Goal: Task Accomplishment & Management: Complete application form

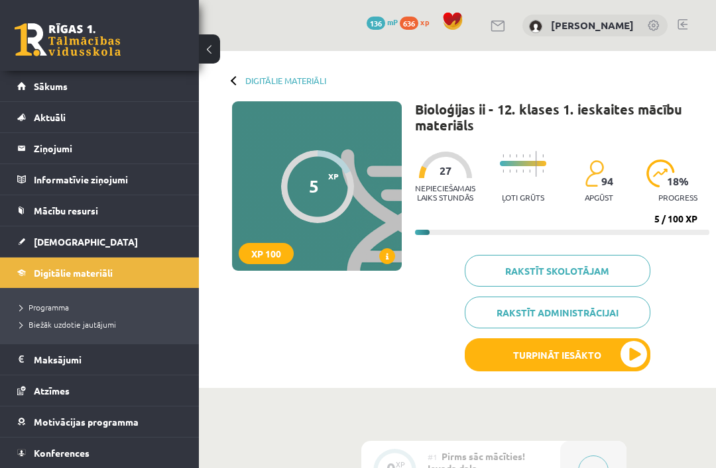
scroll to position [172, 0]
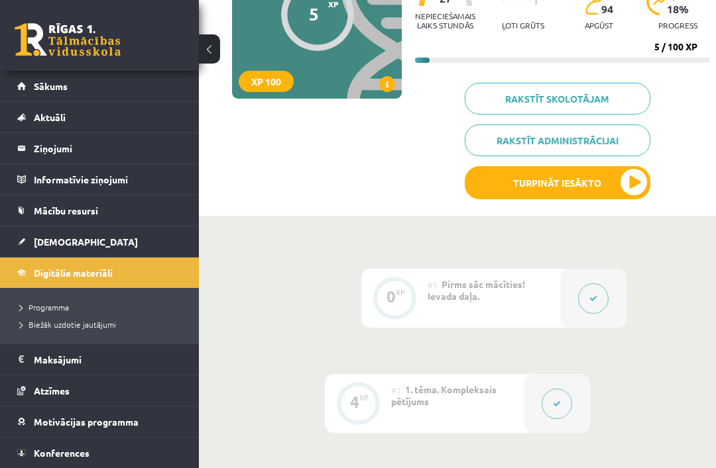
click at [577, 177] on button "Turpināt iesākto" at bounding box center [557, 182] width 186 height 33
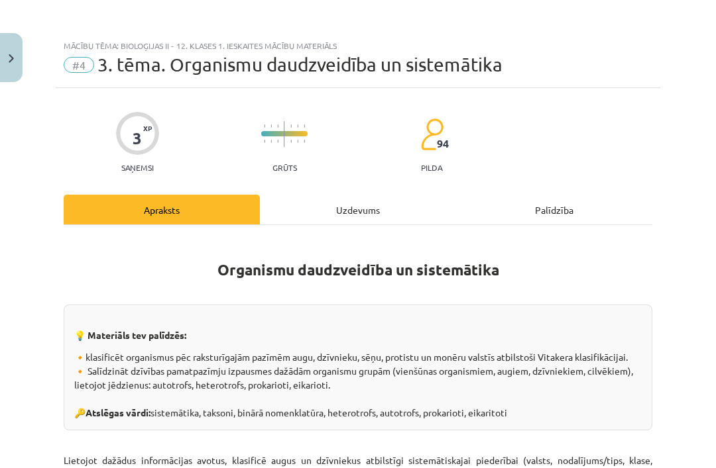
scroll to position [0, 0]
click at [352, 203] on div "Uzdevums" at bounding box center [358, 210] width 196 height 30
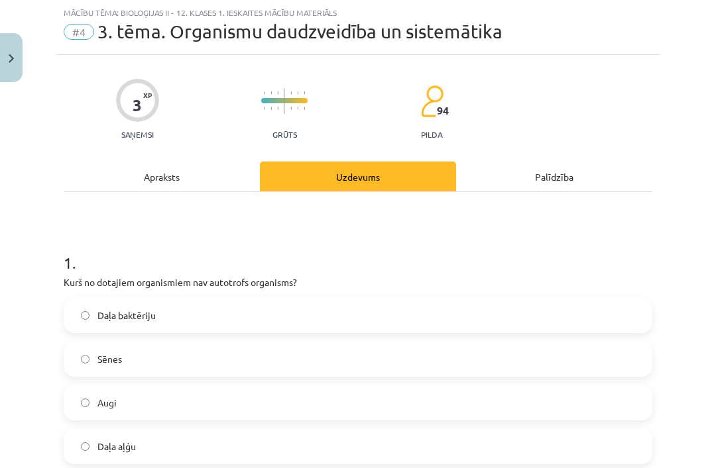
scroll to position [33, 0]
click at [12, 61] on img "Close" at bounding box center [11, 58] width 5 height 9
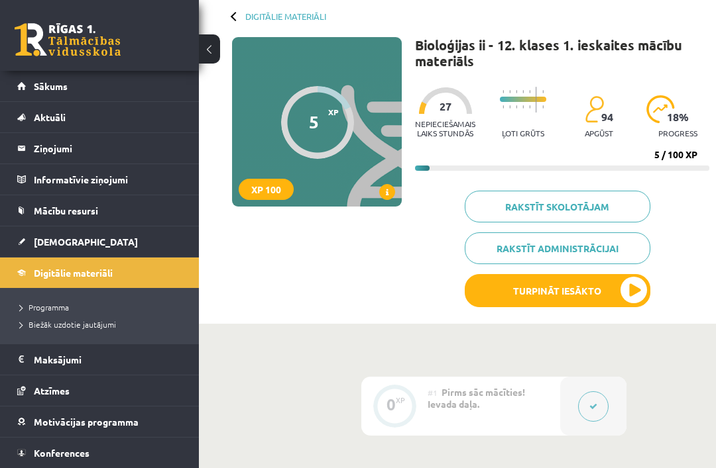
scroll to position [0, 0]
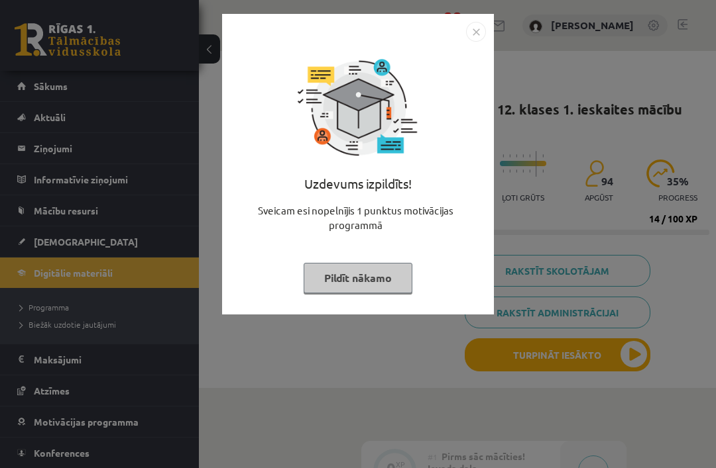
click at [360, 274] on button "Pildīt nākamo" at bounding box center [357, 278] width 109 height 30
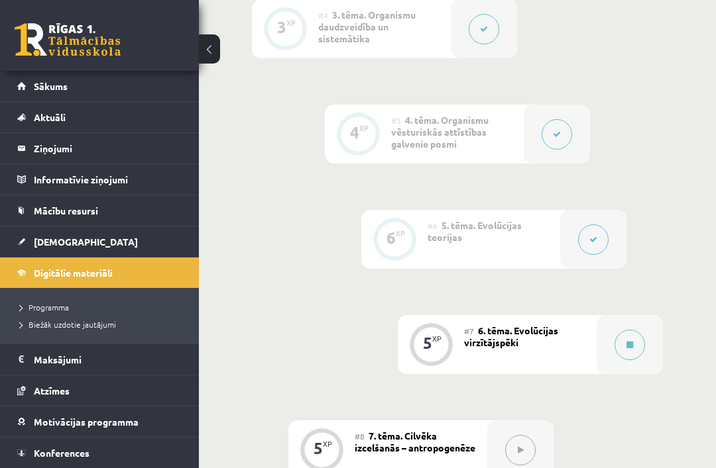
scroll to position [761, 0]
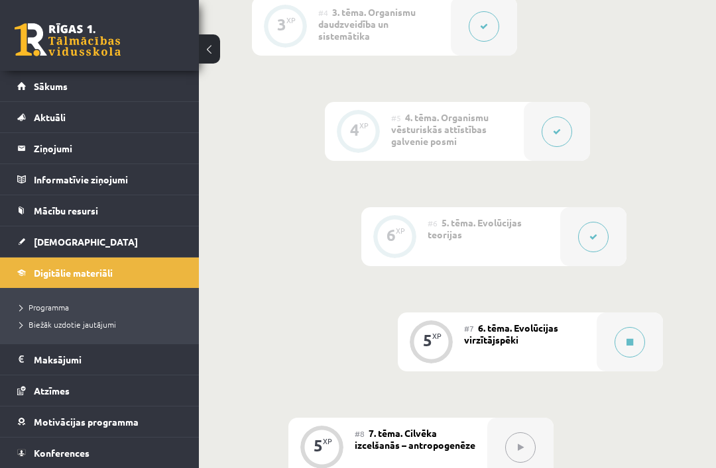
click at [623, 341] on button at bounding box center [629, 342] width 30 height 30
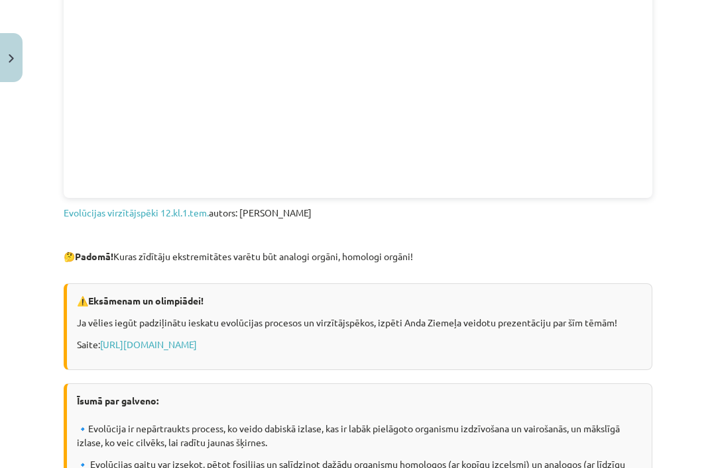
scroll to position [652, 0]
click at [197, 350] on link "https://www.slideshare.net/slideshow/evolcijas-process-16182207/16182207" at bounding box center [148, 345] width 97 height 12
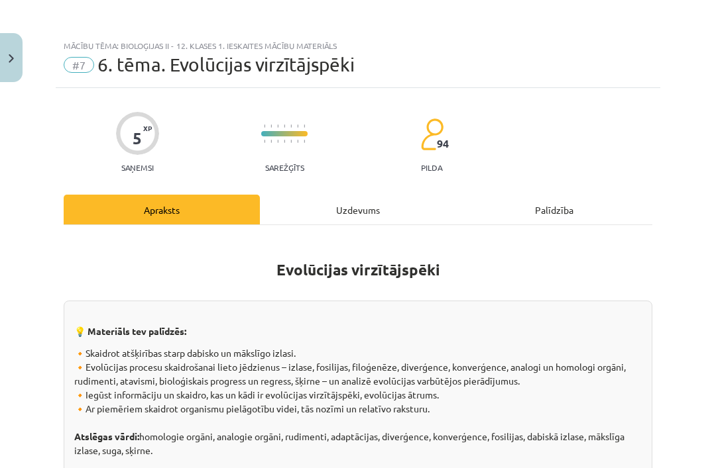
scroll to position [0, 0]
click at [366, 211] on div "Uzdevums" at bounding box center [358, 210] width 196 height 30
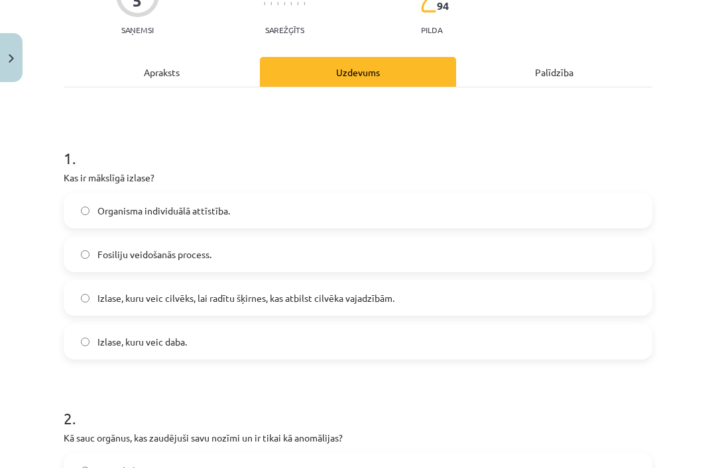
scroll to position [140, 0]
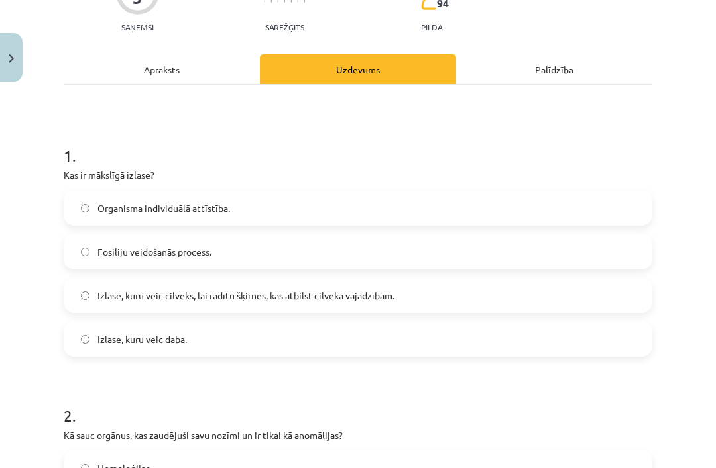
click at [352, 303] on label "Izlase, kuru veic cilvēks, lai radītu šķirnes, kas atbilst cilvēka vajadzībām." at bounding box center [358, 295] width 586 height 33
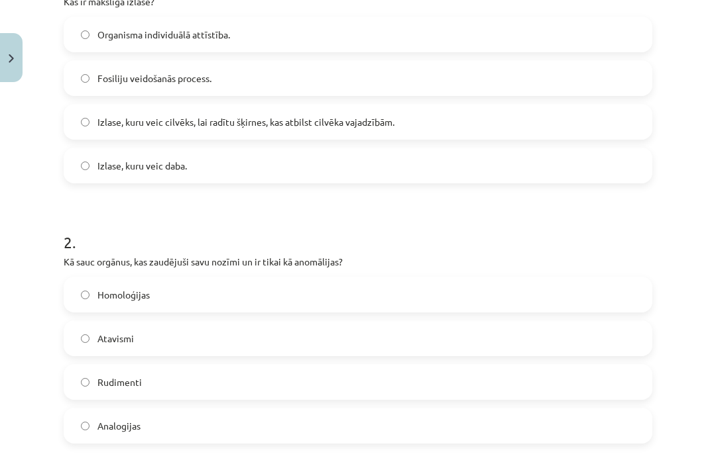
scroll to position [353, 0]
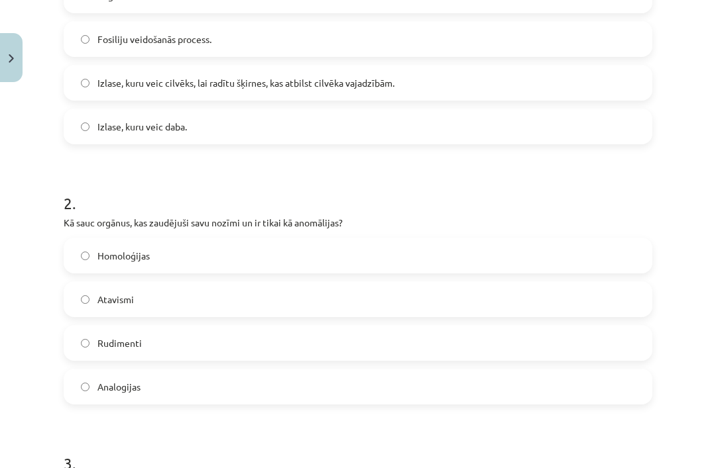
click at [341, 342] on label "Rudimenti" at bounding box center [358, 343] width 586 height 33
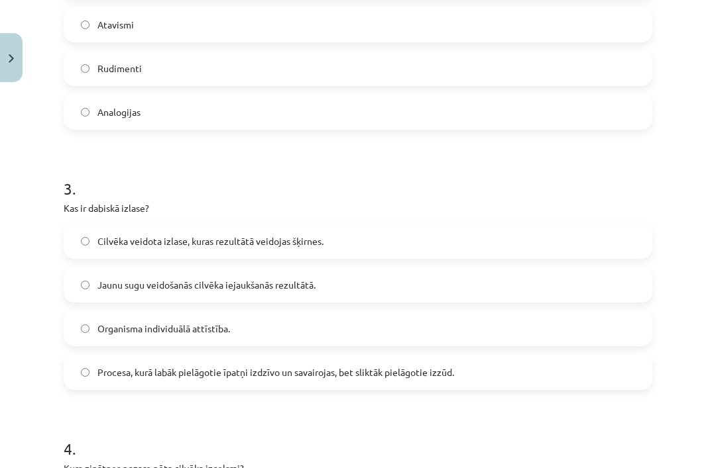
scroll to position [639, 0]
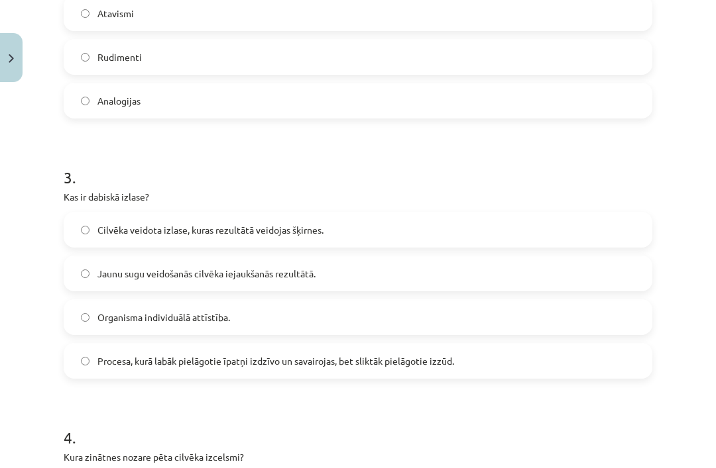
click at [364, 318] on label "Organisma individuālā attīstība." at bounding box center [358, 317] width 586 height 33
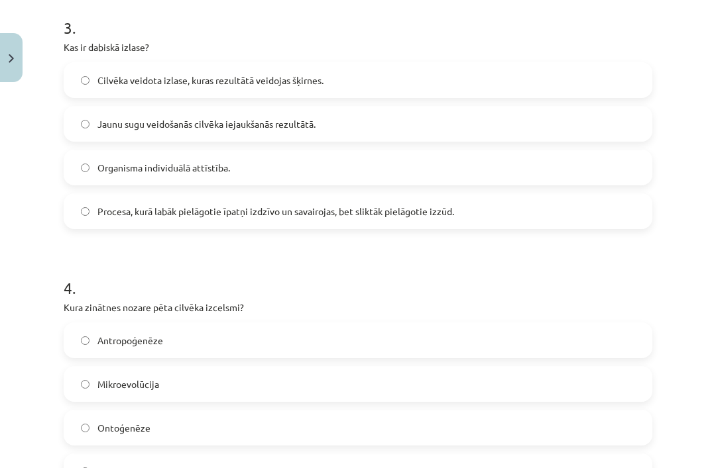
scroll to position [790, 0]
click at [392, 215] on span "Procesa, kurā labāk pielāgotie īpatņi izdzīvo un savairojas, bet sliktāk pielāg…" at bounding box center [275, 211] width 356 height 14
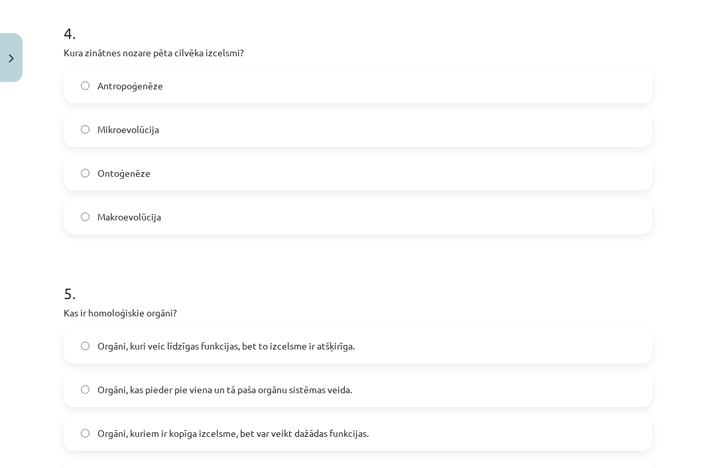
scroll to position [1043, 0]
click at [431, 83] on label "Antropoģenēze" at bounding box center [358, 86] width 586 height 33
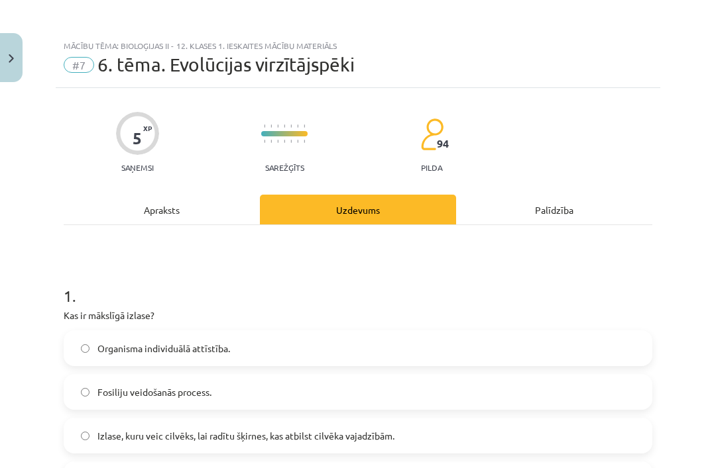
scroll to position [0, 0]
click at [211, 212] on div "Apraksts" at bounding box center [162, 210] width 196 height 30
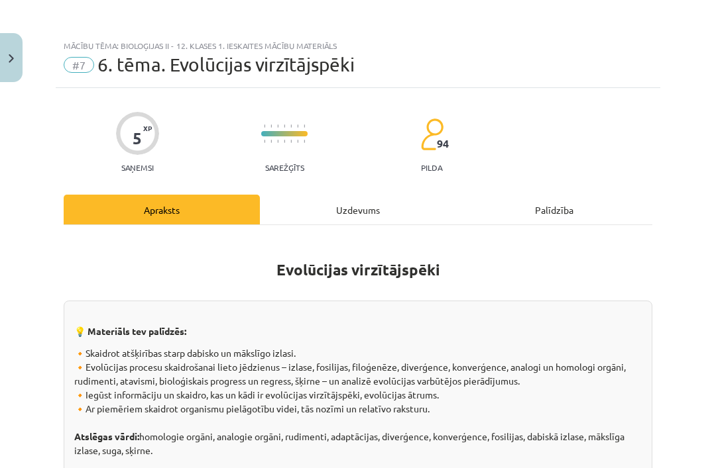
click at [378, 211] on div "Uzdevums" at bounding box center [358, 210] width 196 height 30
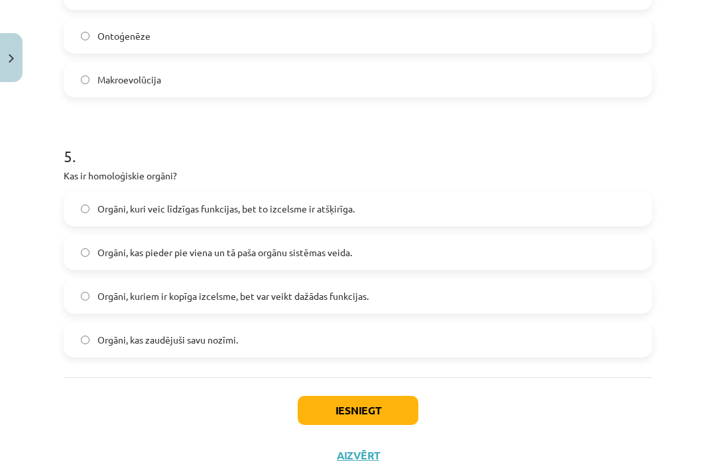
scroll to position [1181, 0]
click at [427, 213] on label "Orgāni, kuri veic līdzīgas funkcijas, bet to izcelsme ir atšķirīga." at bounding box center [358, 209] width 586 height 33
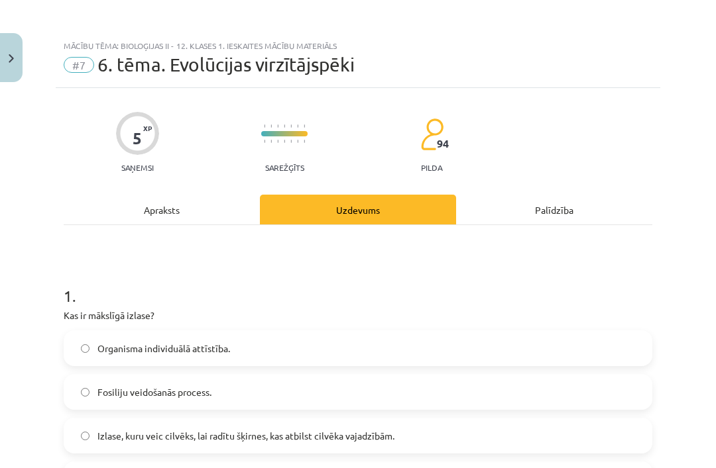
scroll to position [0, 0]
click at [224, 208] on div "Apraksts" at bounding box center [162, 210] width 196 height 30
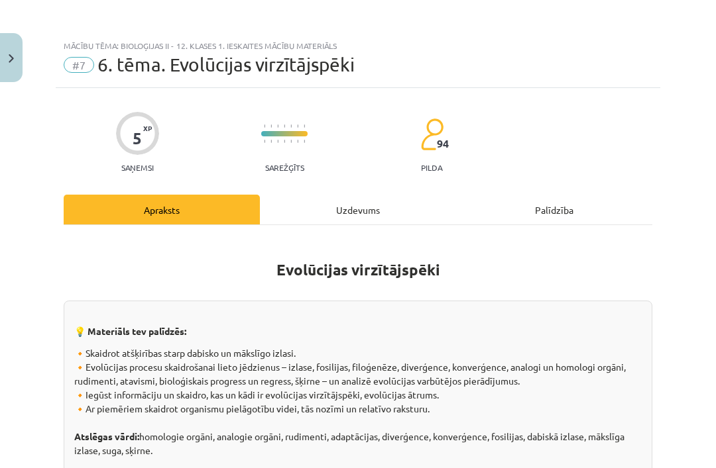
click at [376, 209] on div "Uzdevums" at bounding box center [358, 210] width 196 height 30
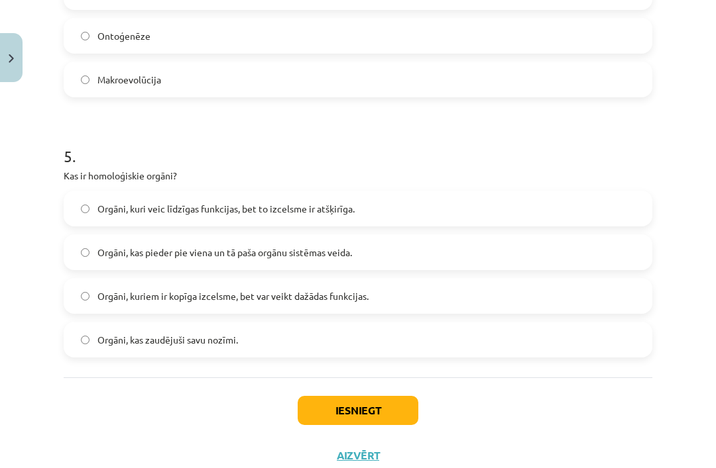
scroll to position [1181, 0]
click at [376, 296] on label "Orgāni, kuriem ir kopīga izcelsme, bet var veikt dažādas funkcijas." at bounding box center [358, 296] width 586 height 33
click at [387, 413] on button "Iesniegt" at bounding box center [357, 411] width 121 height 29
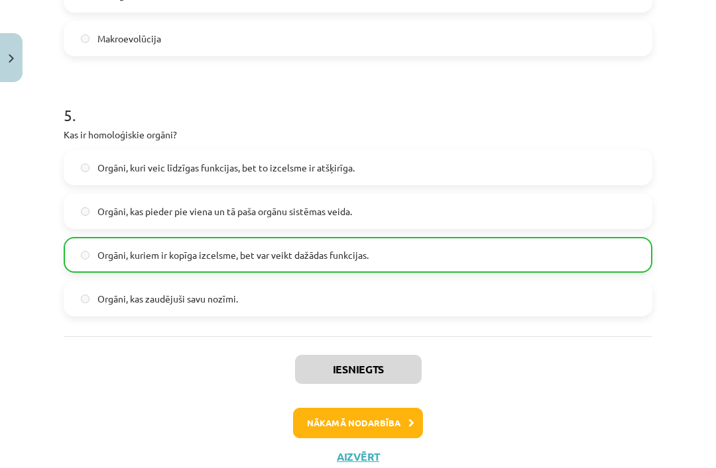
click at [368, 416] on button "Nākamā nodarbība" at bounding box center [358, 423] width 130 height 30
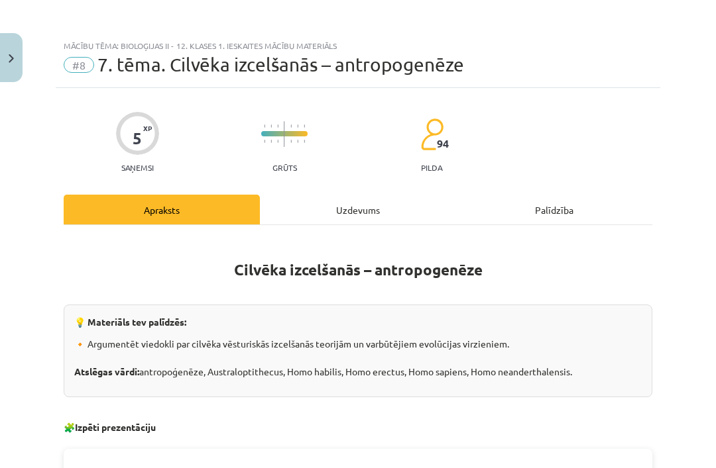
scroll to position [0, 0]
click at [313, 202] on div "Uzdevums" at bounding box center [358, 210] width 196 height 30
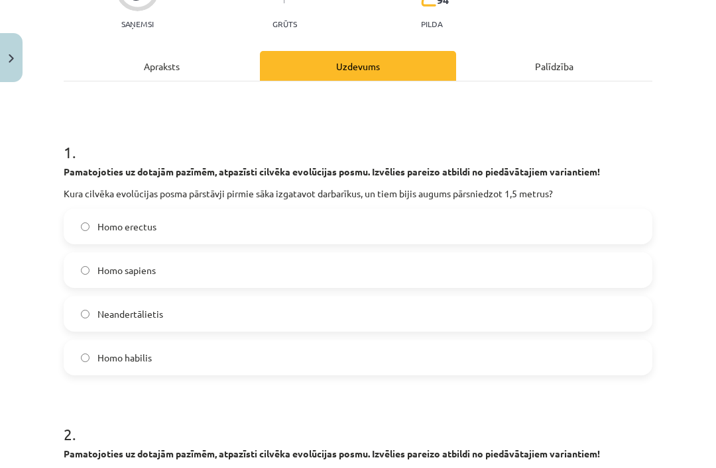
scroll to position [144, 0]
click at [274, 229] on label "Homo erectus" at bounding box center [358, 226] width 586 height 33
click at [213, 68] on div "Apraksts" at bounding box center [162, 66] width 196 height 30
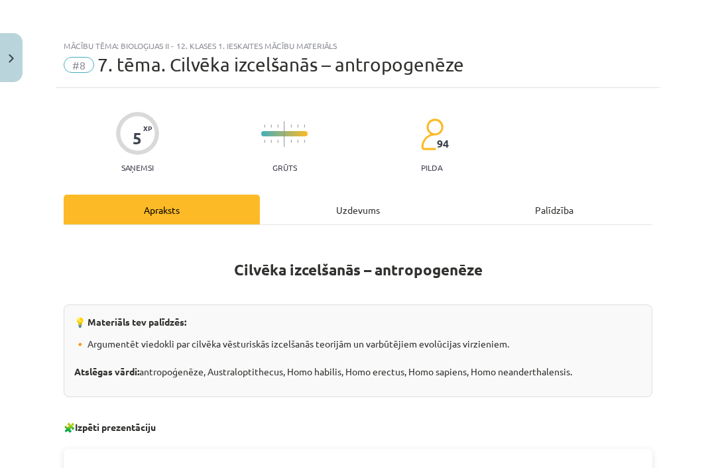
scroll to position [0, 0]
click at [310, 213] on div "Uzdevums" at bounding box center [358, 210] width 196 height 30
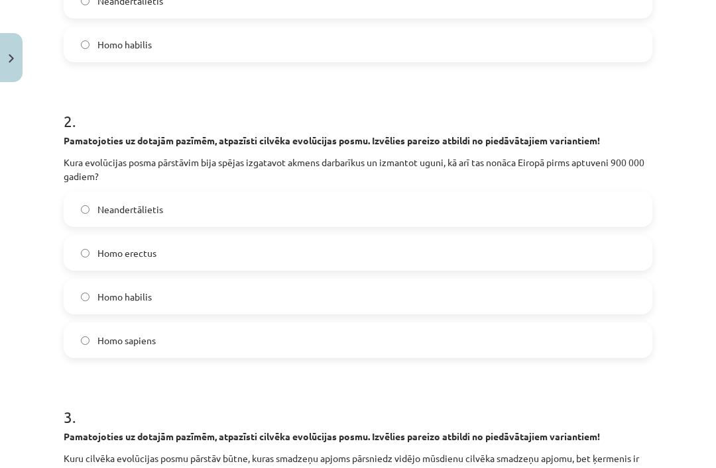
scroll to position [456, 0]
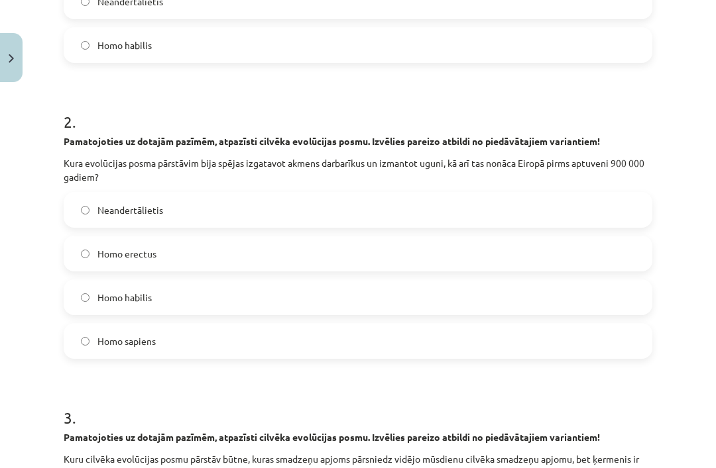
click at [338, 258] on label "Homo erectus" at bounding box center [358, 253] width 586 height 33
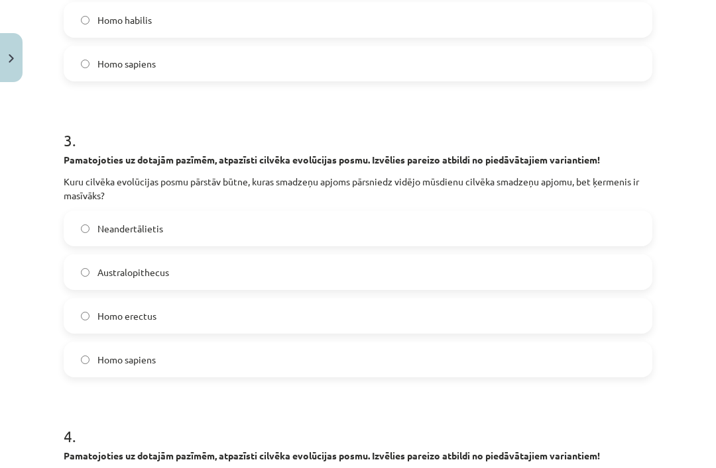
scroll to position [735, 0]
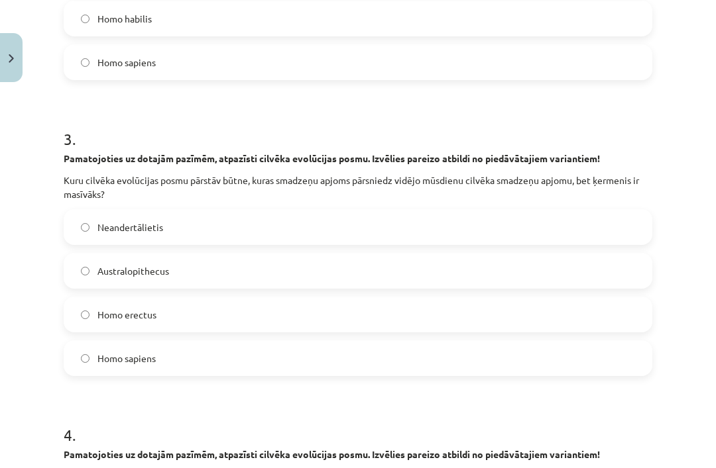
click at [212, 272] on label "Australopithecus" at bounding box center [358, 270] width 586 height 33
click at [339, 346] on label "Homo sapiens" at bounding box center [358, 358] width 586 height 33
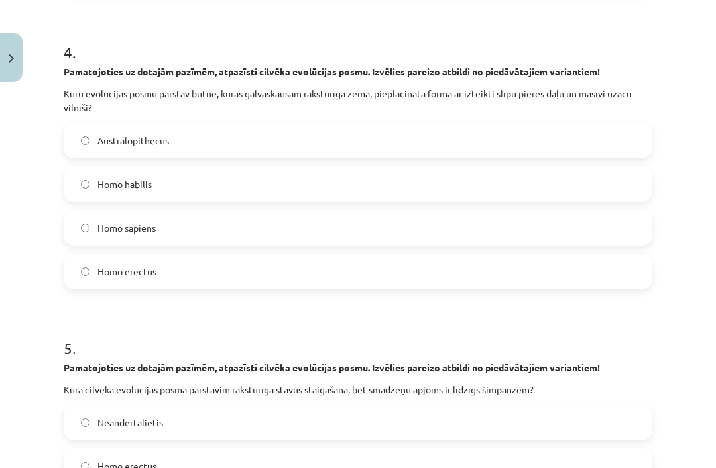
scroll to position [1120, 0]
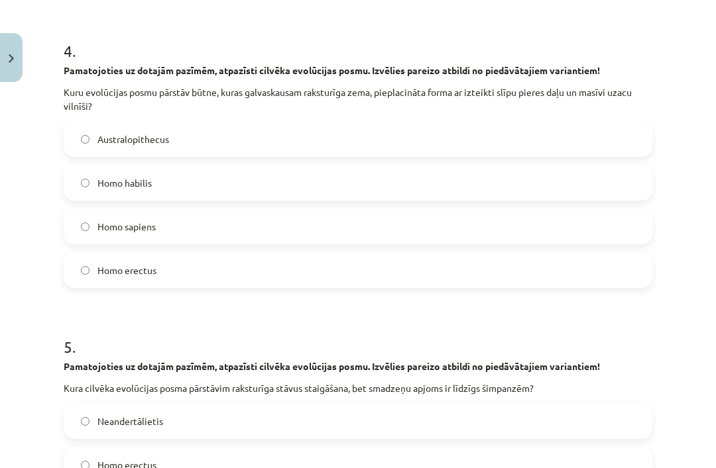
click at [341, 123] on label "Australopithecus" at bounding box center [358, 139] width 586 height 33
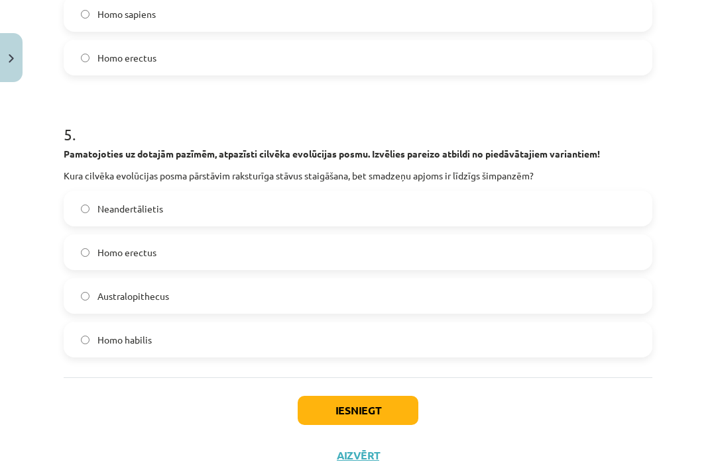
scroll to position [1332, 0]
click at [346, 252] on label "Homo erectus" at bounding box center [358, 253] width 586 height 33
click at [351, 413] on button "Iesniegt" at bounding box center [357, 411] width 121 height 29
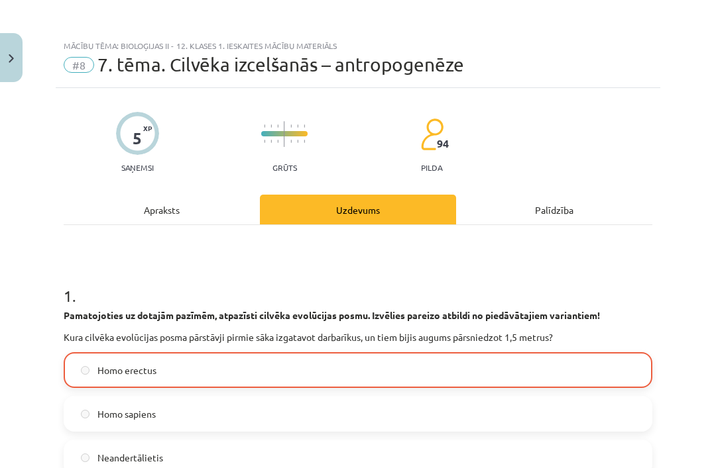
scroll to position [0, 0]
click at [6, 69] on button "Close" at bounding box center [11, 57] width 23 height 49
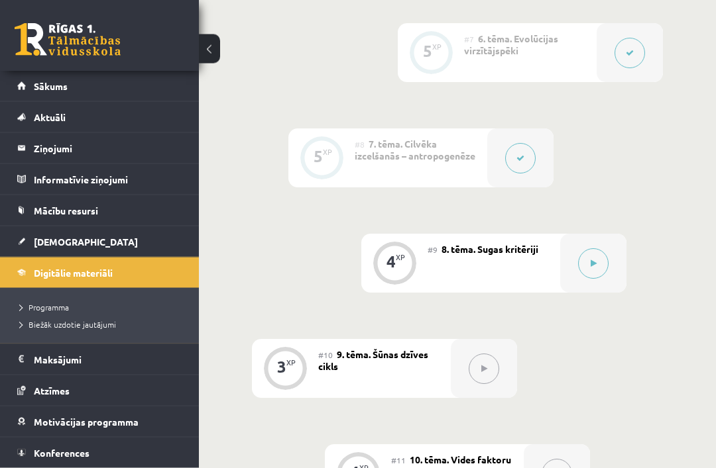
click at [594, 260] on icon at bounding box center [593, 264] width 6 height 8
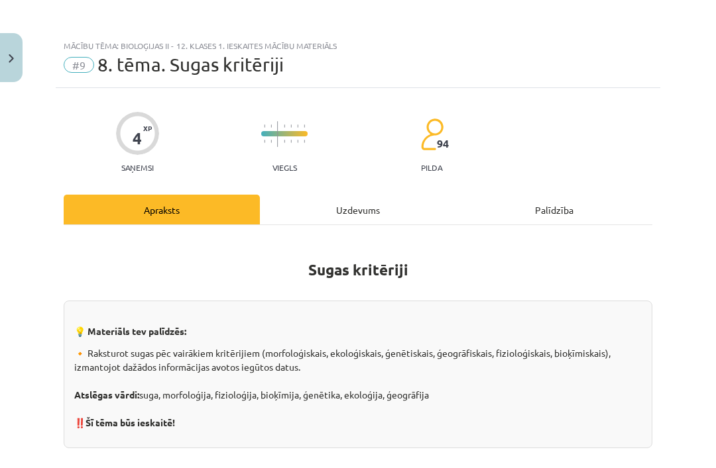
click at [15, 49] on button "Close" at bounding box center [11, 57] width 23 height 49
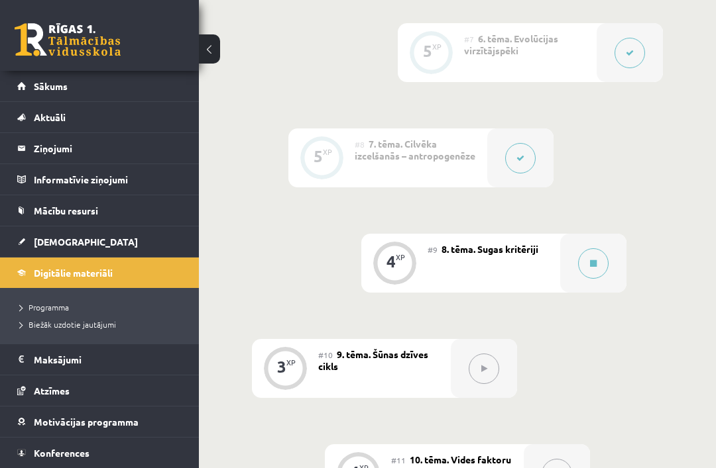
click at [600, 248] on button at bounding box center [593, 263] width 30 height 30
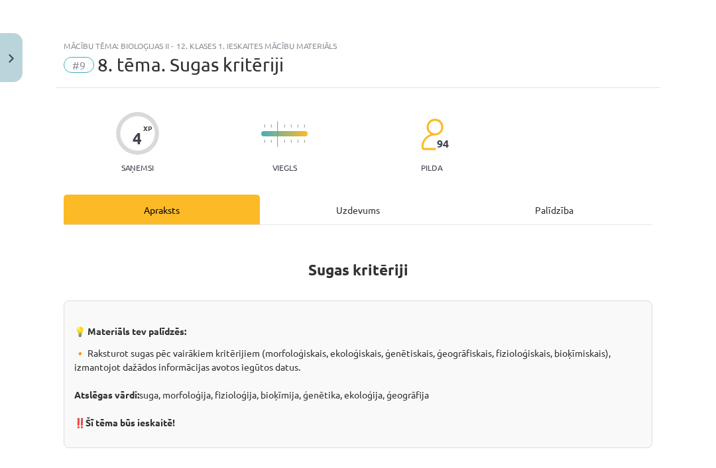
click at [321, 204] on div "Uzdevums" at bounding box center [358, 210] width 196 height 30
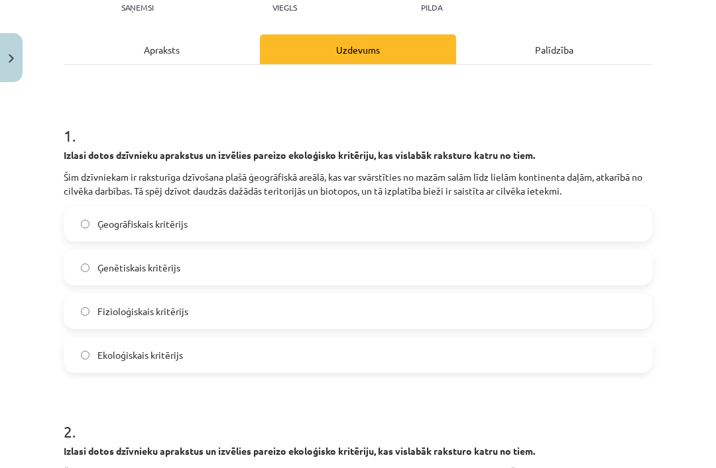
scroll to position [160, 0]
click at [99, 225] on span "Ģeogrāfiskais kritērijs" at bounding box center [142, 224] width 90 height 14
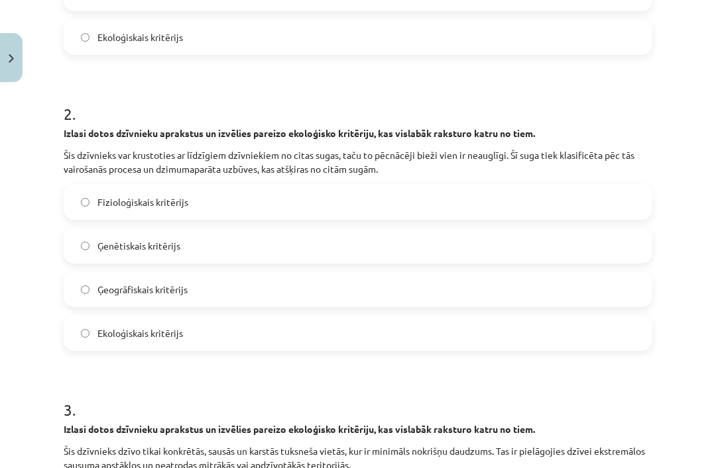
scroll to position [478, 0]
click at [630, 241] on label "Ģenētiskais kritērijs" at bounding box center [358, 245] width 586 height 33
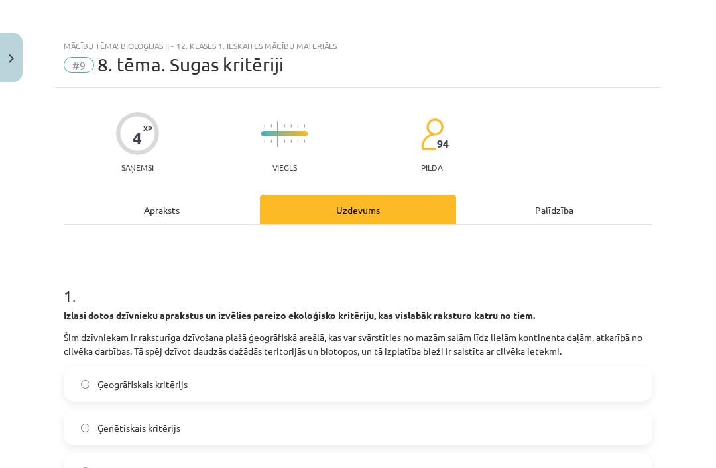
scroll to position [0, 0]
click at [216, 201] on div "Apraksts" at bounding box center [162, 210] width 196 height 30
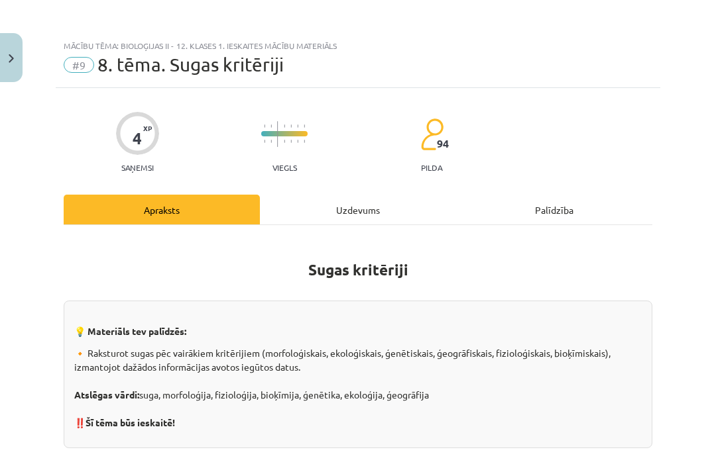
click at [368, 204] on div "Uzdevums" at bounding box center [358, 210] width 196 height 30
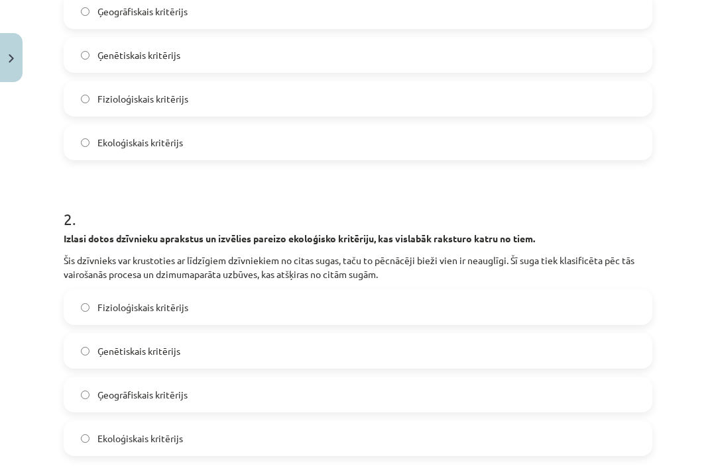
scroll to position [374, 0]
click at [329, 312] on label "Fizioloģiskais kritērijs" at bounding box center [358, 306] width 586 height 33
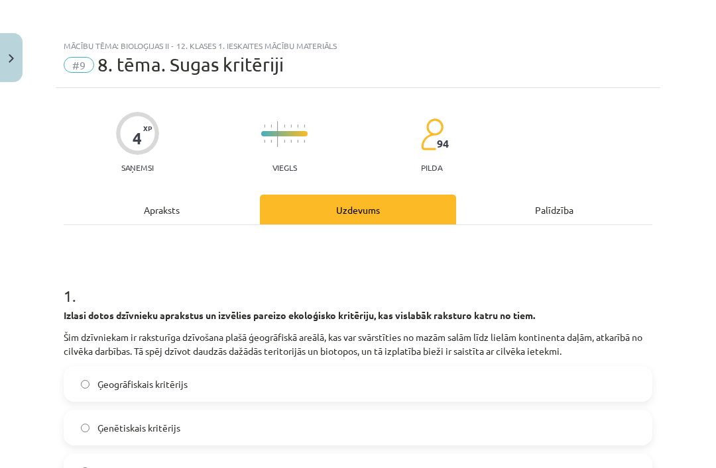
scroll to position [0, 0]
click at [152, 200] on div "Apraksts" at bounding box center [162, 210] width 196 height 30
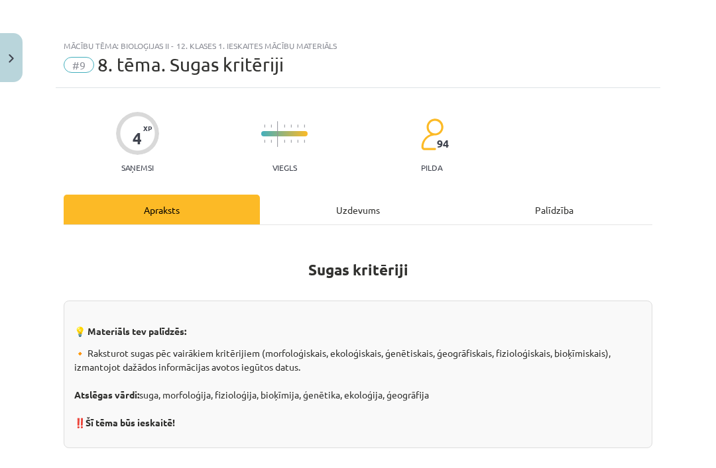
click at [302, 207] on div "Uzdevums" at bounding box center [358, 210] width 196 height 30
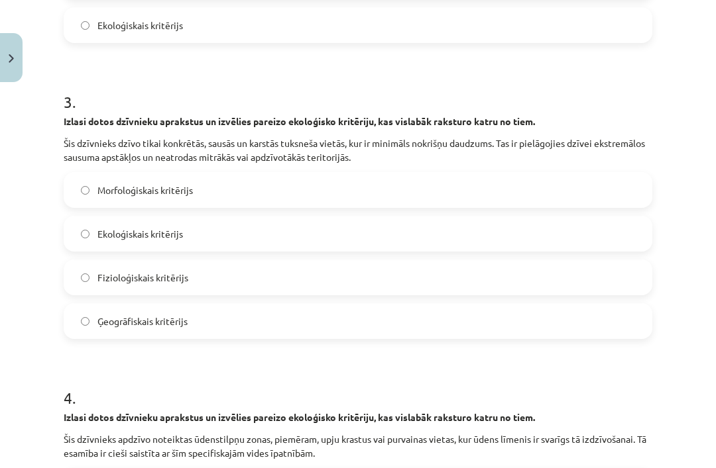
scroll to position [786, 0]
click at [510, 217] on label "Ekoloģiskais kritērijs" at bounding box center [358, 233] width 586 height 33
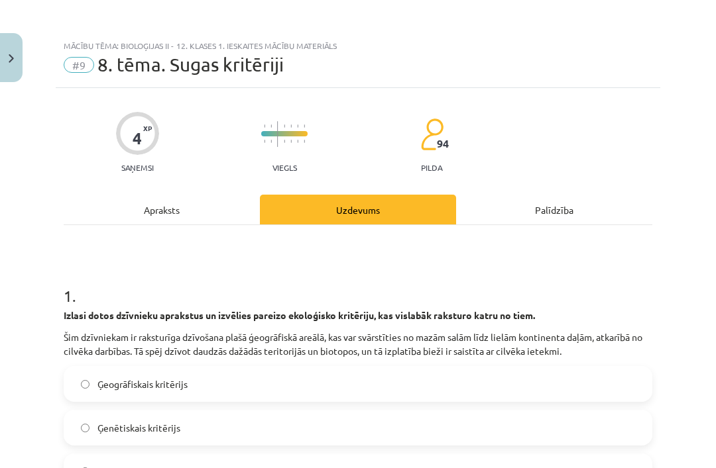
scroll to position [0, 0]
click at [189, 203] on div "Apraksts" at bounding box center [162, 210] width 196 height 30
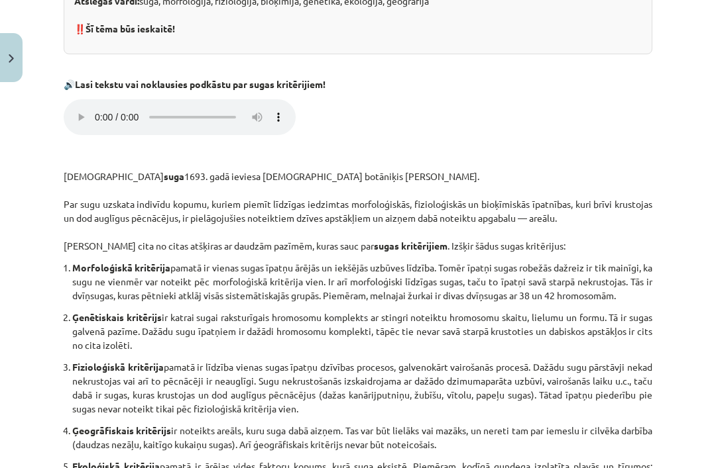
scroll to position [394, 0]
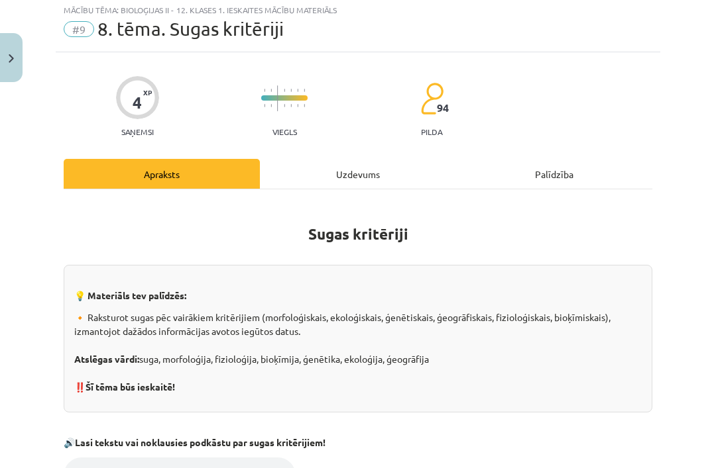
click at [364, 174] on div "Uzdevums" at bounding box center [358, 174] width 196 height 30
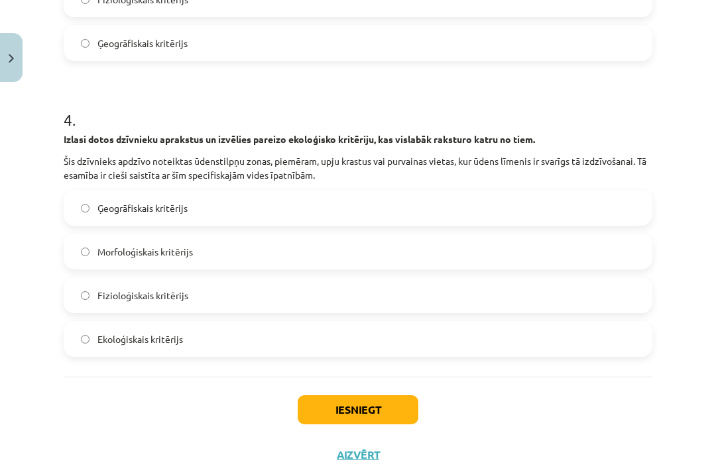
scroll to position [1063, 0]
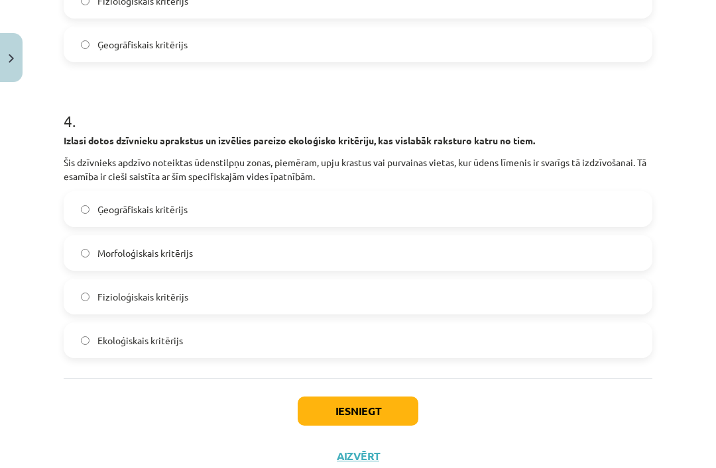
click at [231, 346] on label "Ekoloģiskais kritērijs" at bounding box center [358, 340] width 586 height 33
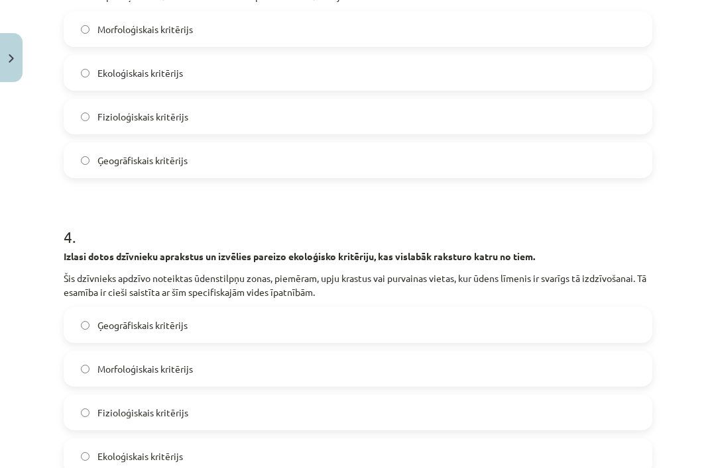
scroll to position [949, 0]
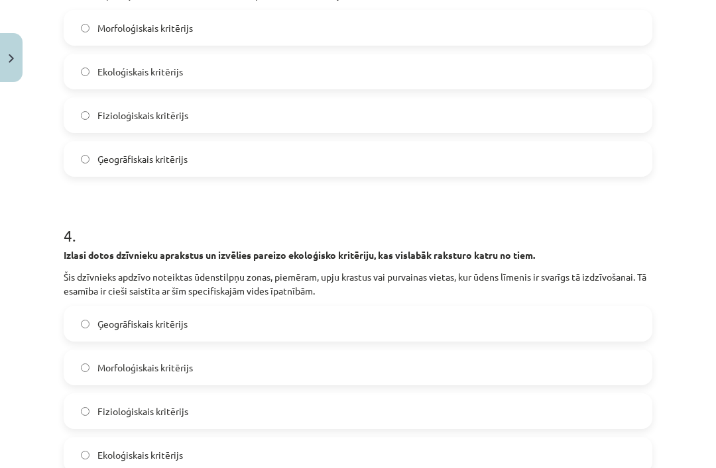
click at [538, 325] on label "Ģeogrāfiskais kritērijs" at bounding box center [358, 323] width 586 height 33
click at [486, 446] on label "Ekoloģiskais kritērijs" at bounding box center [358, 455] width 586 height 33
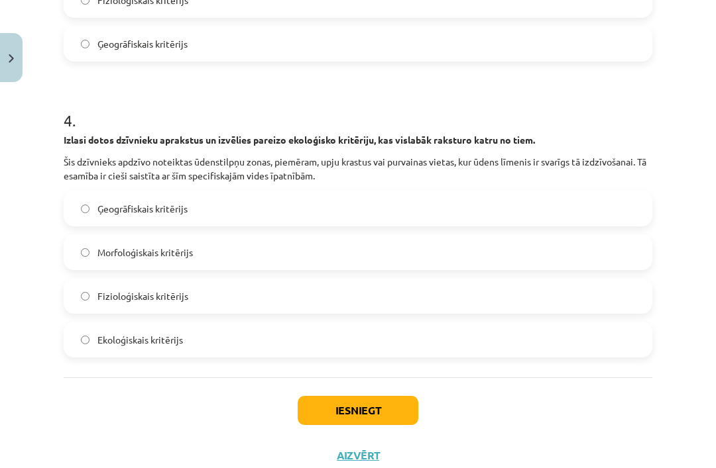
scroll to position [1063, 0]
click at [386, 404] on button "Iesniegt" at bounding box center [357, 411] width 121 height 29
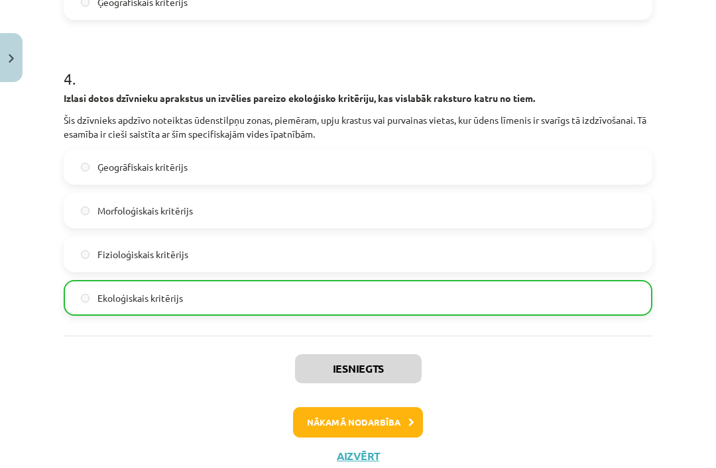
scroll to position [1105, 0]
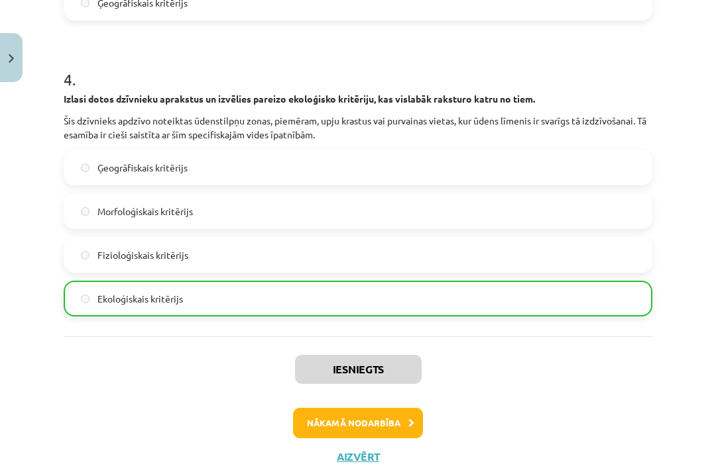
click at [388, 410] on button "Nākamā nodarbība" at bounding box center [358, 423] width 130 height 30
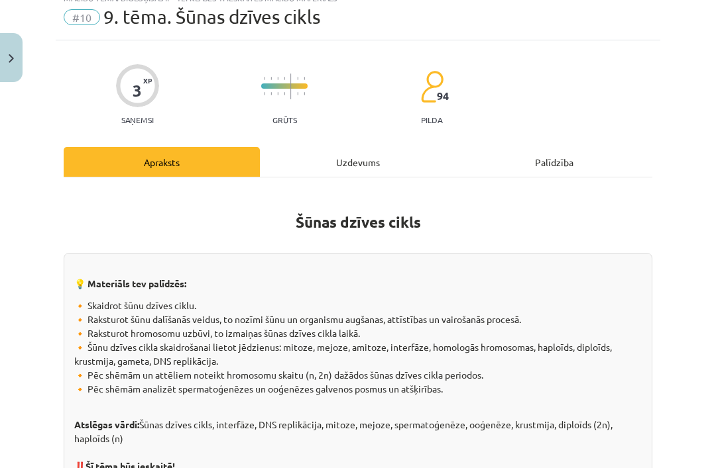
scroll to position [33, 0]
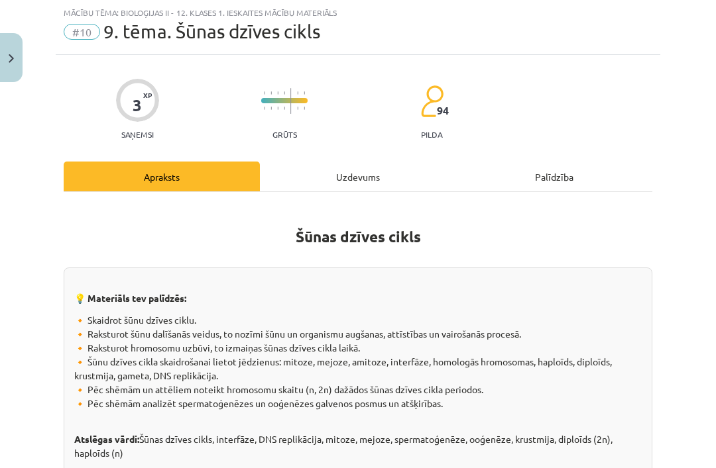
click at [13, 58] on img "Close" at bounding box center [11, 58] width 5 height 9
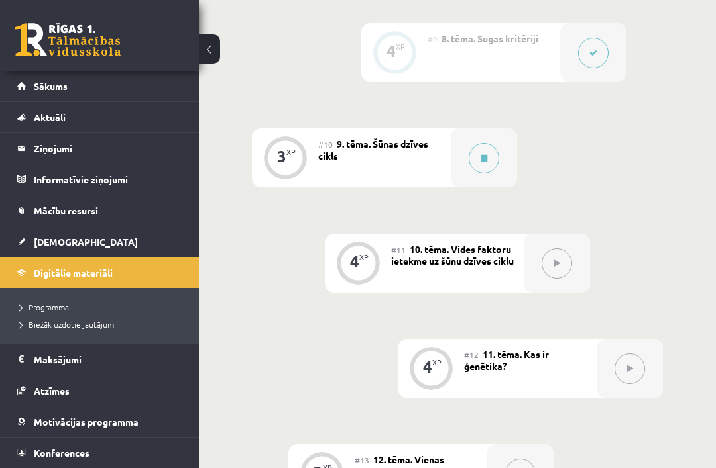
scroll to position [1246, 0]
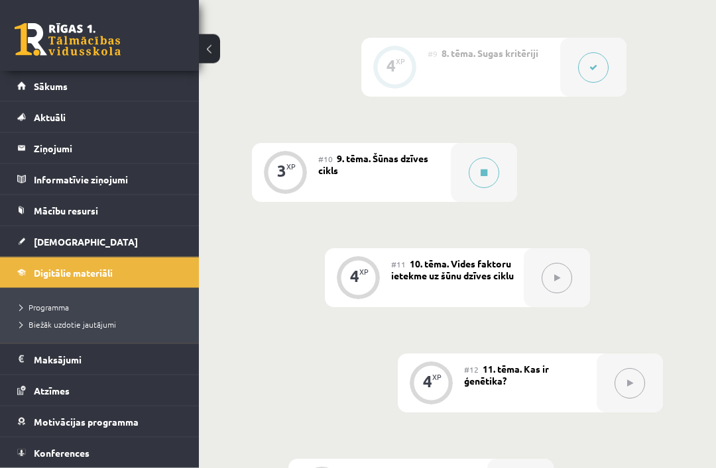
click at [486, 170] on icon at bounding box center [483, 174] width 7 height 8
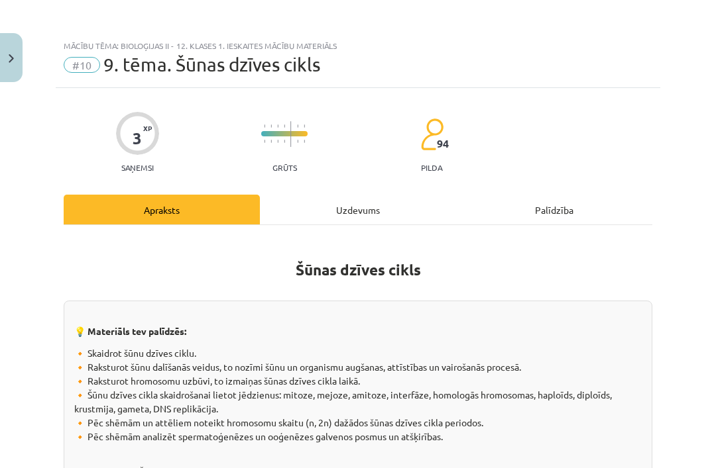
scroll to position [0, 0]
click at [394, 216] on div "Uzdevums" at bounding box center [358, 210] width 196 height 30
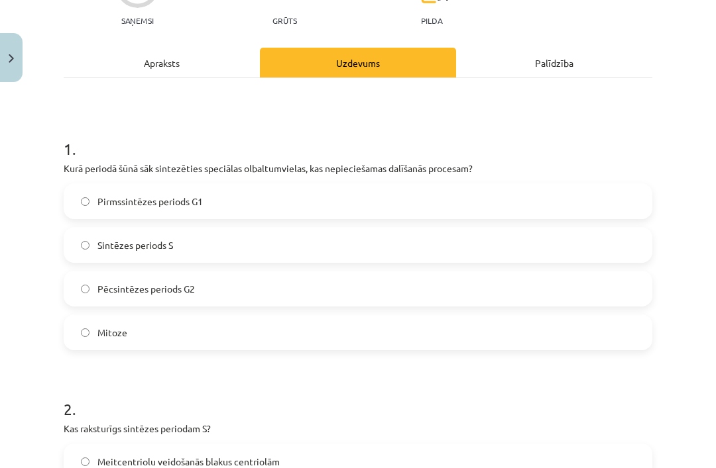
scroll to position [148, 0]
click at [468, 207] on label "Pirmssintēzes periods G1" at bounding box center [358, 200] width 586 height 33
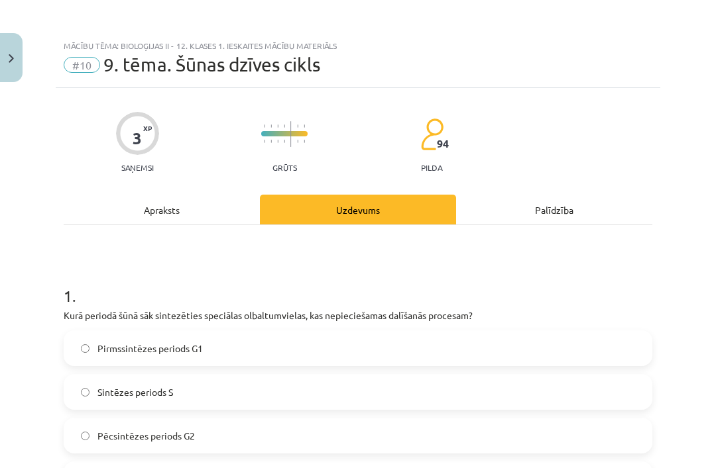
scroll to position [0, 0]
click at [170, 207] on div "Apraksts" at bounding box center [162, 210] width 196 height 30
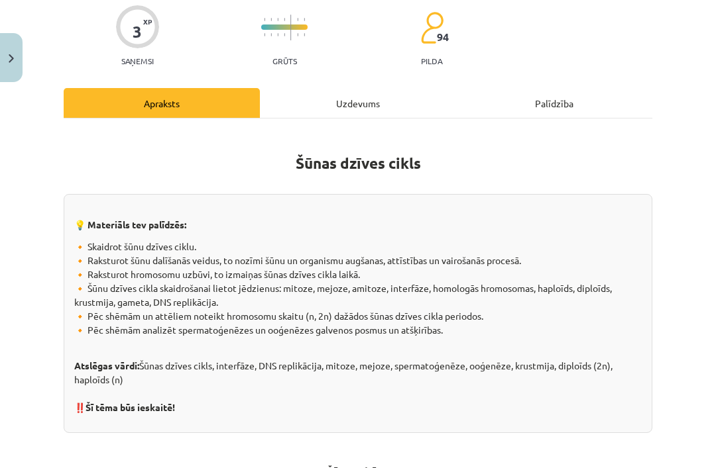
click at [404, 115] on div "Uzdevums" at bounding box center [358, 103] width 196 height 30
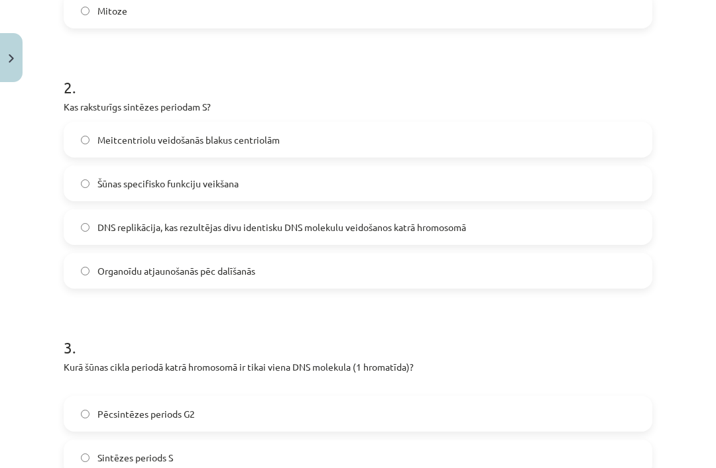
scroll to position [469, 0]
click at [400, 224] on span "DNS replikācija, kas rezultējas divu identisku DNS molekulu veidošanos katrā hr…" at bounding box center [281, 228] width 368 height 14
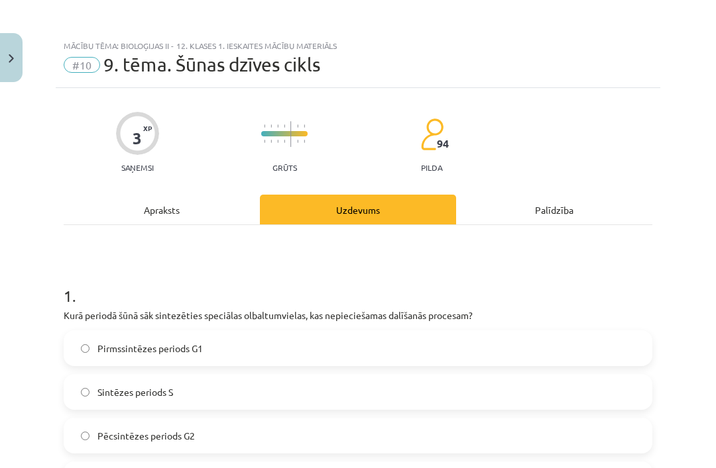
scroll to position [0, 0]
click at [177, 215] on div "Apraksts" at bounding box center [162, 210] width 196 height 30
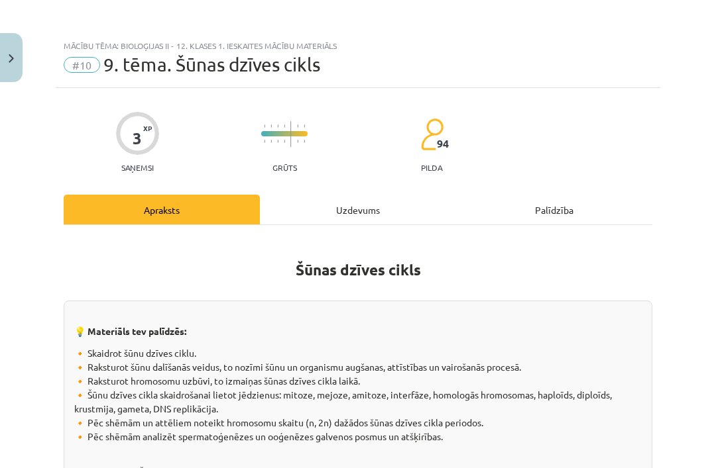
click at [370, 219] on div "Uzdevums" at bounding box center [358, 210] width 196 height 30
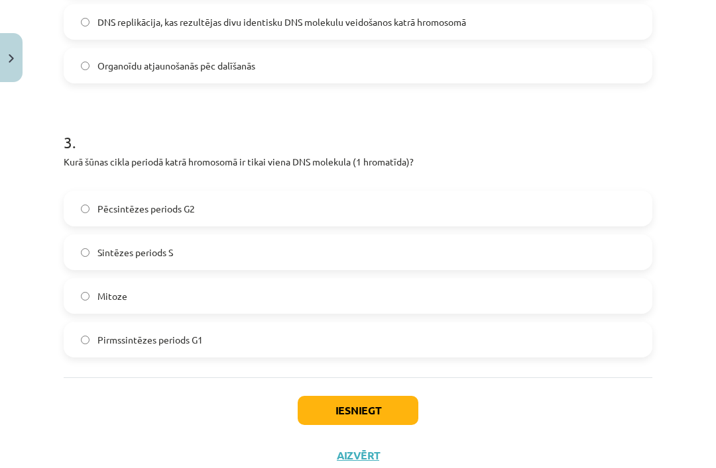
scroll to position [674, 0]
click at [386, 334] on label "Pirmssintēzes periods G1" at bounding box center [358, 340] width 586 height 33
click at [372, 411] on button "Iesniegt" at bounding box center [357, 411] width 121 height 29
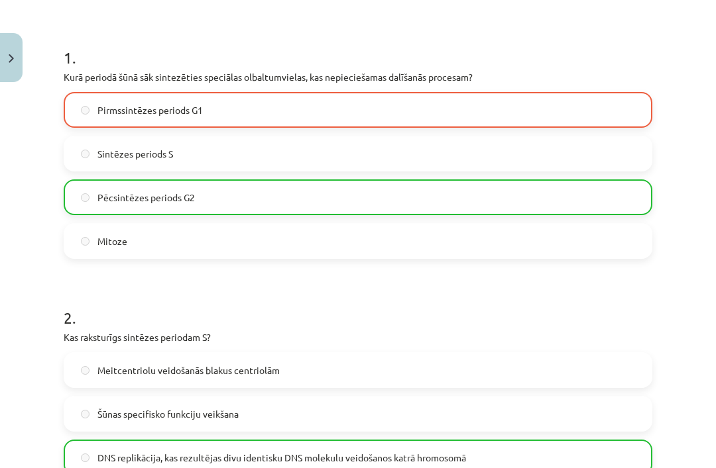
scroll to position [238, 0]
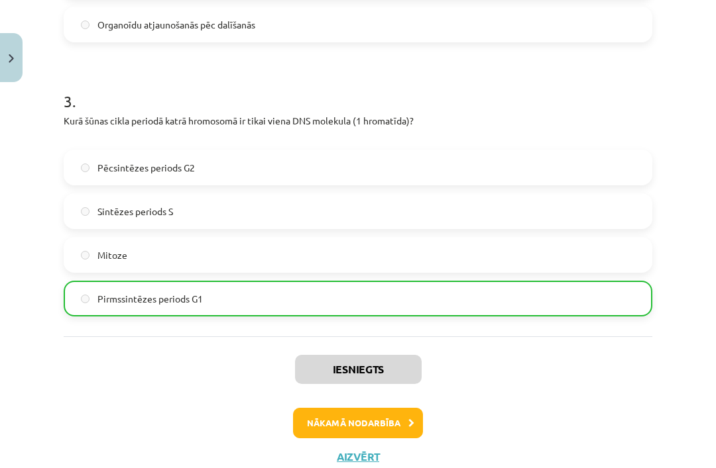
click at [392, 427] on button "Nākamā nodarbība" at bounding box center [358, 423] width 130 height 30
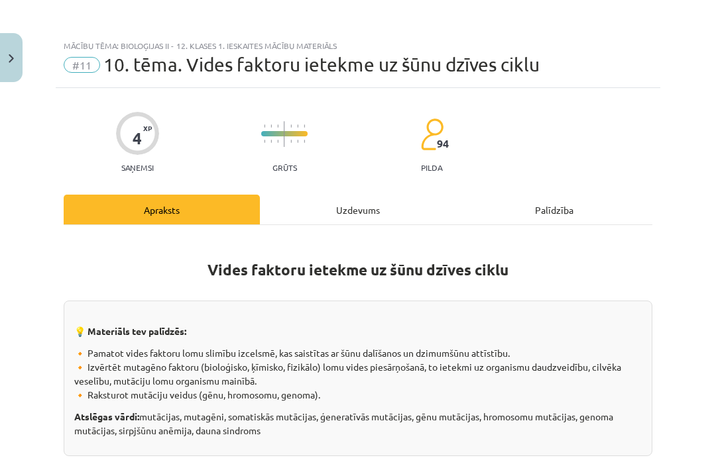
scroll to position [0, 0]
click at [9, 56] on img "Close" at bounding box center [11, 58] width 5 height 9
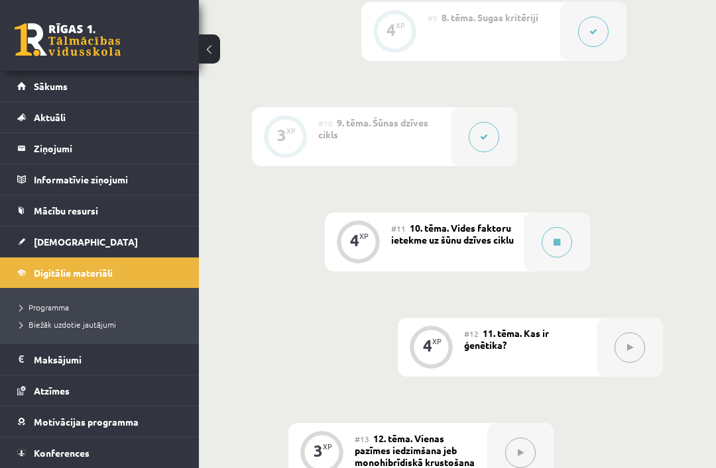
scroll to position [1287, 0]
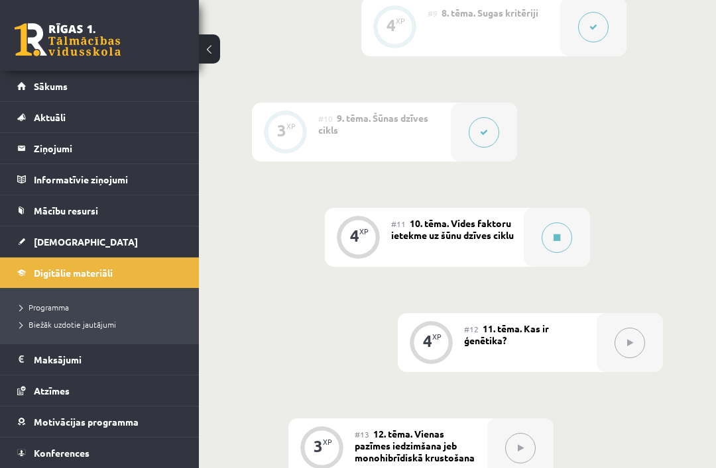
click at [548, 231] on button at bounding box center [556, 238] width 30 height 30
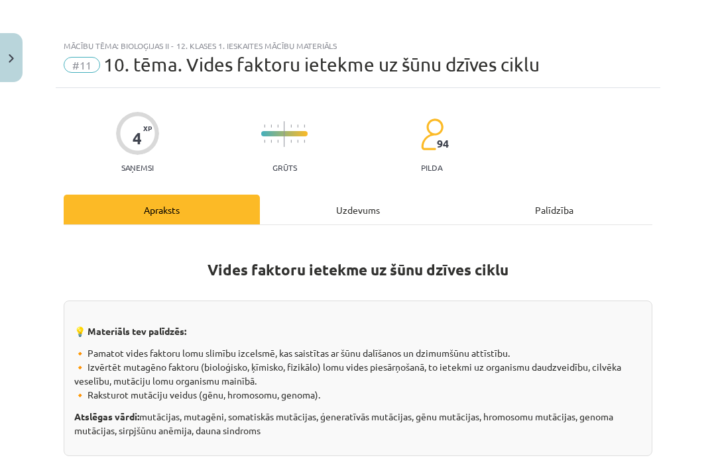
scroll to position [0, 0]
click at [346, 214] on div "Uzdevums" at bounding box center [358, 210] width 196 height 30
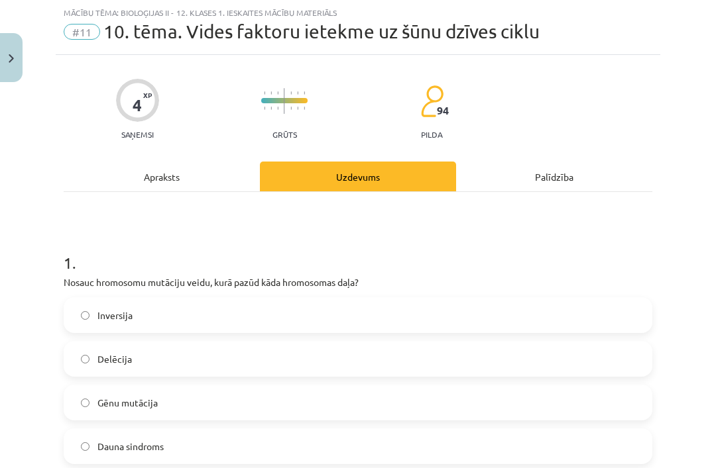
scroll to position [33, 0]
click at [378, 362] on label "Delēcija" at bounding box center [358, 359] width 586 height 33
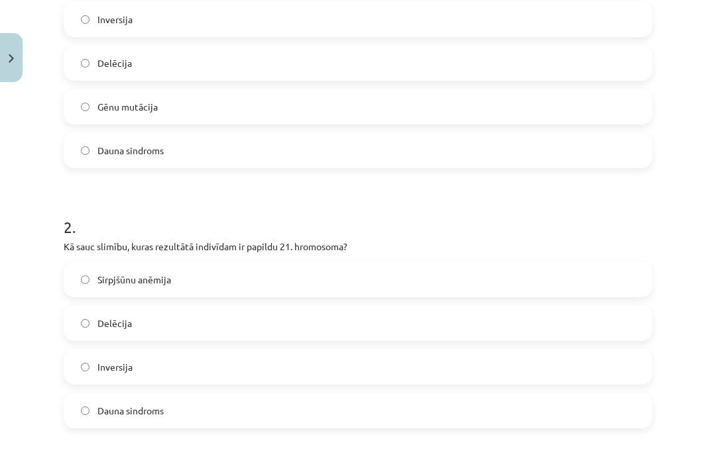
scroll to position [330, 0]
click at [372, 409] on label "Dauna sindroms" at bounding box center [358, 410] width 586 height 33
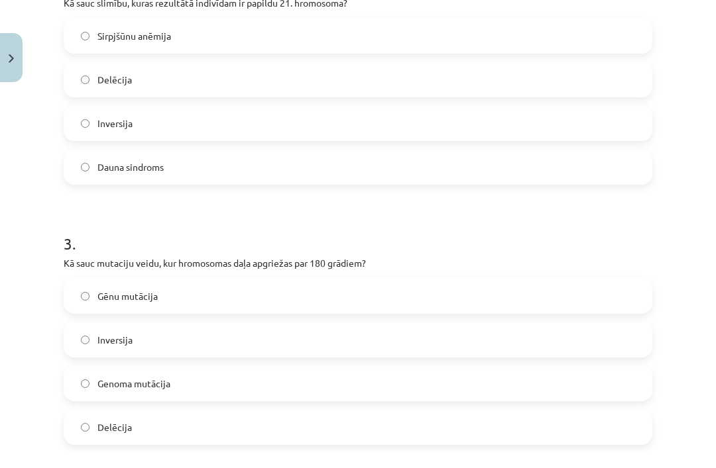
scroll to position [577, 0]
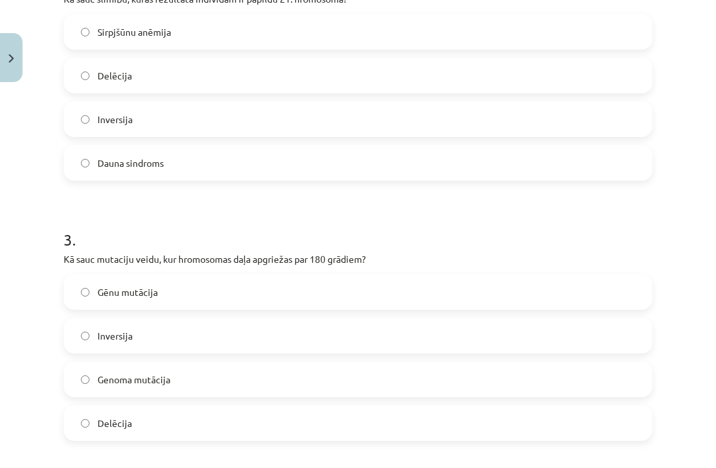
click at [374, 333] on label "Inversija" at bounding box center [358, 335] width 586 height 33
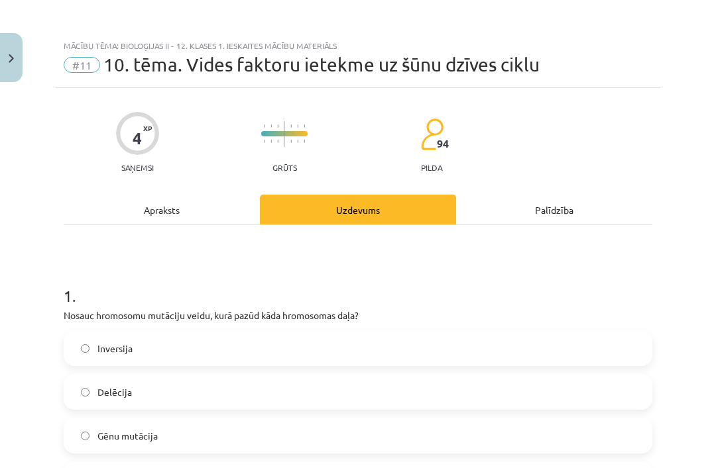
scroll to position [0, 0]
click at [213, 204] on div "Apraksts" at bounding box center [162, 210] width 196 height 30
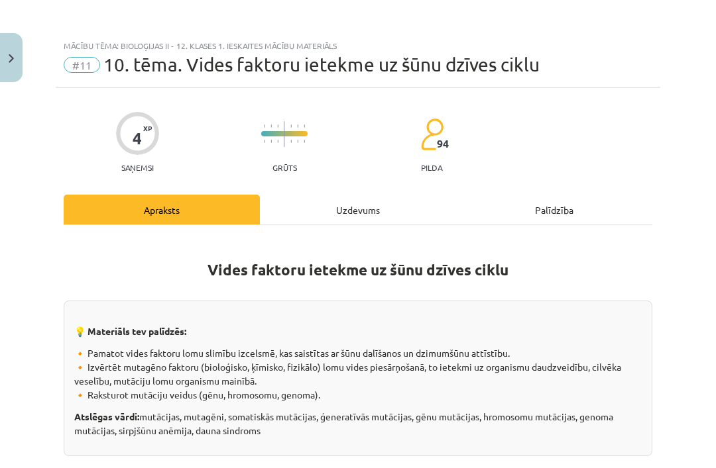
click at [351, 207] on div "Uzdevums" at bounding box center [358, 210] width 196 height 30
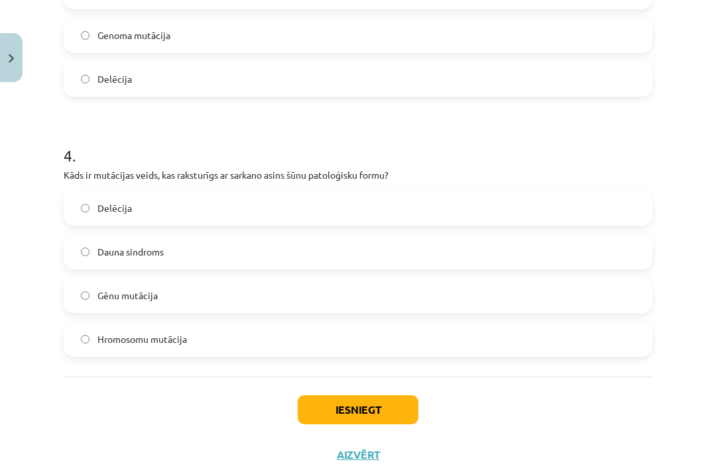
scroll to position [920, 0]
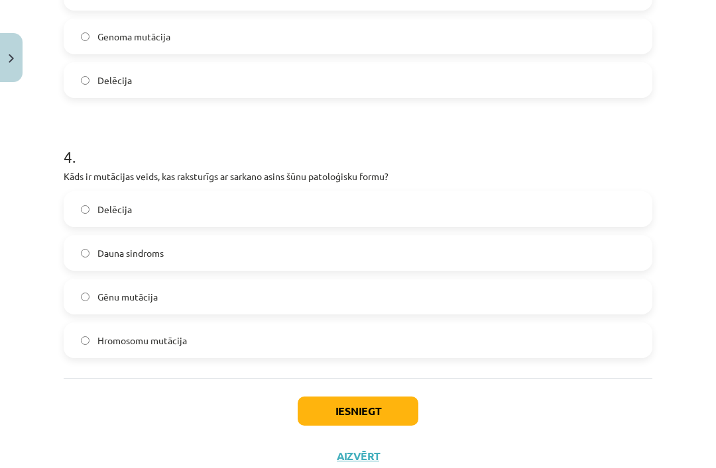
click at [340, 345] on label "Hromosomu mutācija" at bounding box center [358, 340] width 586 height 33
click at [400, 415] on button "Iesniegt" at bounding box center [357, 411] width 121 height 29
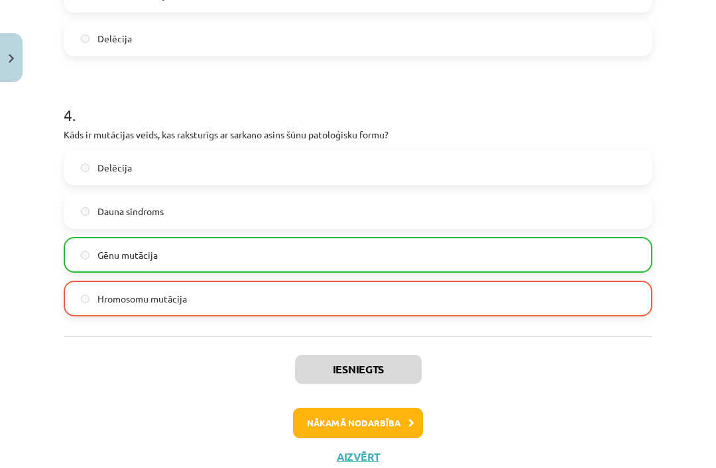
click at [399, 424] on button "Nākamā nodarbība" at bounding box center [358, 423] width 130 height 30
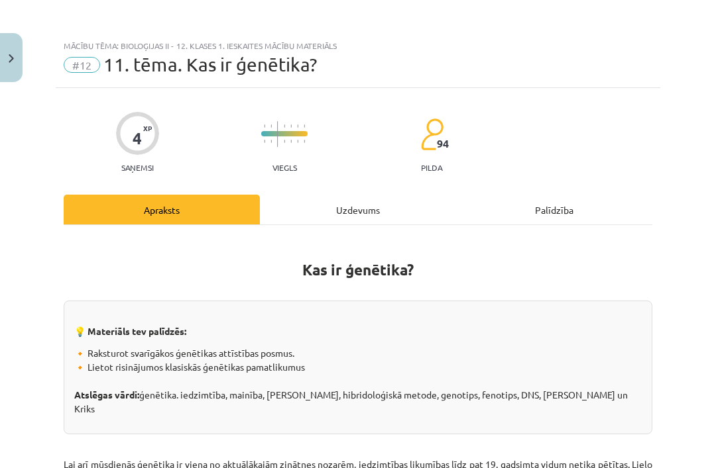
scroll to position [0, 0]
click at [315, 209] on div "Uzdevums" at bounding box center [358, 210] width 196 height 30
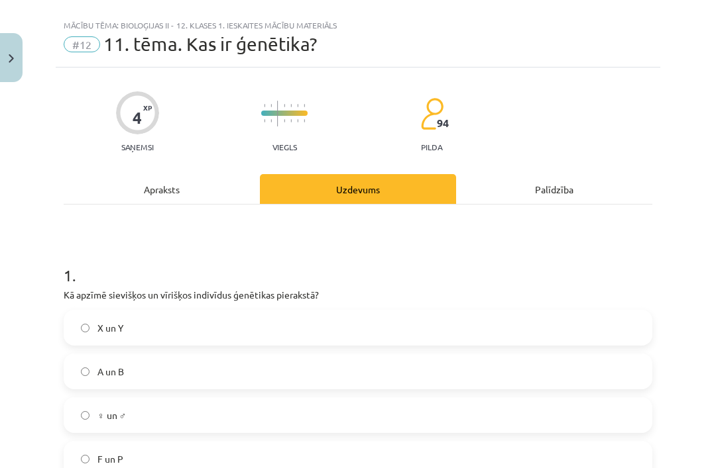
scroll to position [33, 0]
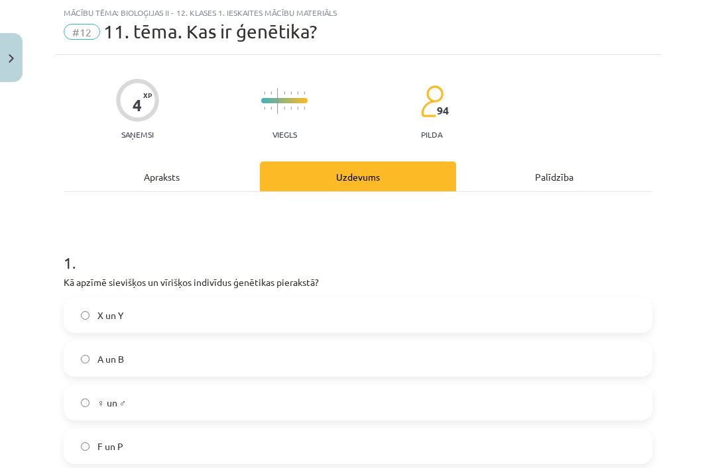
click at [546, 404] on label "♀ un ♂" at bounding box center [358, 402] width 586 height 33
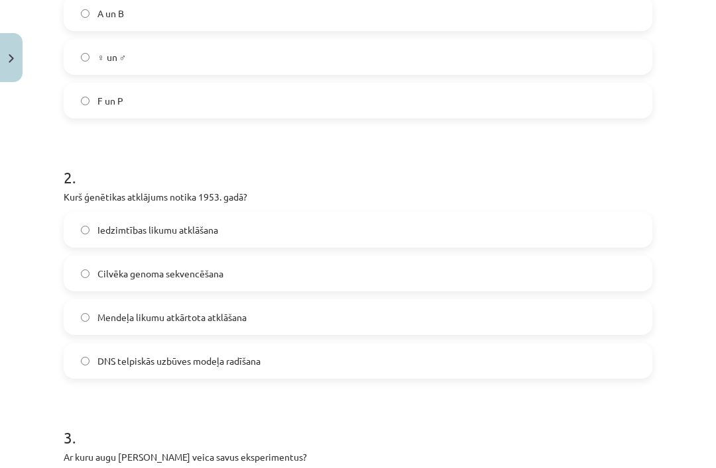
scroll to position [380, 0]
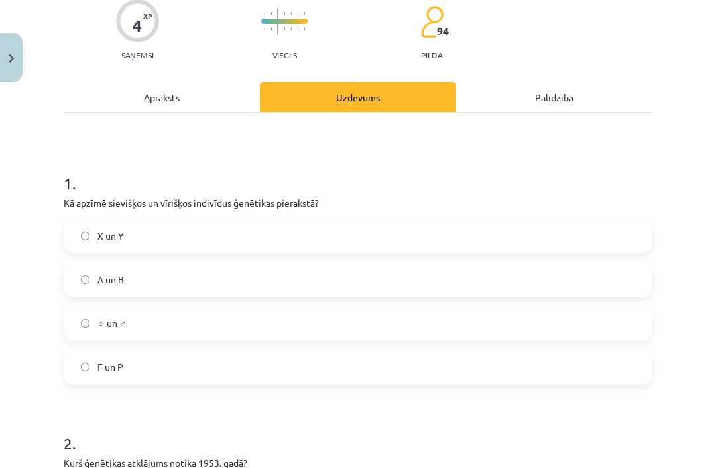
click at [117, 87] on div "Apraksts" at bounding box center [162, 97] width 196 height 30
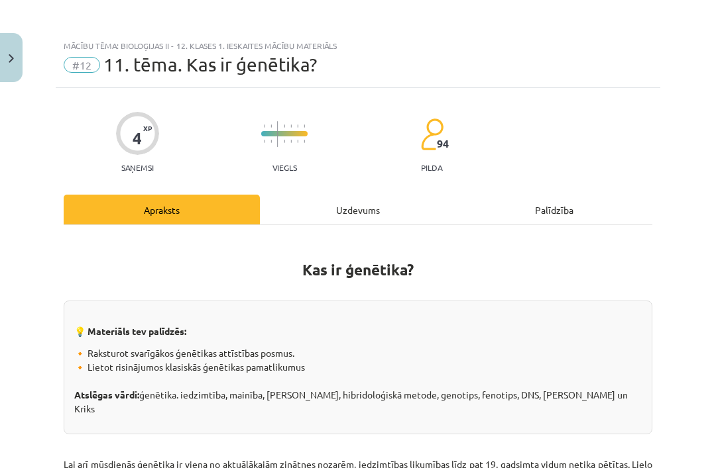
scroll to position [0, 0]
click at [377, 207] on div "Uzdevums" at bounding box center [358, 210] width 196 height 30
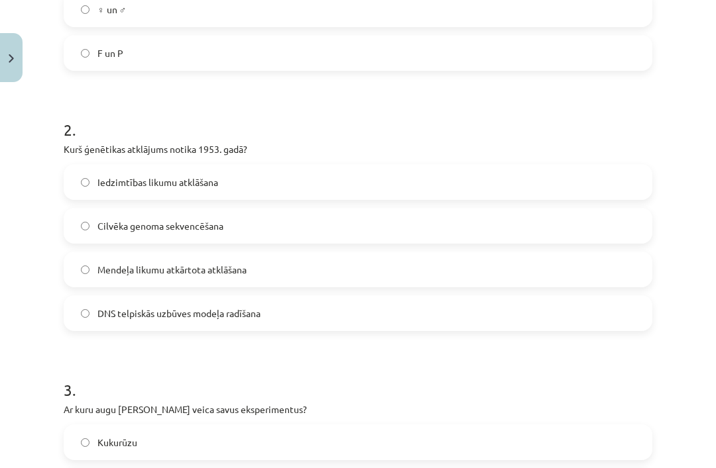
scroll to position [427, 0]
click at [409, 329] on label "DNS telpiskās uzbūves modeļa radīšana" at bounding box center [358, 313] width 586 height 33
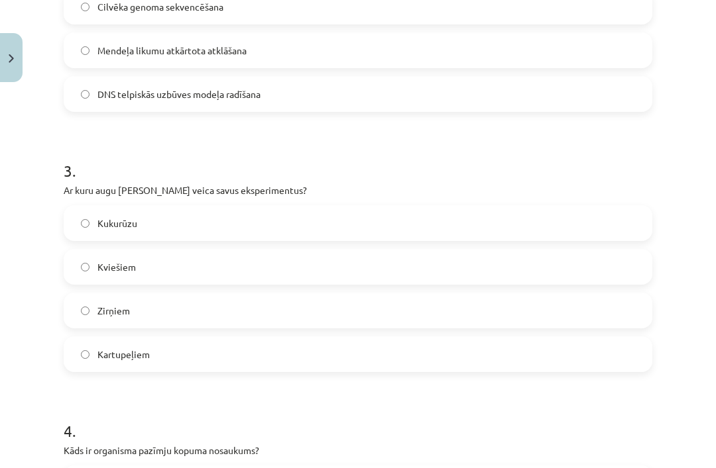
scroll to position [646, 0]
click at [381, 314] on label "Zirņiem" at bounding box center [358, 310] width 586 height 33
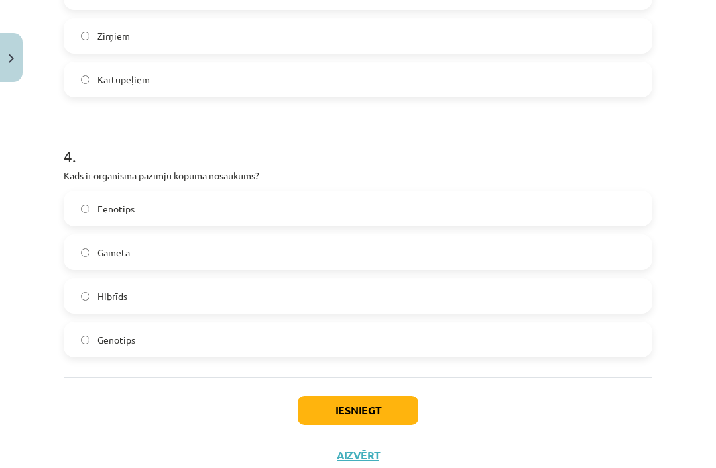
scroll to position [920, 0]
click at [281, 206] on label "Fenotips" at bounding box center [358, 209] width 586 height 33
click at [380, 403] on button "Iesniegt" at bounding box center [357, 411] width 121 height 29
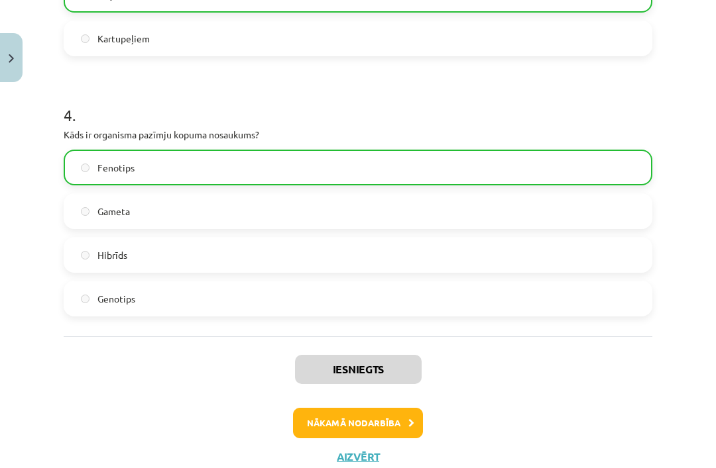
click at [392, 425] on button "Nākamā nodarbība" at bounding box center [358, 423] width 130 height 30
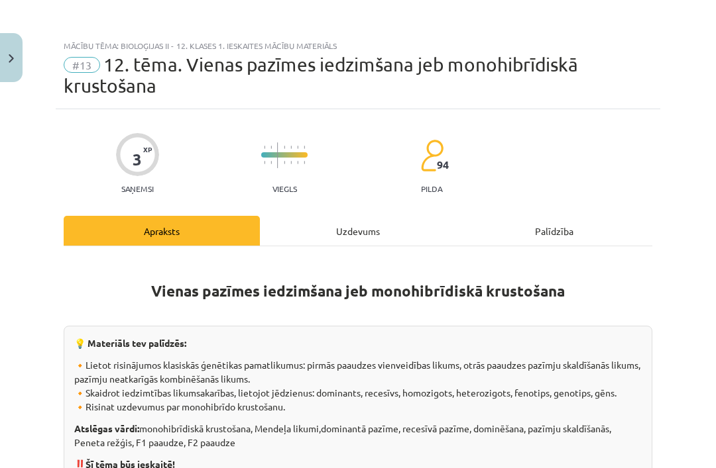
scroll to position [0, 0]
click at [376, 233] on div "Uzdevums" at bounding box center [358, 231] width 196 height 30
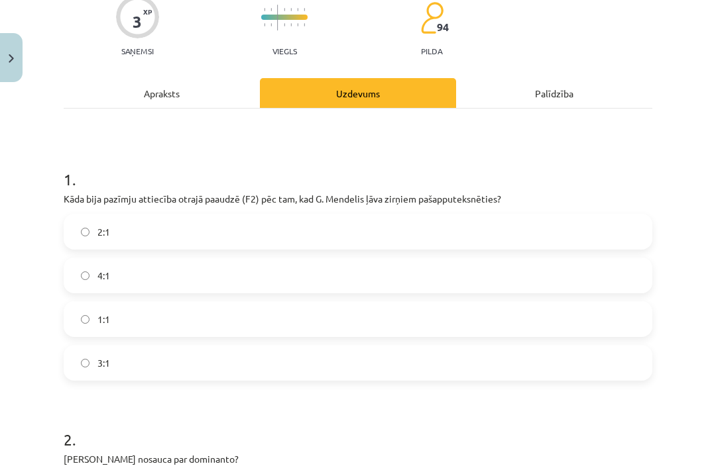
scroll to position [138, 0]
click at [173, 99] on div "Apraksts" at bounding box center [162, 93] width 196 height 30
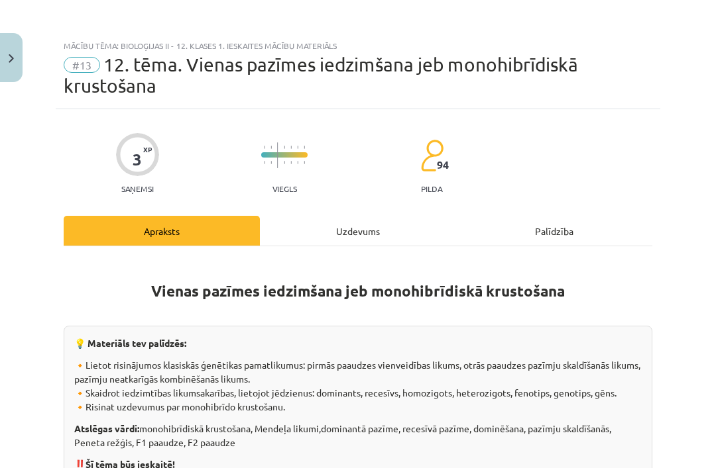
scroll to position [0, 0]
click at [355, 237] on div "Uzdevums" at bounding box center [358, 231] width 196 height 30
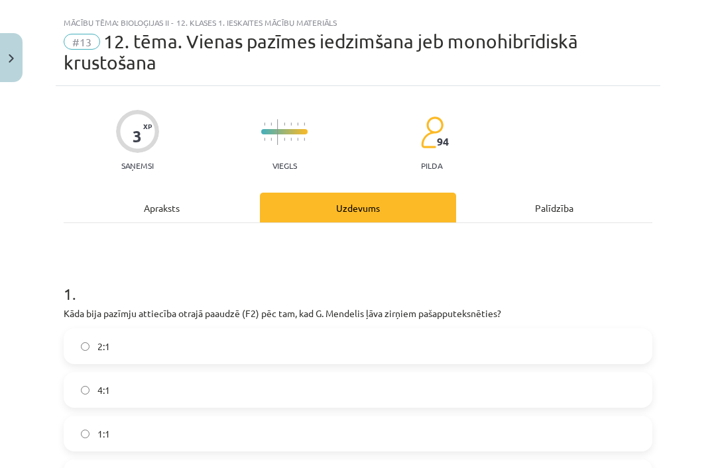
scroll to position [33, 0]
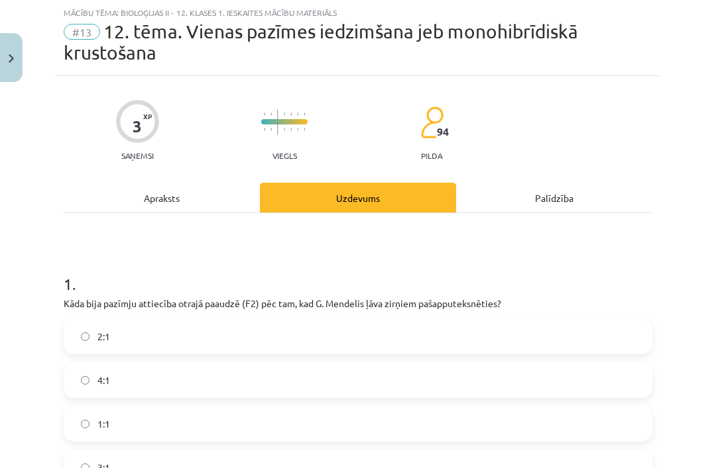
click at [307, 464] on label "3:1" at bounding box center [358, 467] width 586 height 33
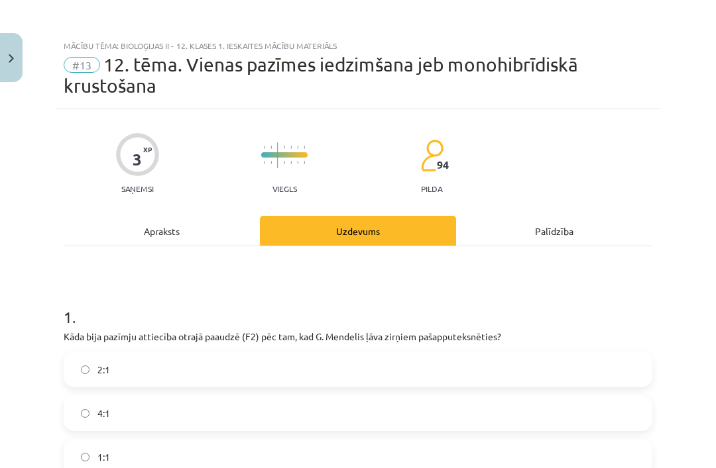
scroll to position [0, 0]
click at [192, 241] on div "Apraksts" at bounding box center [162, 231] width 196 height 30
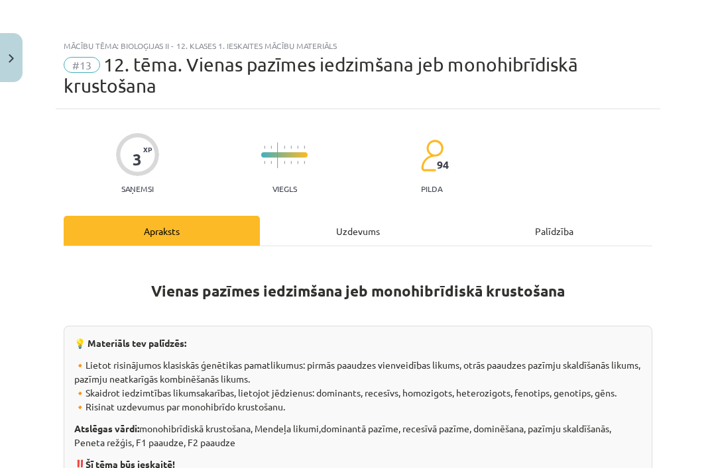
click at [346, 231] on div "Uzdevums" at bounding box center [358, 231] width 196 height 30
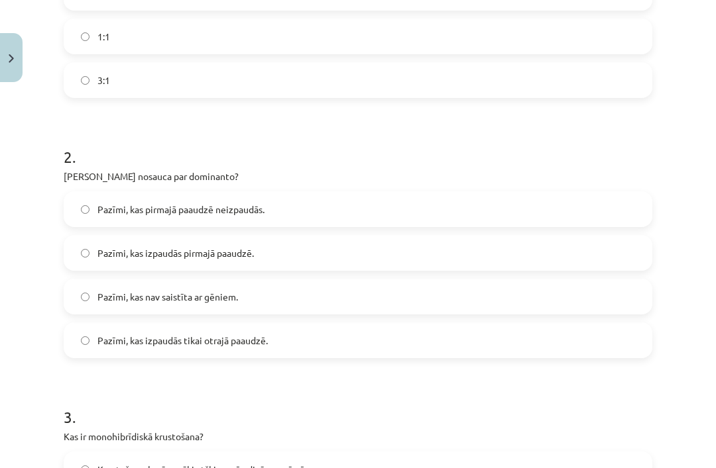
scroll to position [421, 0]
click at [447, 260] on label "Pazīmi, kas izpaudās pirmajā paaudzē." at bounding box center [358, 253] width 586 height 33
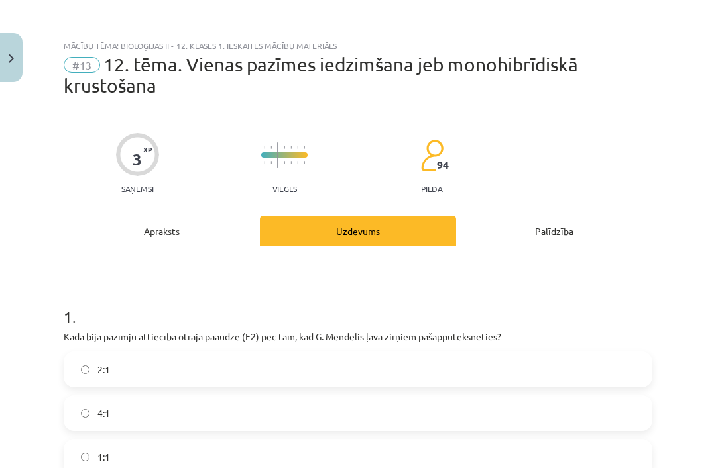
scroll to position [0, 0]
click at [182, 226] on div "Apraksts" at bounding box center [162, 231] width 196 height 30
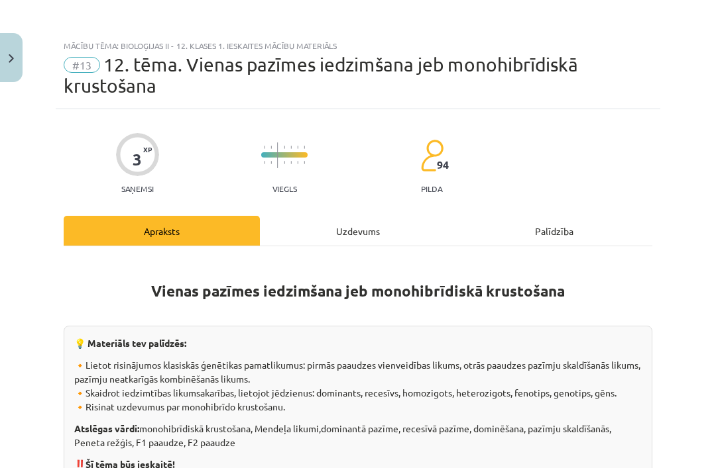
click at [383, 228] on div "Uzdevums" at bounding box center [358, 231] width 196 height 30
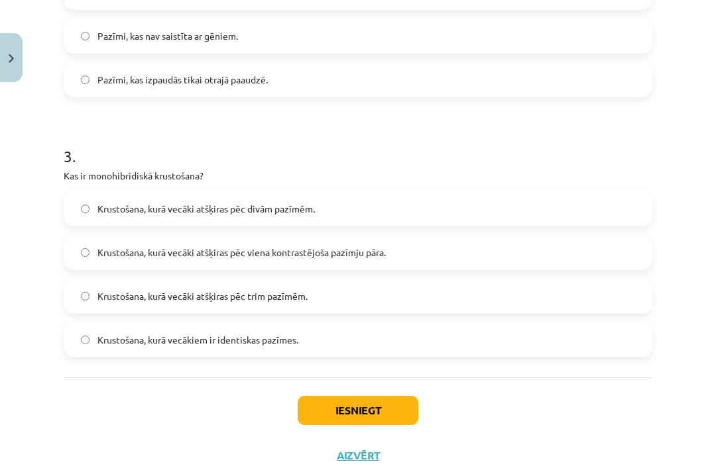
scroll to position [681, 0]
click at [415, 252] on label "Krustošana, kurā vecāki atšķiras pēc viena kontrastējoša pazīmju pāra." at bounding box center [358, 253] width 586 height 33
click at [370, 405] on button "Iesniegt" at bounding box center [357, 411] width 121 height 29
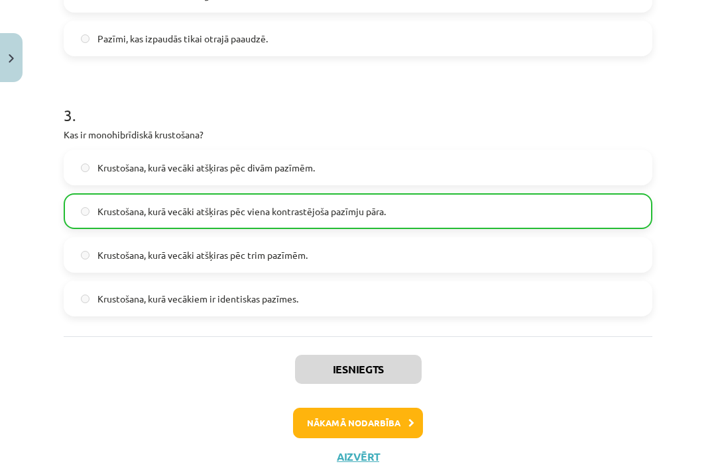
click at [384, 423] on button "Nākamā nodarbība" at bounding box center [358, 423] width 130 height 30
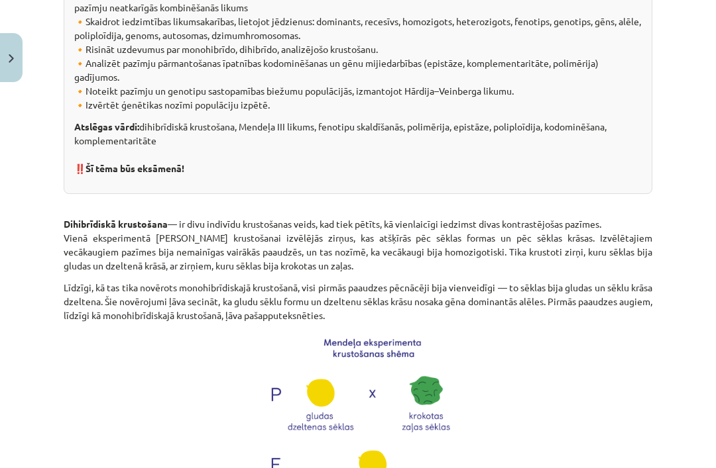
scroll to position [33, 0]
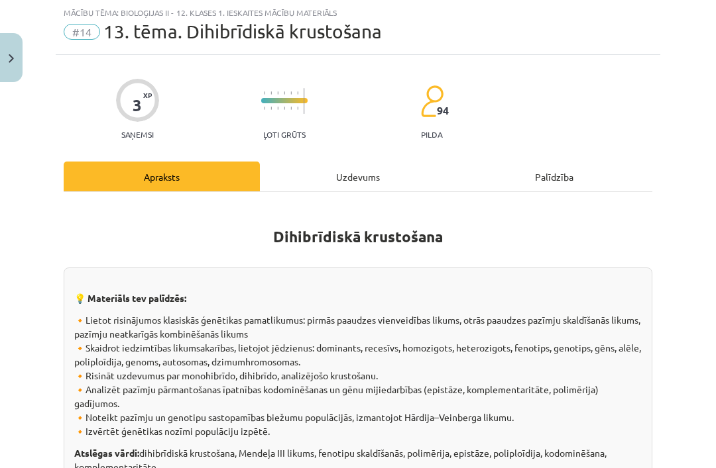
click at [3, 64] on button "Close" at bounding box center [11, 57] width 23 height 49
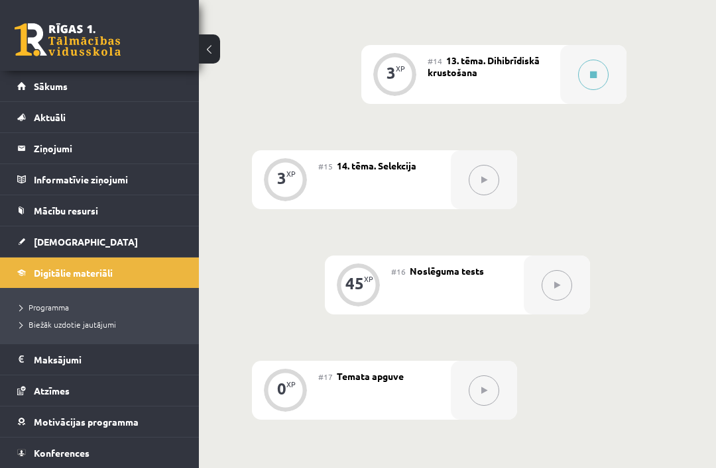
scroll to position [1765, 0]
click at [582, 74] on button at bounding box center [593, 75] width 30 height 30
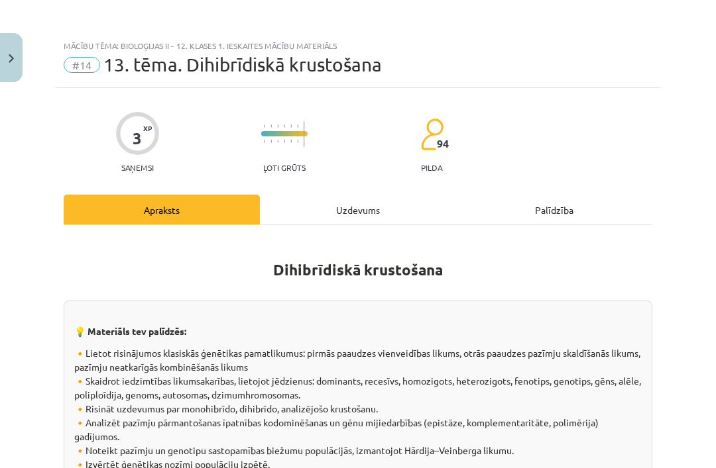
scroll to position [0, 0]
click at [364, 215] on div "Uzdevums" at bounding box center [358, 210] width 196 height 30
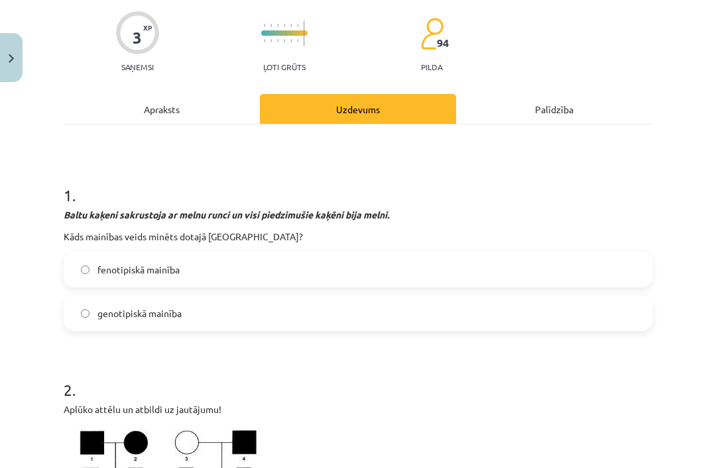
scroll to position [101, 0]
click at [236, 314] on label "genotipiskā mainība" at bounding box center [358, 312] width 586 height 33
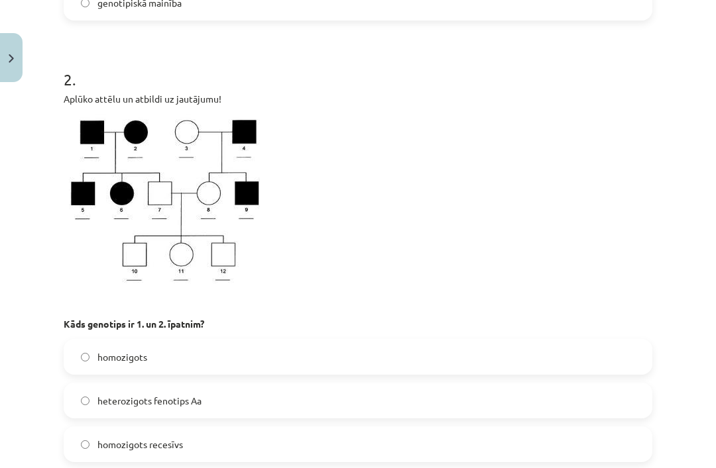
scroll to position [431, 0]
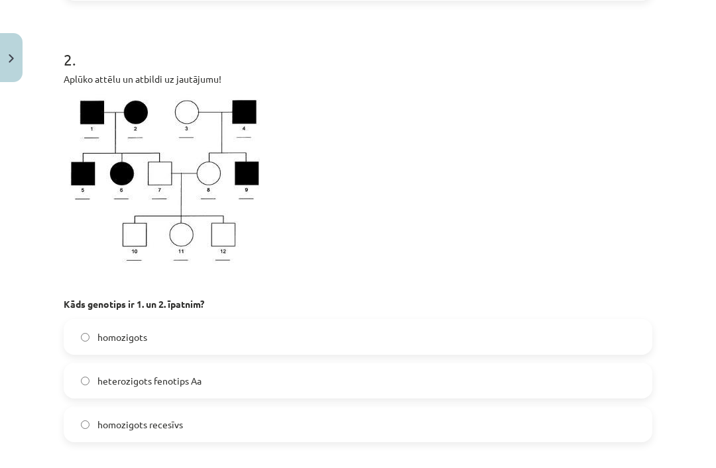
click at [459, 365] on label "heterozigots fenotips Aa" at bounding box center [358, 380] width 586 height 33
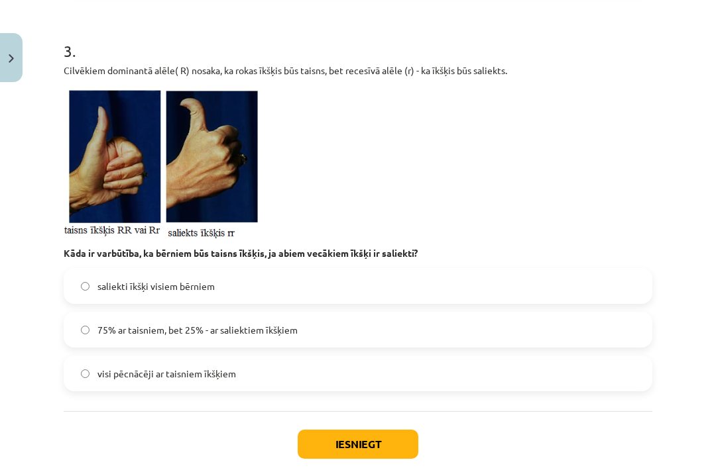
scroll to position [887, 0]
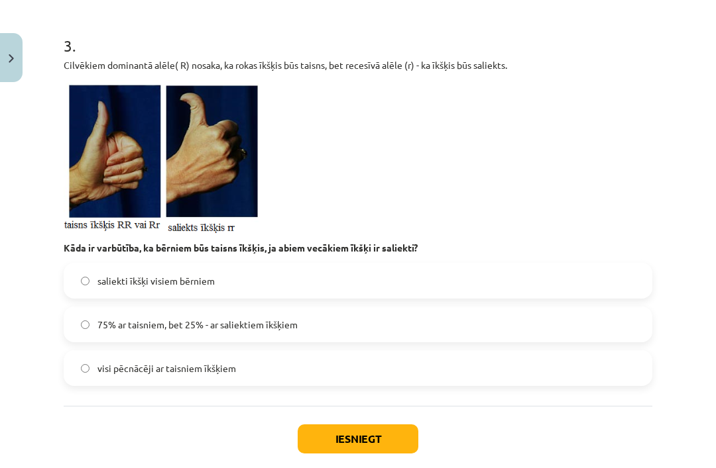
click at [534, 280] on label "saliekti īkšķi visiem bērniem" at bounding box center [358, 280] width 586 height 33
click at [396, 441] on button "Iesniegt" at bounding box center [357, 439] width 121 height 29
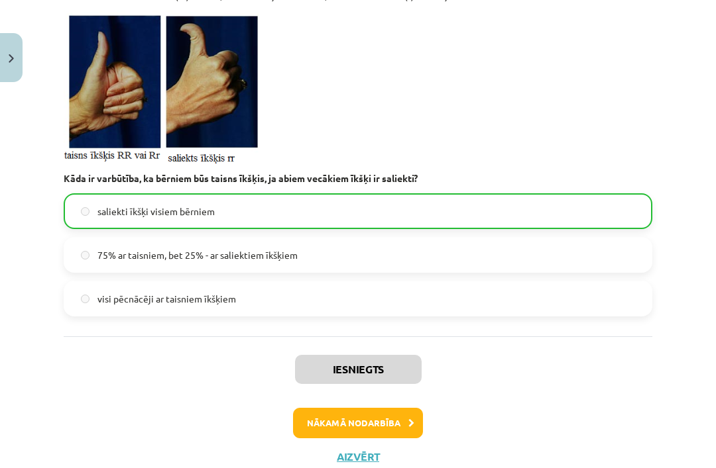
click at [392, 423] on button "Nākamā nodarbība" at bounding box center [358, 423] width 130 height 30
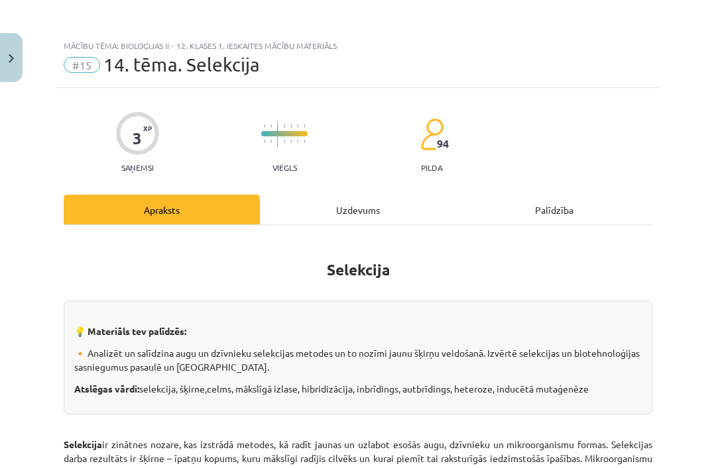
scroll to position [0, 0]
click at [381, 202] on div "Uzdevums" at bounding box center [358, 210] width 196 height 30
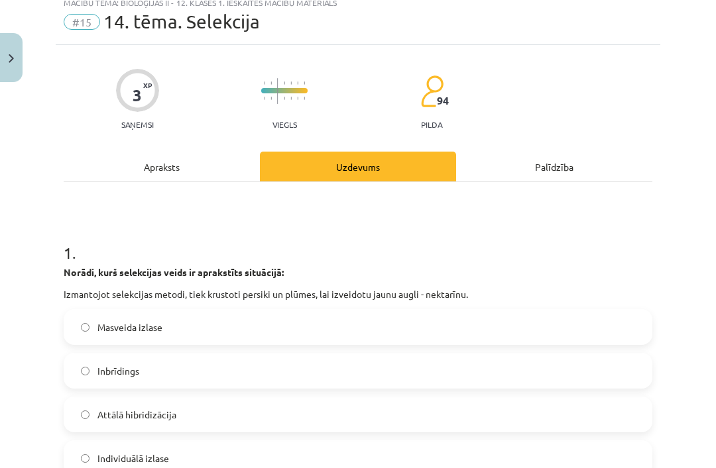
scroll to position [44, 0]
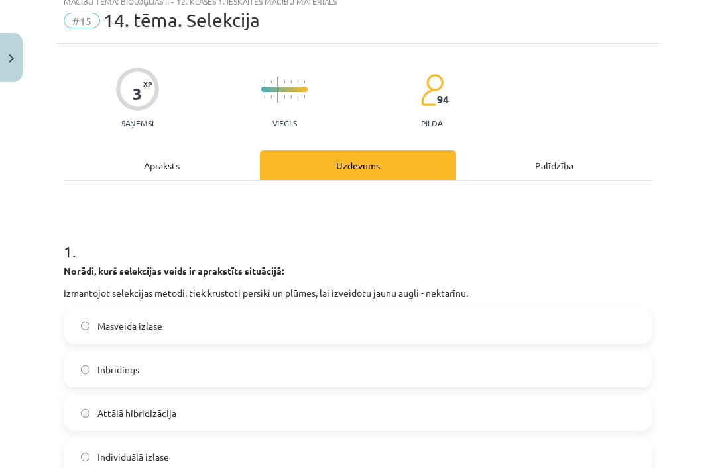
click at [217, 176] on div "Apraksts" at bounding box center [162, 165] width 196 height 30
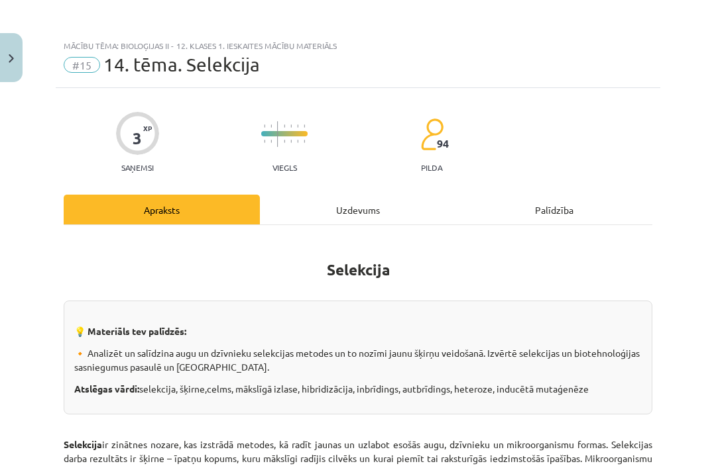
scroll to position [0, 0]
click at [386, 213] on div "Uzdevums" at bounding box center [358, 210] width 196 height 30
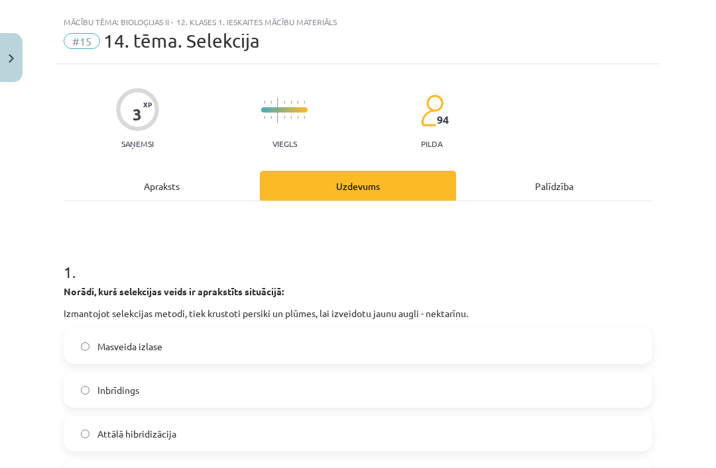
scroll to position [33, 0]
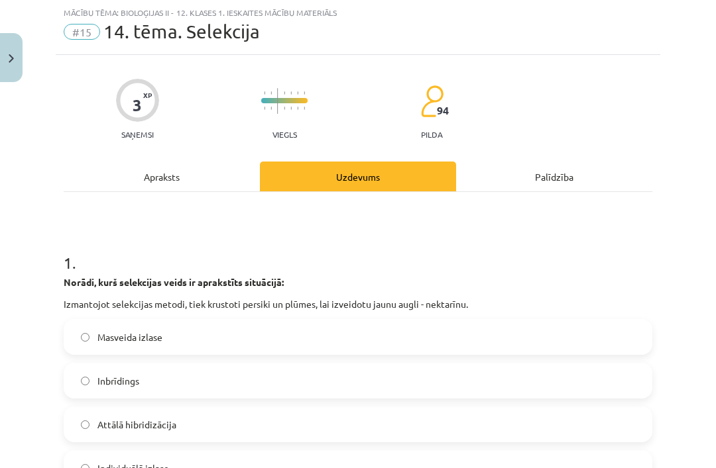
click at [293, 424] on label "Attālā hibridizācija" at bounding box center [358, 424] width 586 height 33
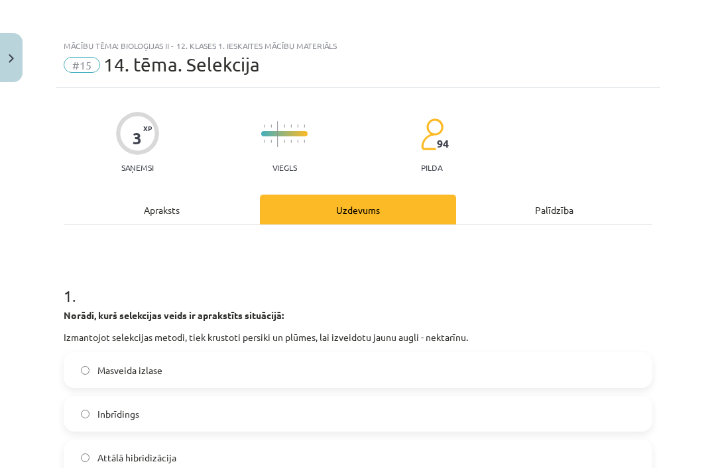
scroll to position [0, 0]
click at [234, 195] on div "Apraksts" at bounding box center [162, 210] width 196 height 30
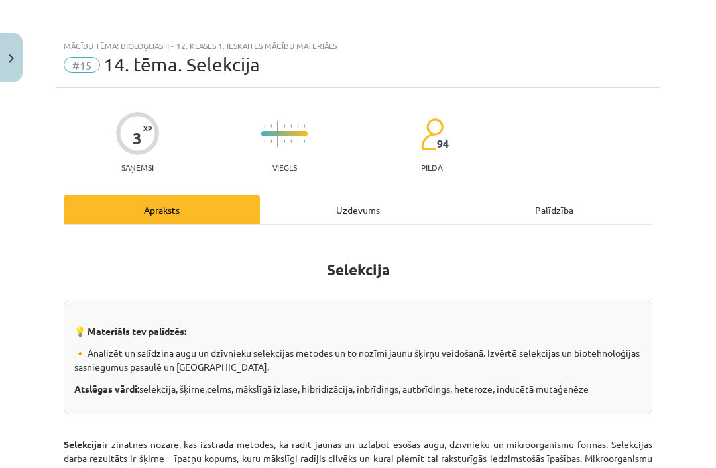
click at [363, 215] on div "Uzdevums" at bounding box center [358, 210] width 196 height 30
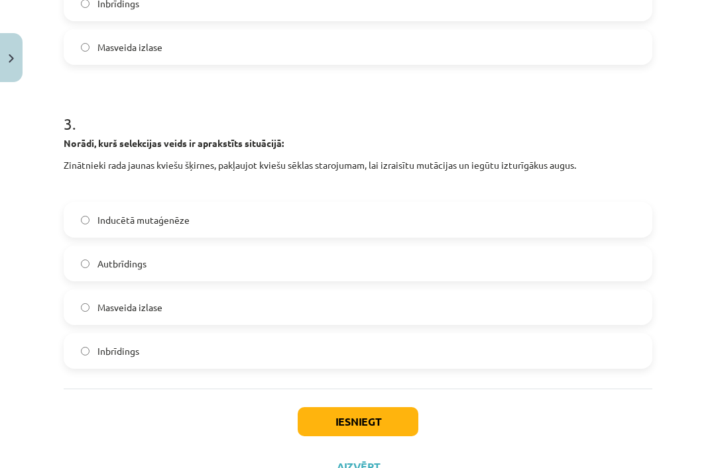
scroll to position [756, 0]
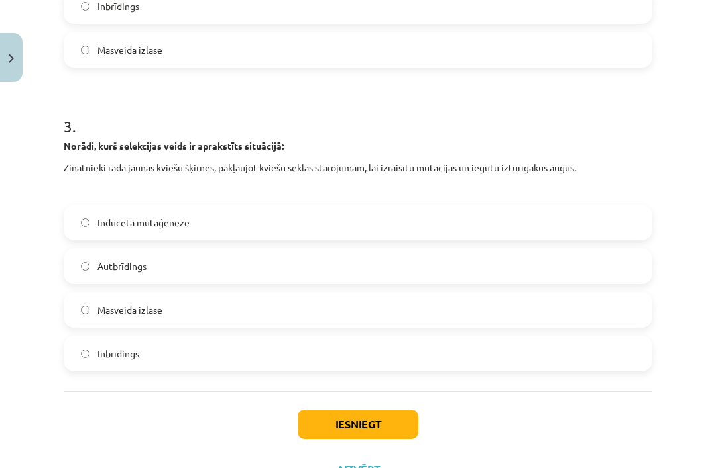
click at [445, 214] on label "Inducētā mutaģenēze" at bounding box center [358, 222] width 586 height 33
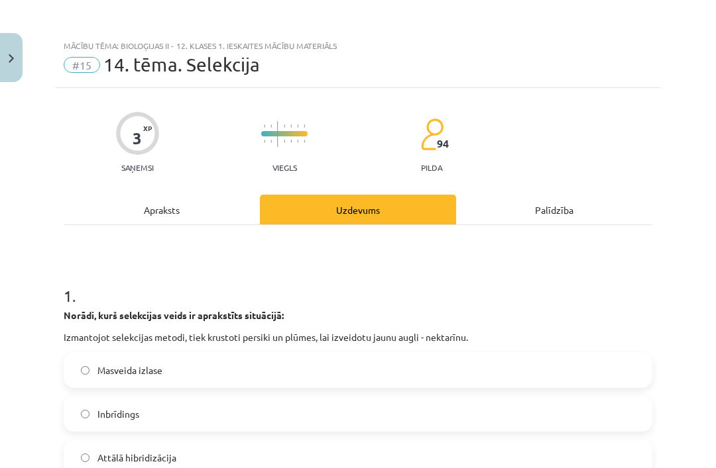
scroll to position [0, 0]
click at [195, 223] on div "Apraksts" at bounding box center [162, 210] width 196 height 30
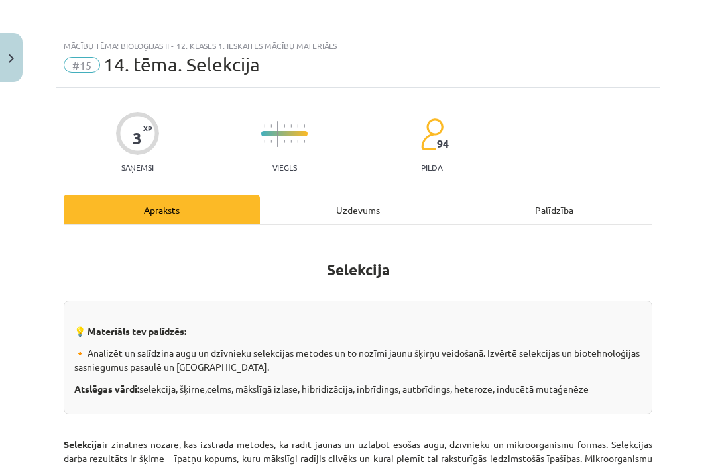
click at [358, 213] on div "Uzdevums" at bounding box center [358, 210] width 196 height 30
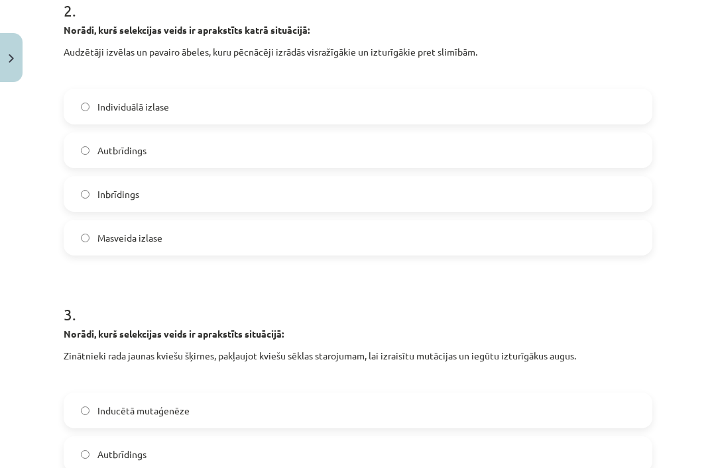
scroll to position [568, 0]
click at [374, 221] on label "Masveida izlase" at bounding box center [358, 237] width 586 height 33
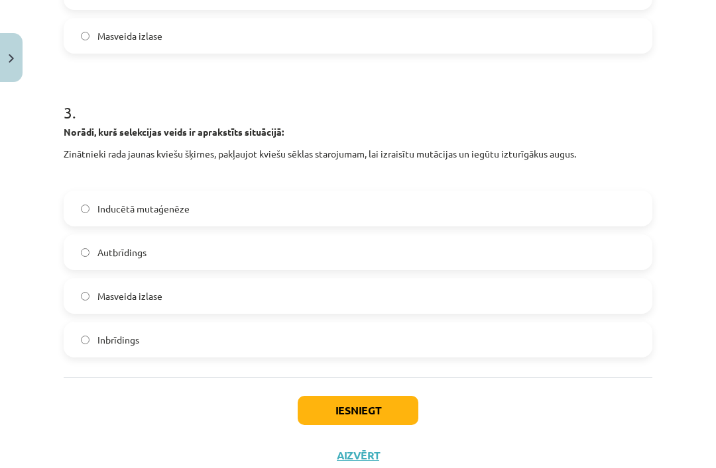
scroll to position [769, 0]
click at [368, 410] on button "Iesniegt" at bounding box center [357, 411] width 121 height 29
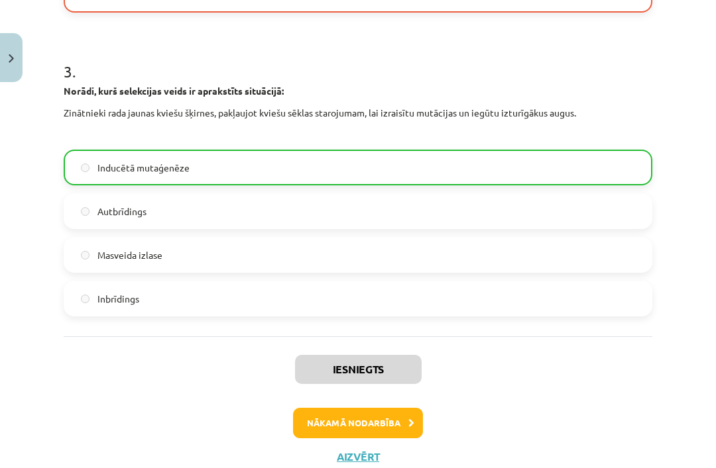
click at [395, 427] on button "Nākamā nodarbība" at bounding box center [358, 423] width 130 height 30
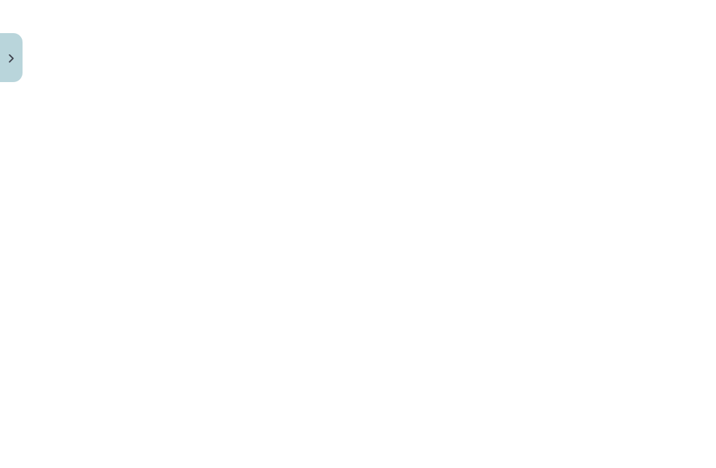
scroll to position [1780, 0]
click at [9, 61] on img "Close" at bounding box center [11, 58] width 5 height 9
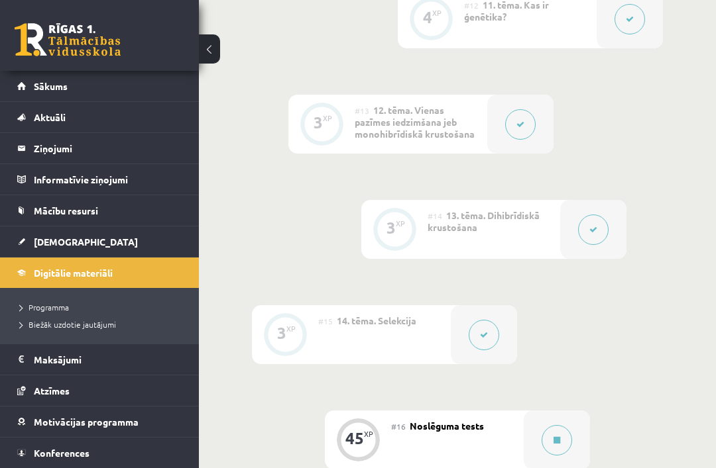
scroll to position [1678, 0]
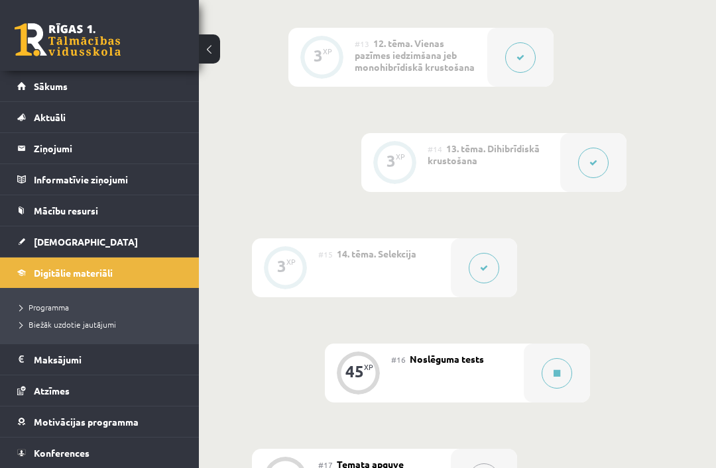
click at [564, 372] on button at bounding box center [556, 373] width 30 height 30
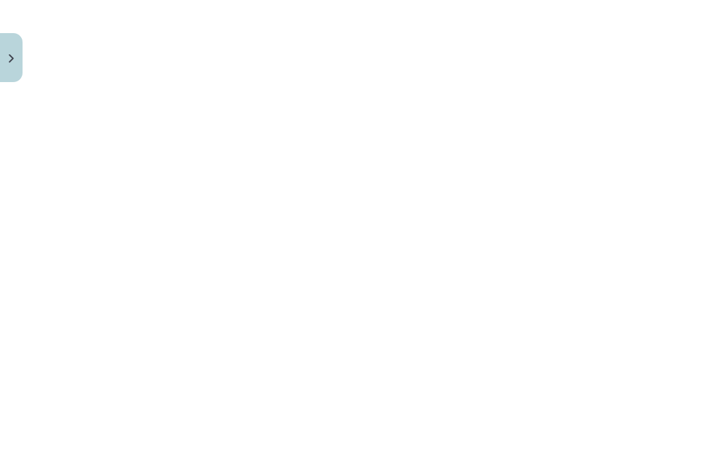
scroll to position [1733, 0]
click at [6, 44] on button "Close" at bounding box center [11, 57] width 23 height 49
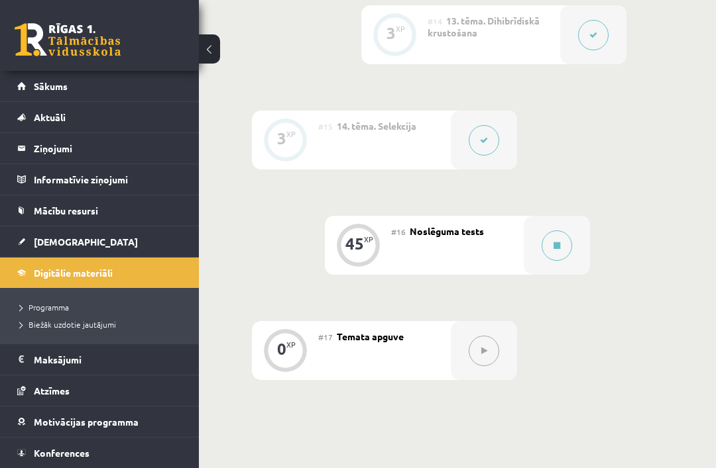
scroll to position [1807, 0]
click at [559, 240] on icon at bounding box center [556, 244] width 7 height 8
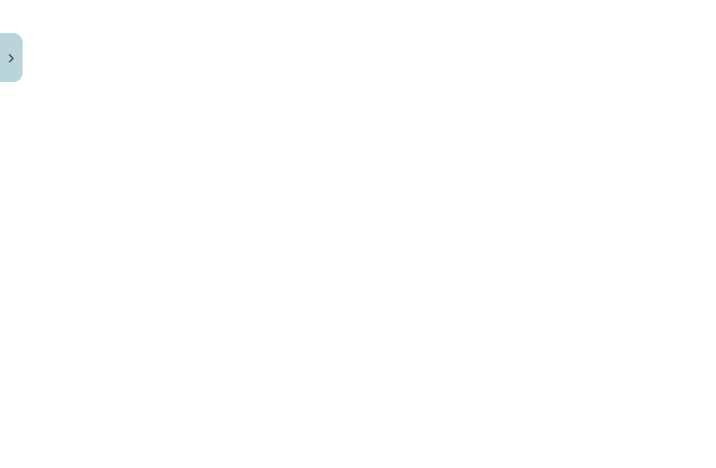
scroll to position [1880, 0]
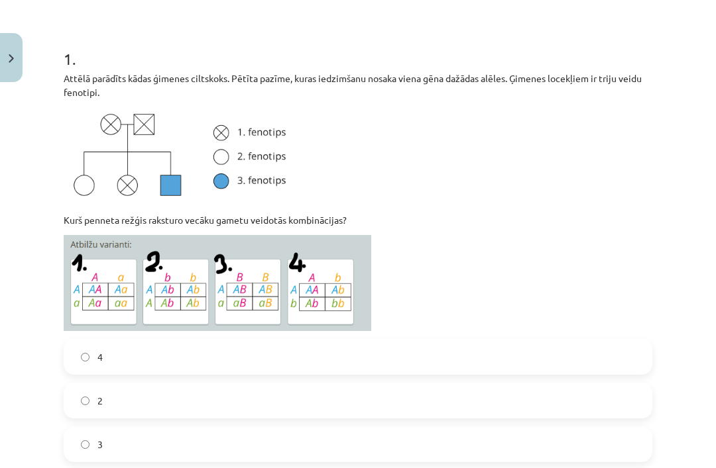
scroll to position [238, 0]
click at [330, 358] on label "4" at bounding box center [358, 356] width 586 height 33
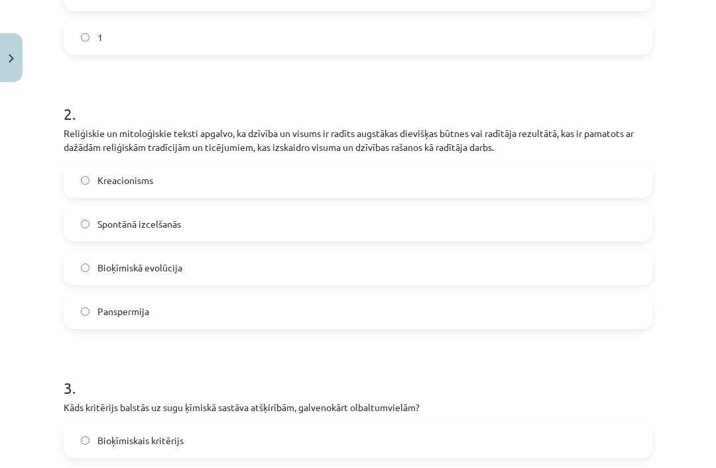
scroll to position [688, 0]
click at [461, 197] on label "Kreacionisms" at bounding box center [358, 180] width 586 height 33
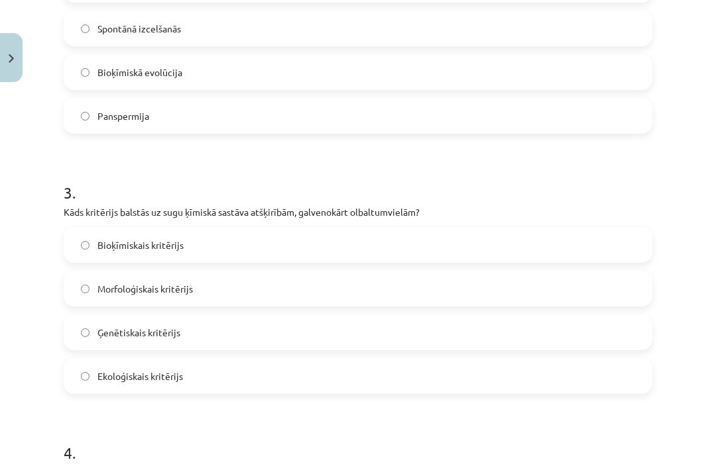
scroll to position [890, 0]
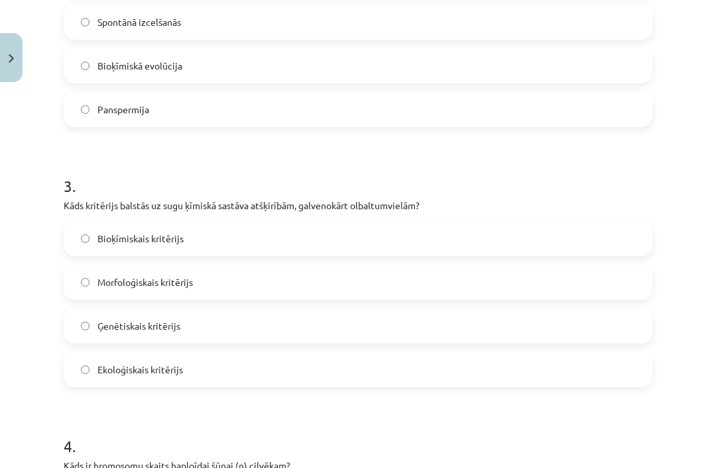
click at [596, 254] on label "Bioķīmiskais kritērijs" at bounding box center [358, 238] width 586 height 33
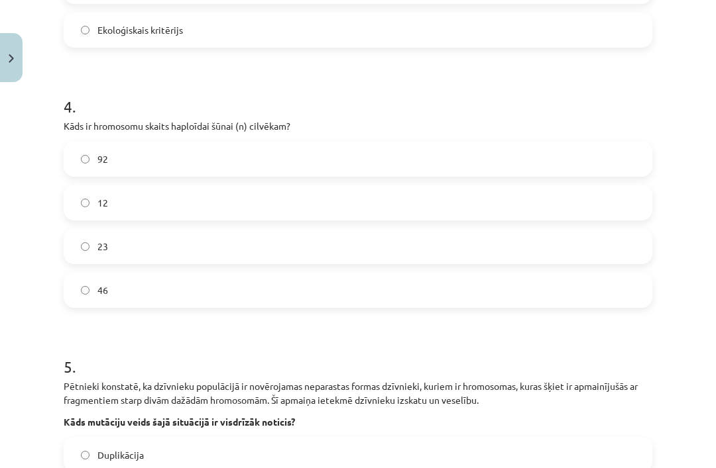
scroll to position [1230, 0]
click at [299, 252] on label "23" at bounding box center [358, 246] width 586 height 33
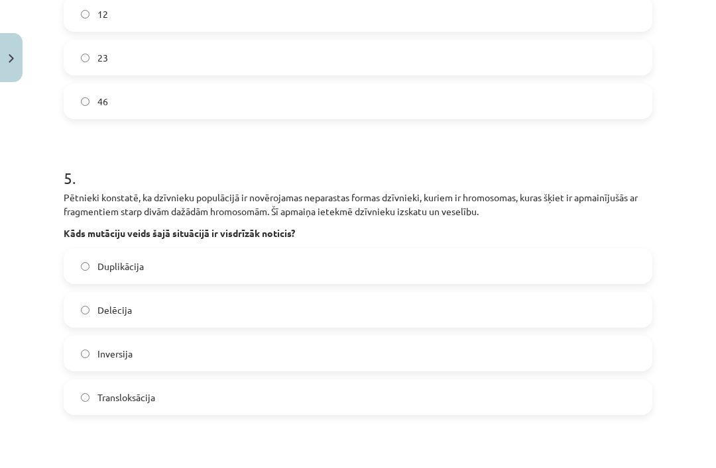
scroll to position [1444, 0]
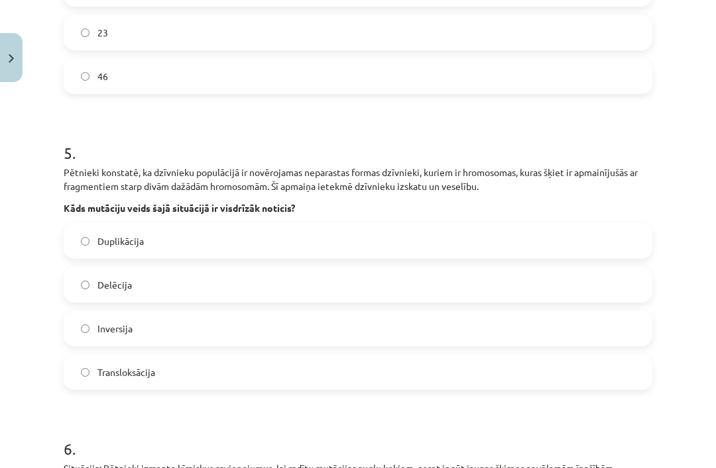
click at [276, 368] on label "Transloksācija" at bounding box center [358, 372] width 586 height 33
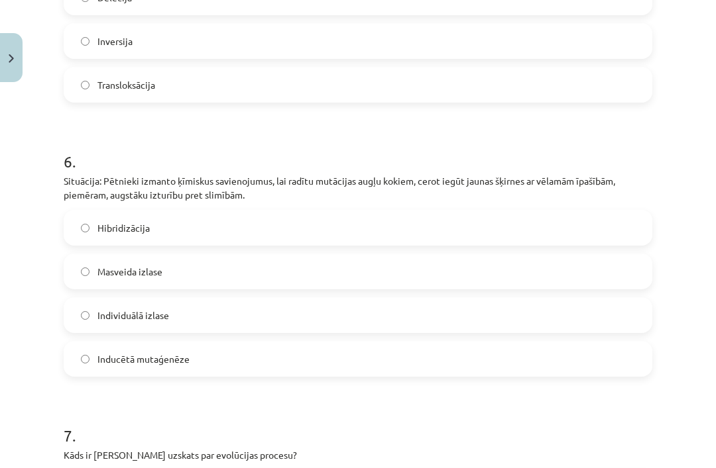
scroll to position [1742, 0]
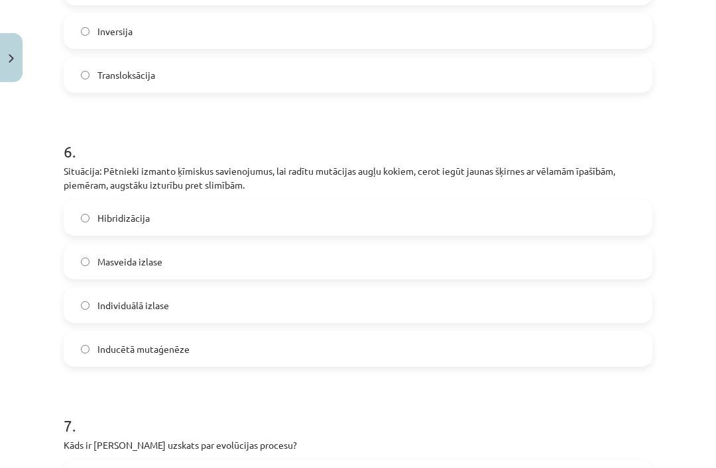
click at [299, 360] on label "Inducētā mutaģenēze" at bounding box center [358, 349] width 586 height 33
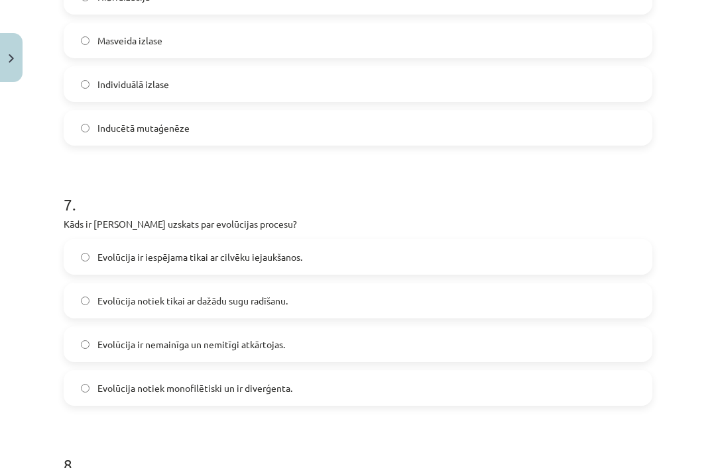
scroll to position [1971, 0]
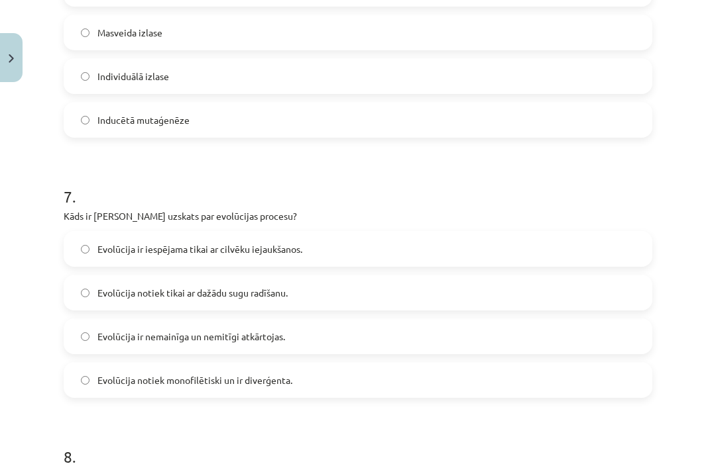
click at [443, 390] on label "Evolūcija notiek monofilētiski un ir diverģenta." at bounding box center [358, 380] width 586 height 33
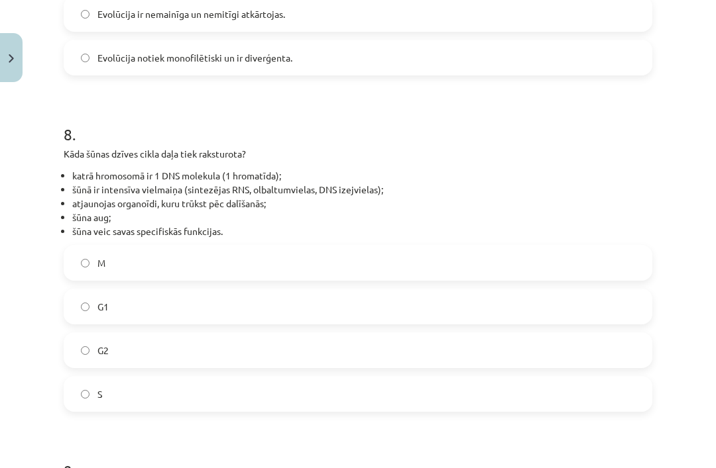
scroll to position [2294, 0]
click at [239, 305] on label "G1" at bounding box center [358, 306] width 586 height 33
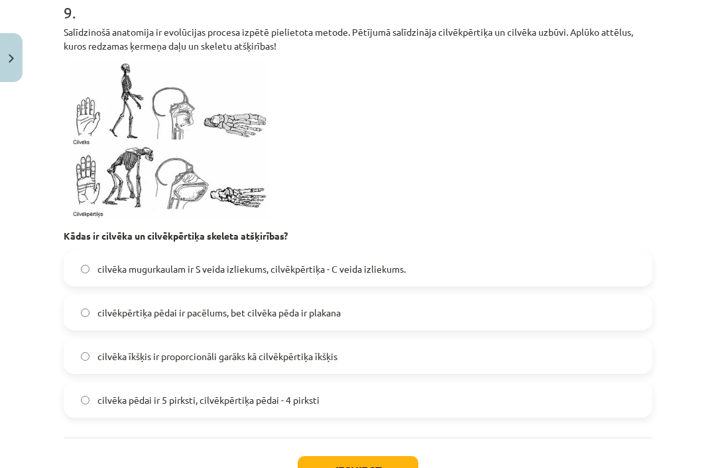
scroll to position [2752, 0]
click at [422, 272] on label "cilvēka mugurkaulam ir S veida izliekums, cilvēkpērtiķa - C veida izliekums." at bounding box center [358, 269] width 586 height 33
click at [343, 468] on button "Iesniegt" at bounding box center [357, 471] width 121 height 29
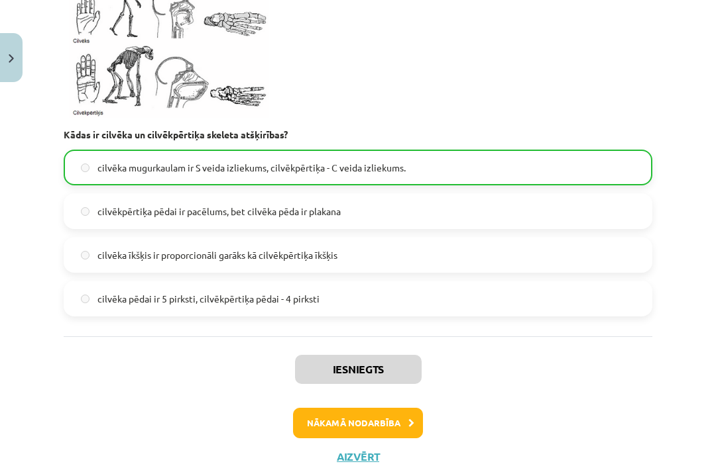
click at [404, 419] on button "Nākamā nodarbība" at bounding box center [358, 423] width 130 height 30
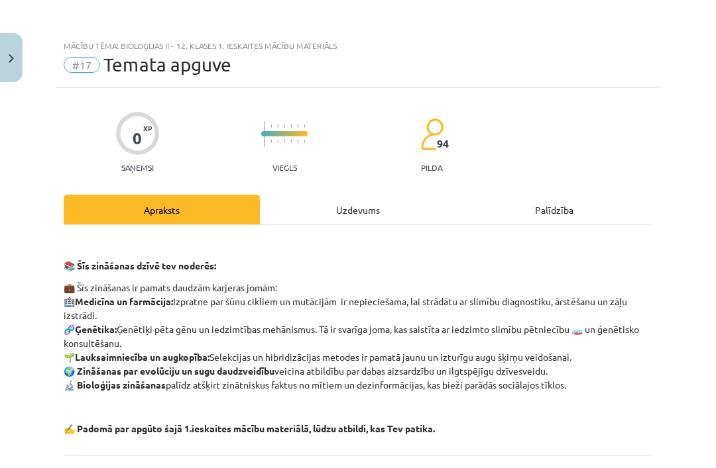
scroll to position [0, 0]
click at [368, 217] on div "Uzdevums" at bounding box center [358, 210] width 196 height 30
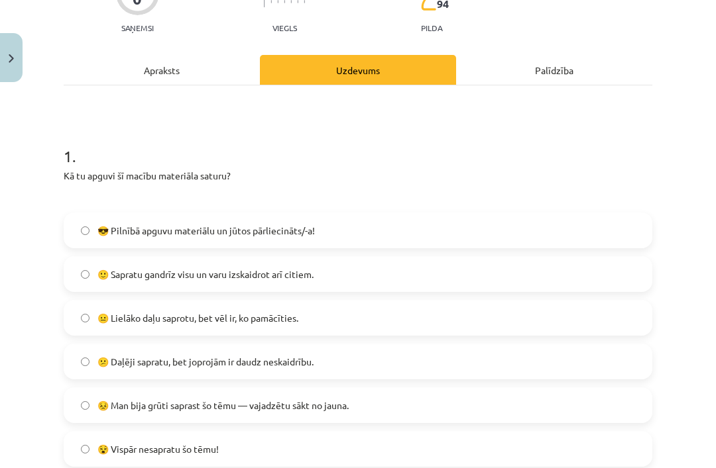
scroll to position [140, 0]
click at [375, 278] on label "🙂 Sapratu gandrīz visu un varu izskaidrot arī citiem." at bounding box center [358, 274] width 586 height 33
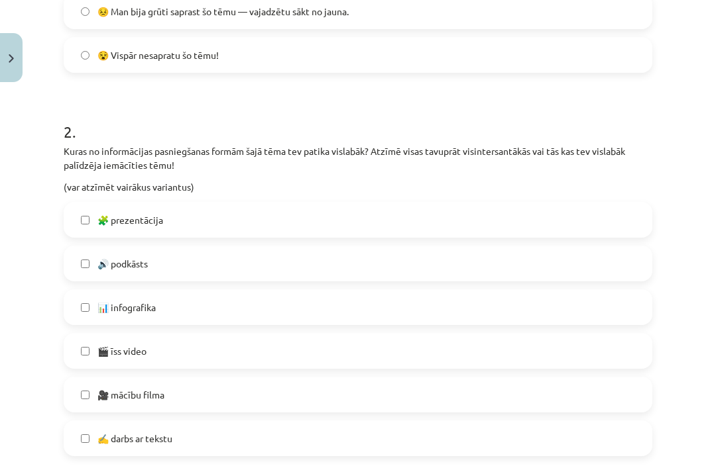
scroll to position [534, 0]
click at [408, 213] on label "🧩 prezentācija" at bounding box center [358, 219] width 586 height 33
click at [312, 398] on label "🎥 mācību filma" at bounding box center [358, 394] width 586 height 33
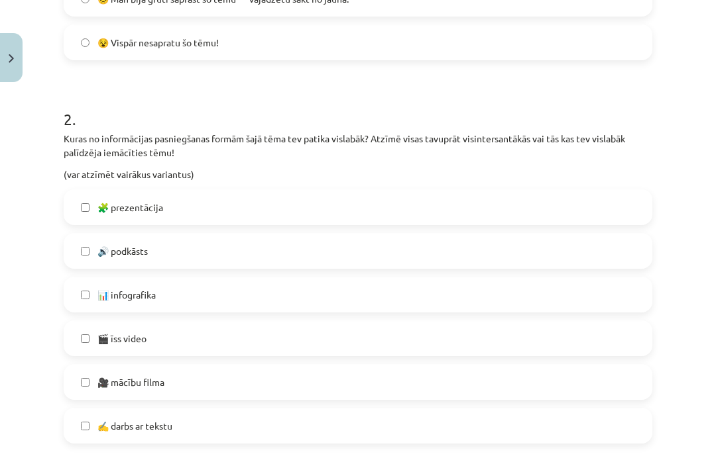
scroll to position [549, 0]
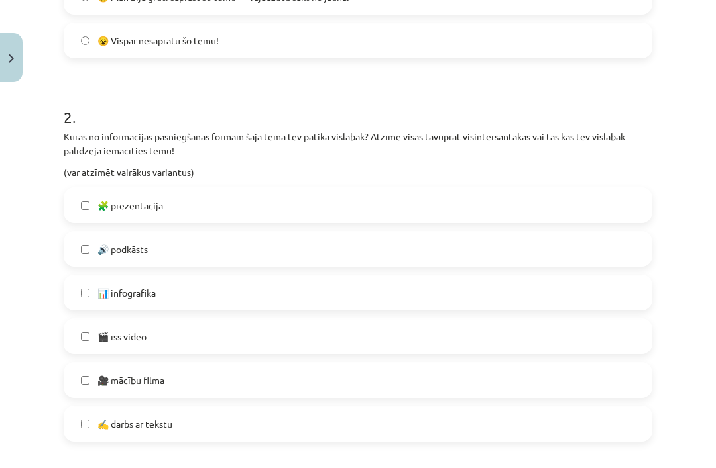
click at [317, 337] on label "🎬 īss video" at bounding box center [358, 336] width 586 height 33
click at [298, 385] on label "🎥 mācību filma" at bounding box center [358, 380] width 586 height 33
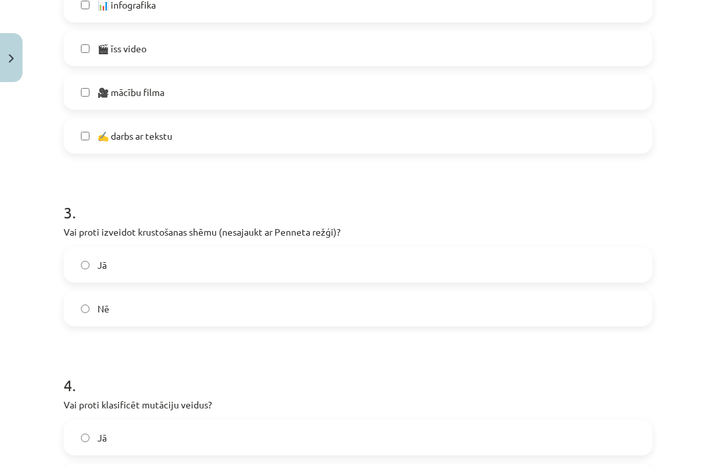
scroll to position [837, 0]
click at [393, 256] on label "Jā" at bounding box center [358, 264] width 586 height 33
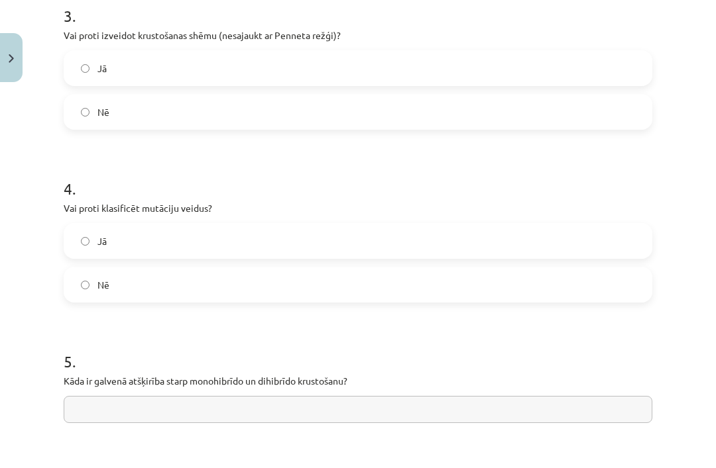
scroll to position [1029, 0]
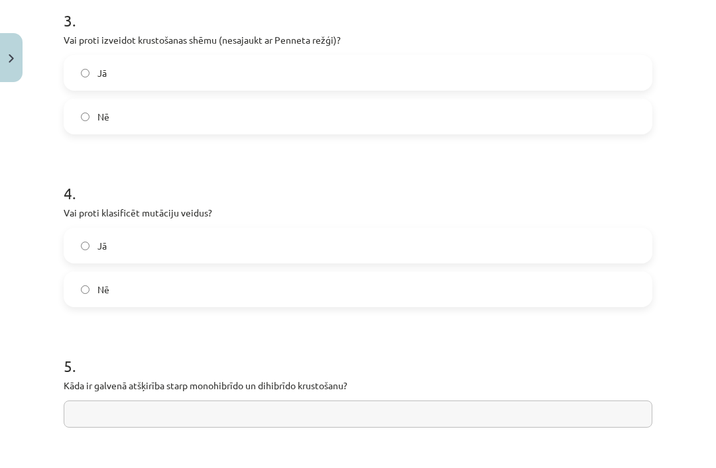
click at [401, 231] on label "Jā" at bounding box center [358, 245] width 586 height 33
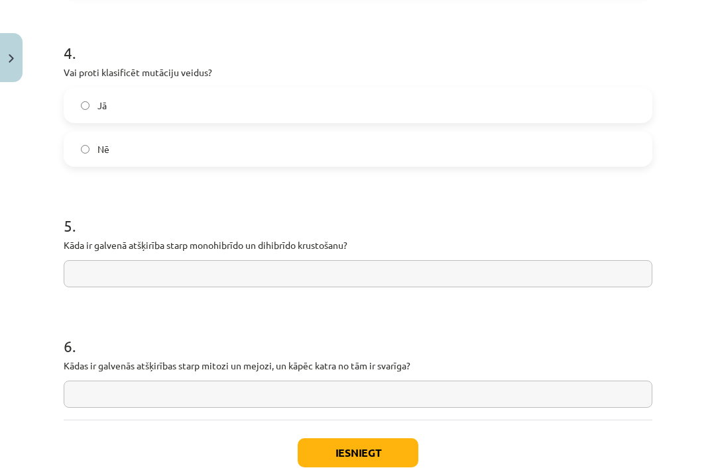
scroll to position [1171, 0]
click at [372, 454] on button "Iesniegt" at bounding box center [357, 451] width 121 height 29
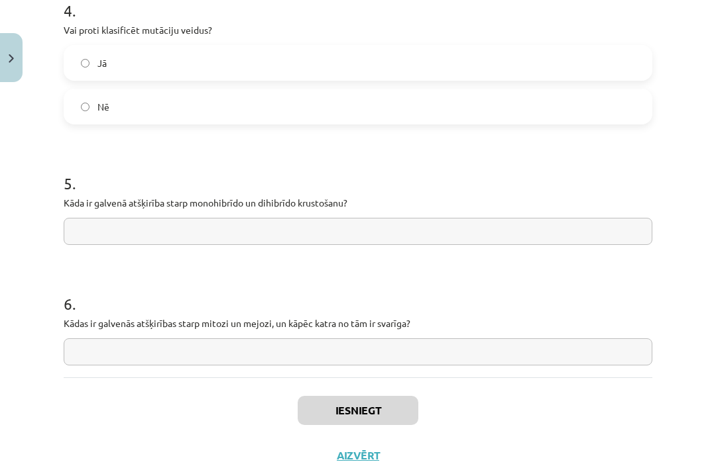
scroll to position [1211, 0]
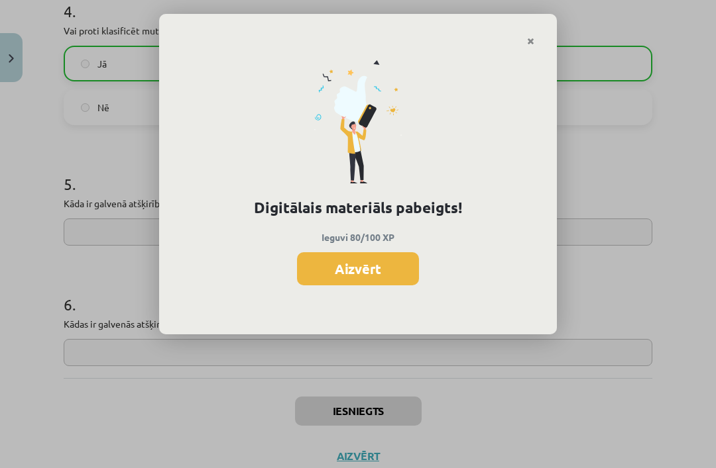
click at [402, 273] on button "Aizvērt" at bounding box center [358, 268] width 122 height 33
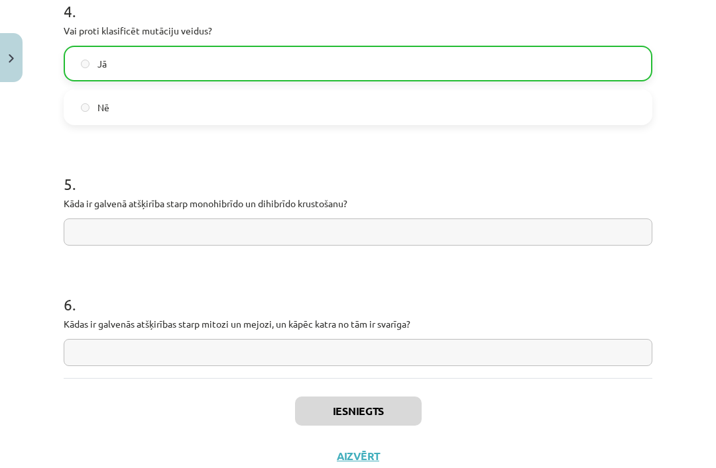
click at [353, 456] on button "Aizvērt" at bounding box center [358, 456] width 50 height 13
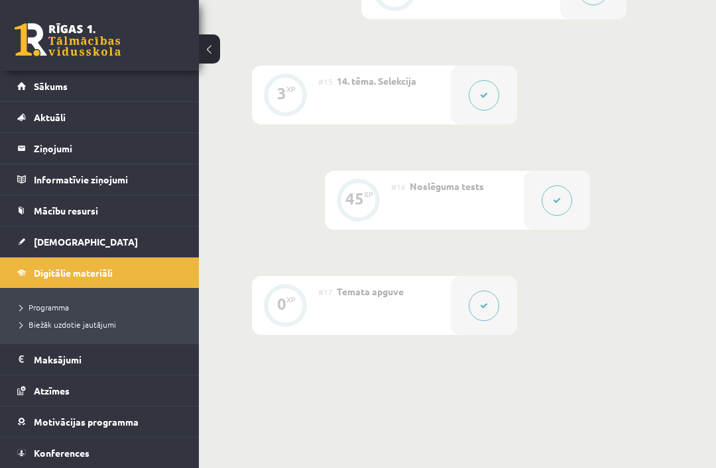
click at [84, 277] on span "Digitālie materiāli" at bounding box center [73, 273] width 79 height 12
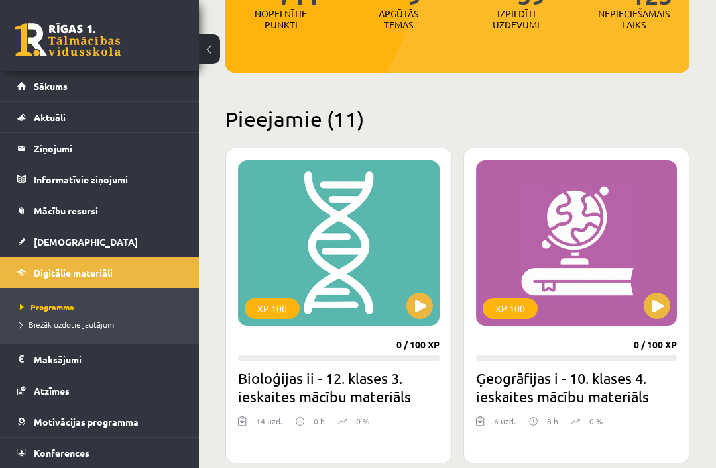
scroll to position [390, 0]
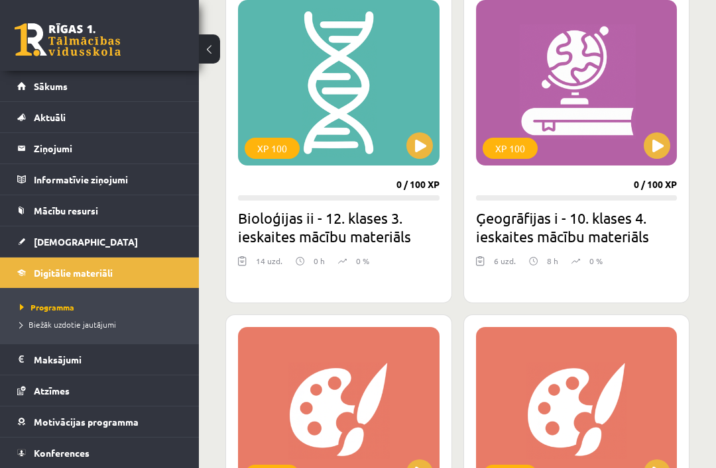
click at [78, 241] on link "[DEMOGRAPHIC_DATA]" at bounding box center [99, 242] width 165 height 30
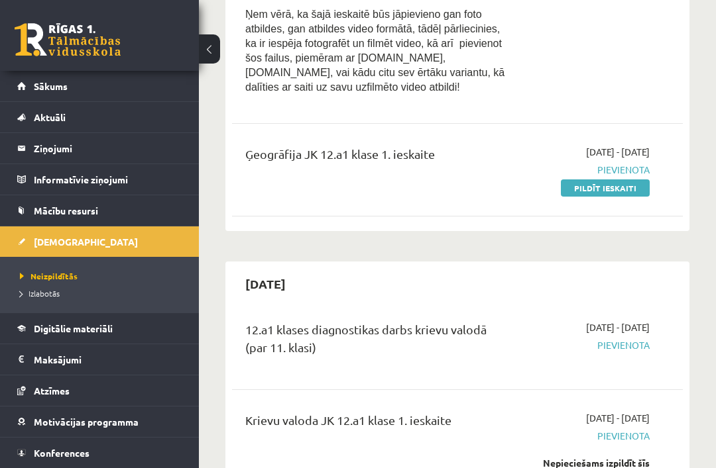
scroll to position [269, 0]
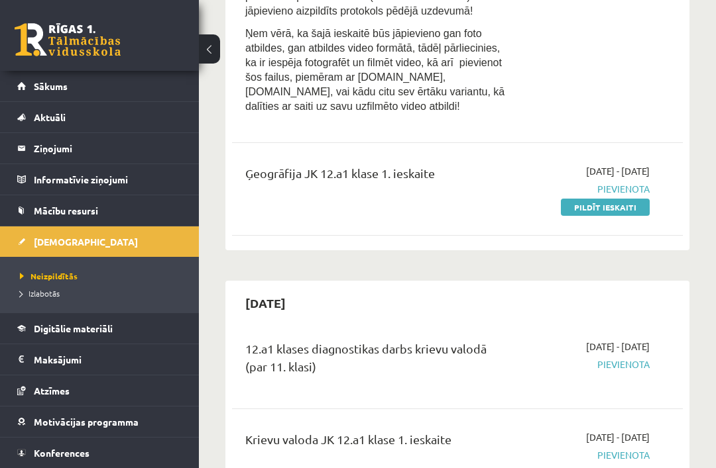
click at [627, 199] on link "Pildīt ieskaiti" at bounding box center [605, 207] width 89 height 17
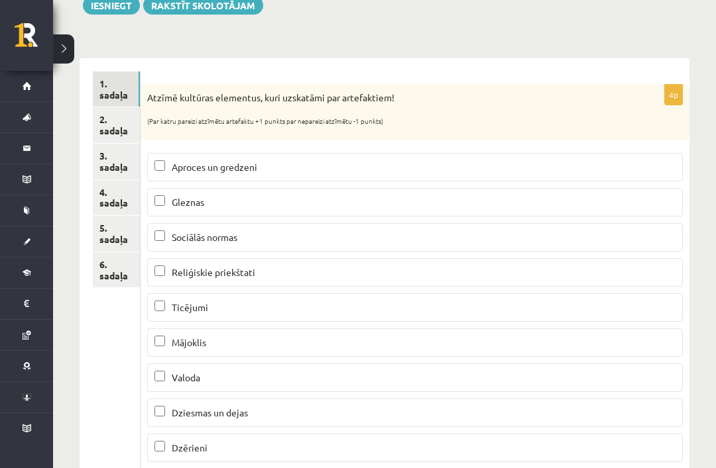
scroll to position [167, 0]
click at [417, 154] on label "Aproces un gredzeni" at bounding box center [414, 166] width 535 height 28
click at [375, 196] on p "Gleznas" at bounding box center [414, 202] width 521 height 14
click at [279, 340] on p "Mājoklis" at bounding box center [414, 342] width 521 height 14
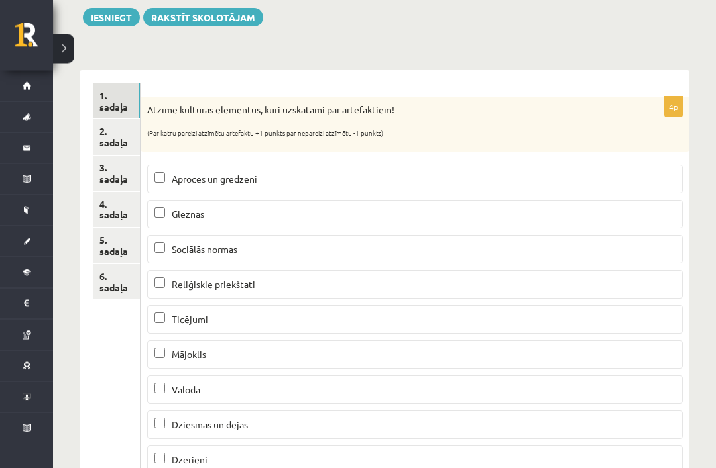
scroll to position [145, 0]
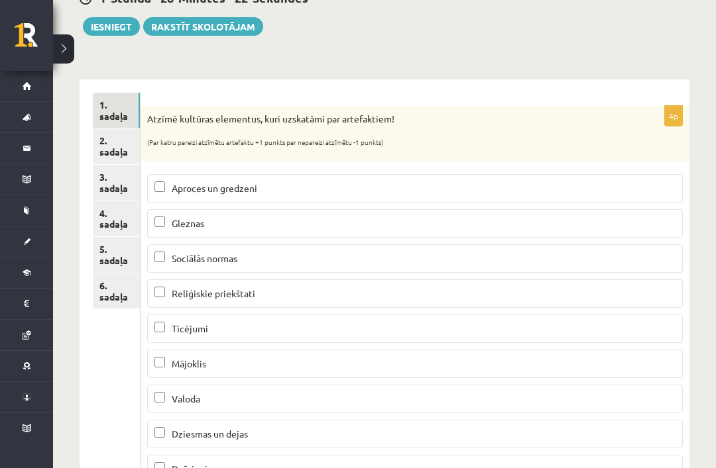
click at [121, 153] on link "2. sadaļa" at bounding box center [116, 147] width 47 height 36
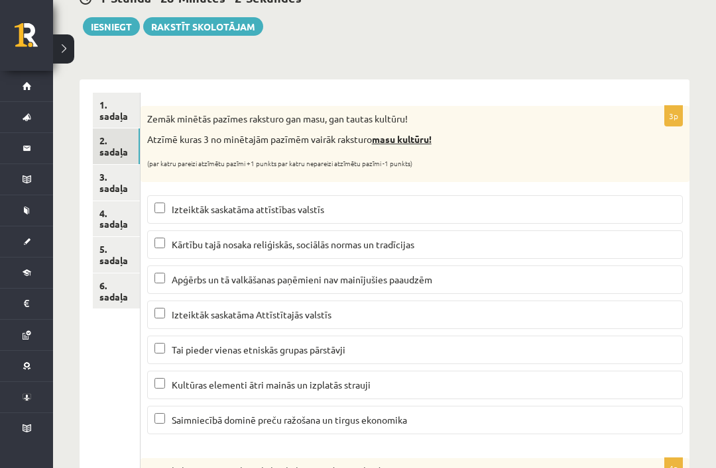
click at [504, 203] on p "Izteiktāk saskatāma attīstības valstīs" at bounding box center [414, 210] width 521 height 14
click at [405, 378] on p "Kultūras elementi ātri mainās un izplatās strauji" at bounding box center [414, 385] width 521 height 14
click at [396, 421] on span "Saimniecībā dominē preču ražošana un tirgus ekonomika" at bounding box center [289, 420] width 235 height 12
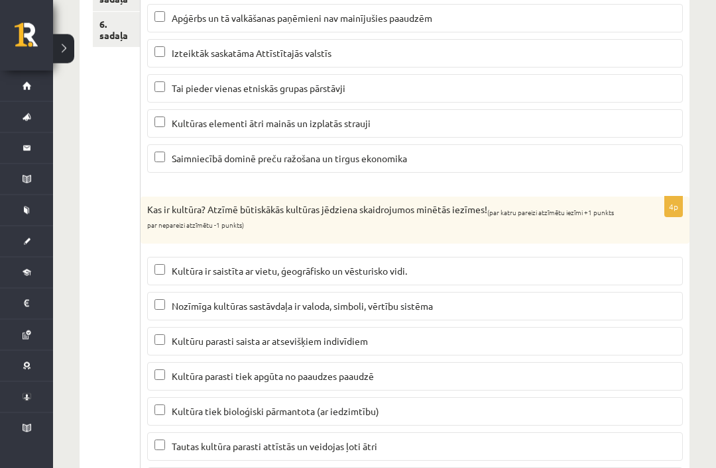
scroll to position [440, 0]
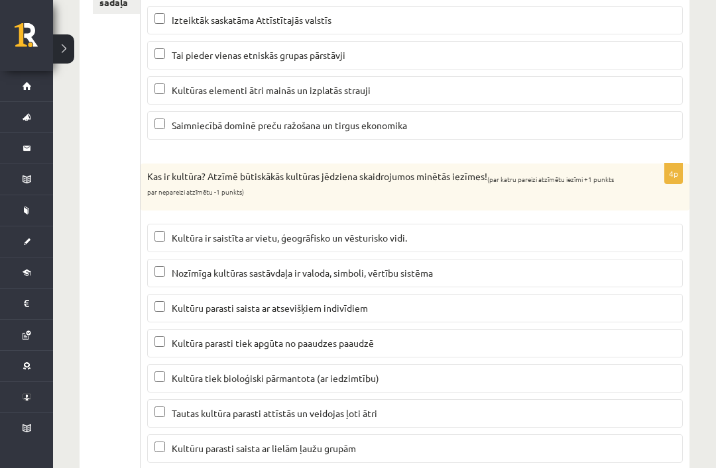
click at [544, 235] on p "Kultūra ir saistīta ar vietu, ģeogrāfisko un vēsturisko vidi." at bounding box center [414, 238] width 521 height 14
click at [508, 272] on p "Nozīmīga kultūras sastāvdaļa ir valoda, simboli, vērtību sistēma" at bounding box center [414, 273] width 521 height 14
click at [488, 301] on p "Kultūru parasti saista ar atsevišķiem indivīdiem" at bounding box center [414, 308] width 521 height 14
click at [462, 339] on p "Kultūra parasti tiek apgūta no paaudzes paaudzē" at bounding box center [414, 344] width 521 height 14
click at [423, 445] on p "Kultūru parasti saista ar lielām ļaužu grupām" at bounding box center [414, 449] width 521 height 14
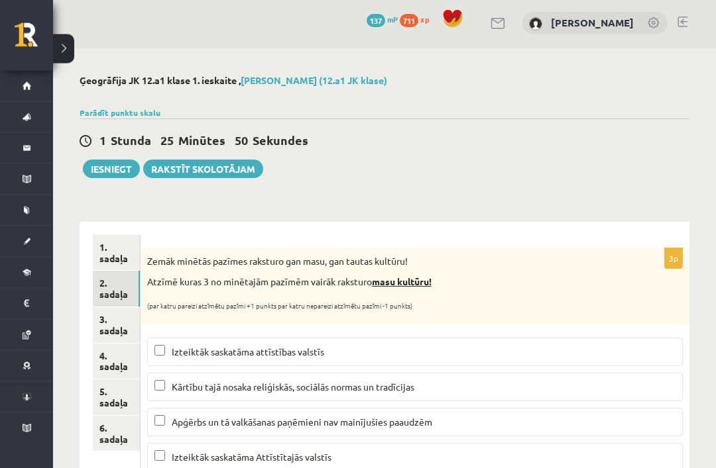
scroll to position [0, 0]
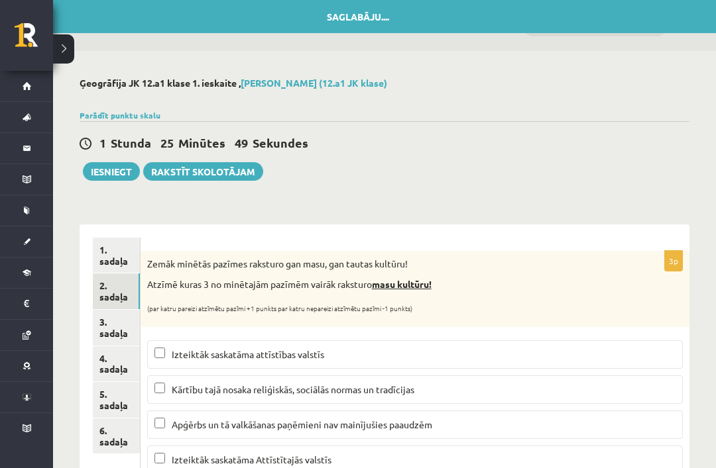
click at [121, 331] on link "3. sadaļa" at bounding box center [116, 328] width 47 height 36
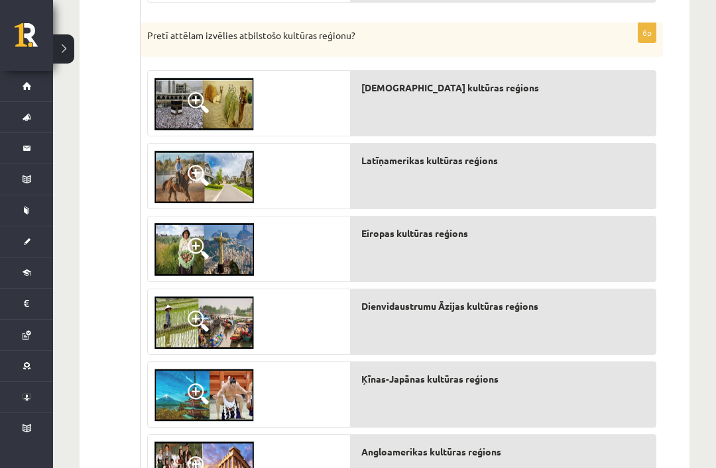
scroll to position [535, 0]
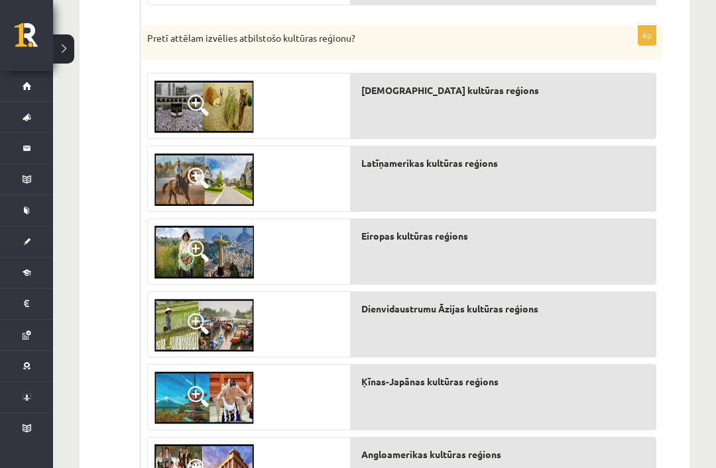
click at [201, 184] on span at bounding box center [197, 178] width 21 height 21
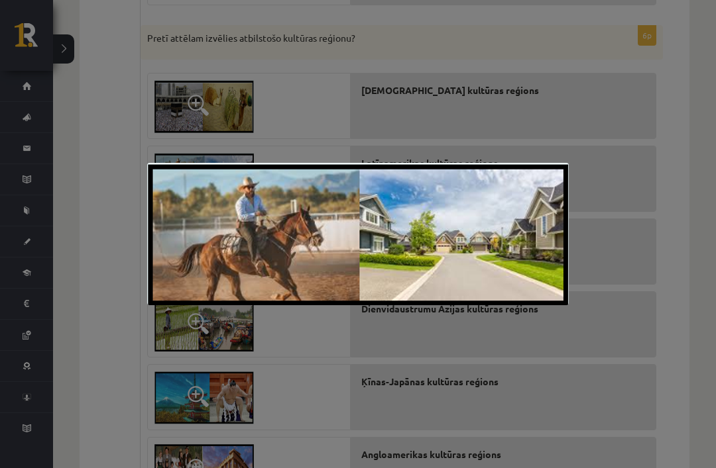
click at [619, 190] on div at bounding box center [358, 234] width 716 height 468
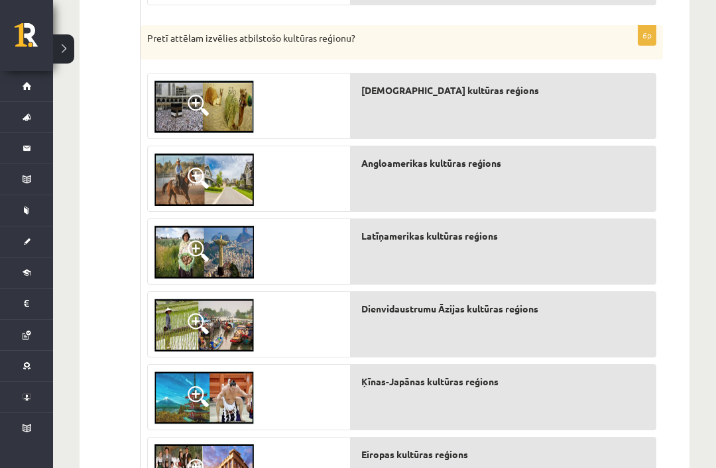
click at [189, 311] on img at bounding box center [203, 325] width 99 height 53
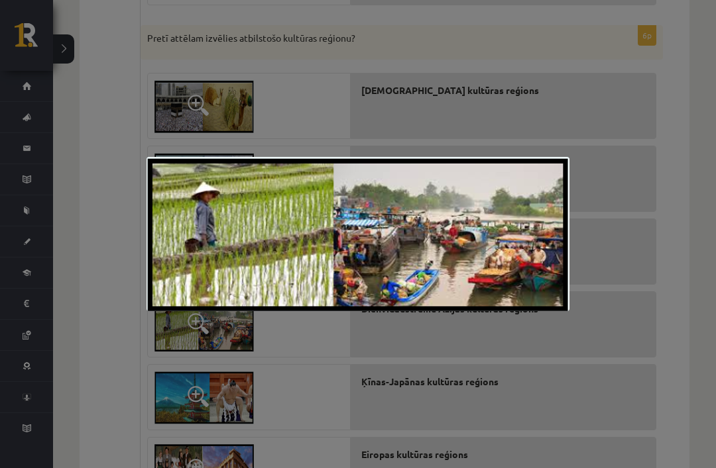
click at [335, 400] on div at bounding box center [358, 234] width 716 height 468
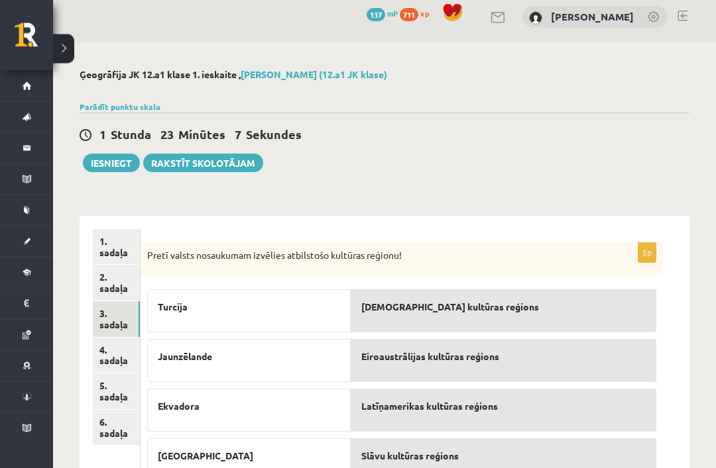
scroll to position [0, 0]
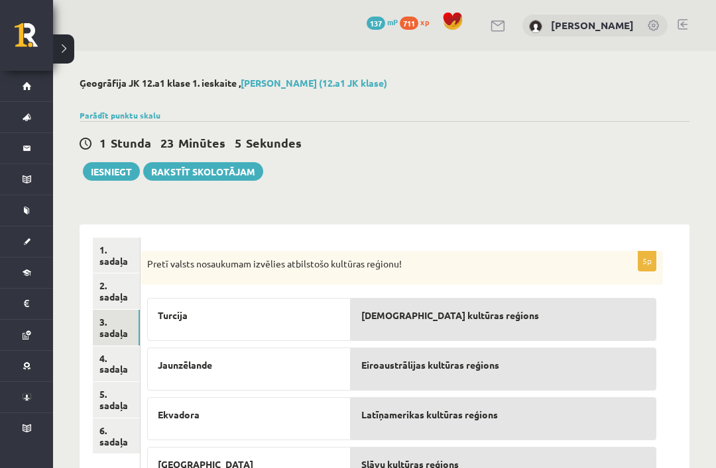
click at [125, 354] on link "4. sadaļa" at bounding box center [116, 365] width 47 height 36
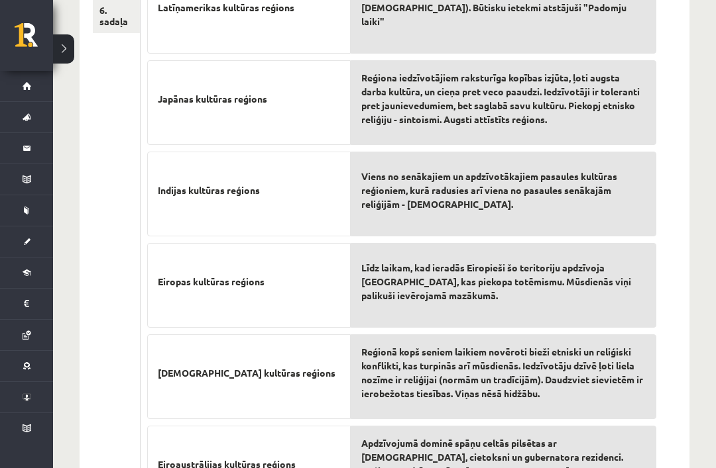
scroll to position [466, 0]
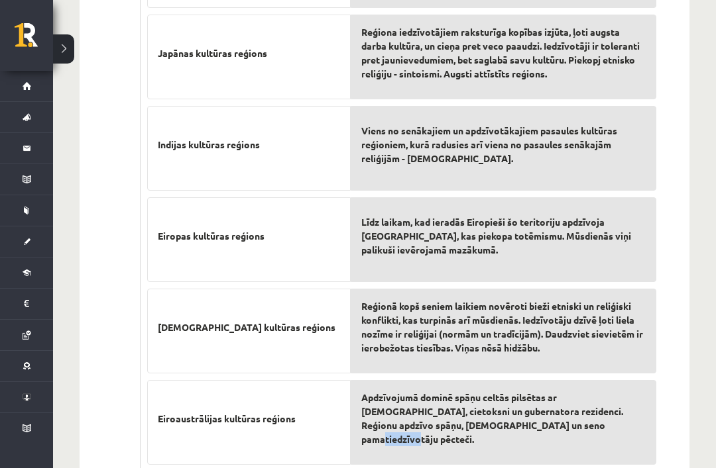
click at [655, 365] on div "Reģionā kopš seniem laikiem novēroti bieži etniski un reliģiski konflikti, kas …" at bounding box center [502, 331] width 305 height 85
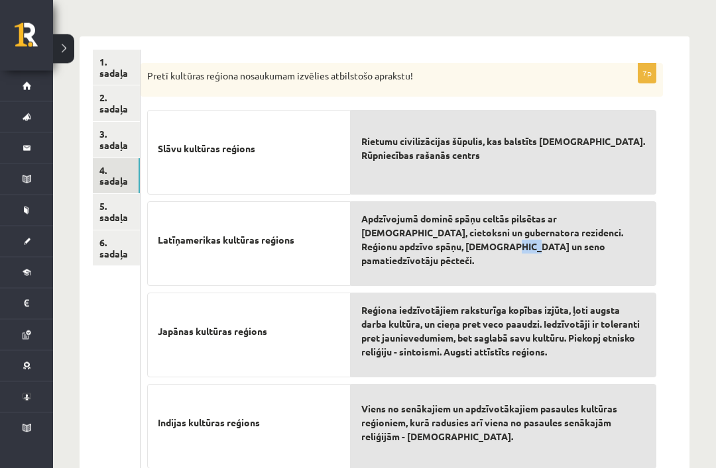
scroll to position [187, 0]
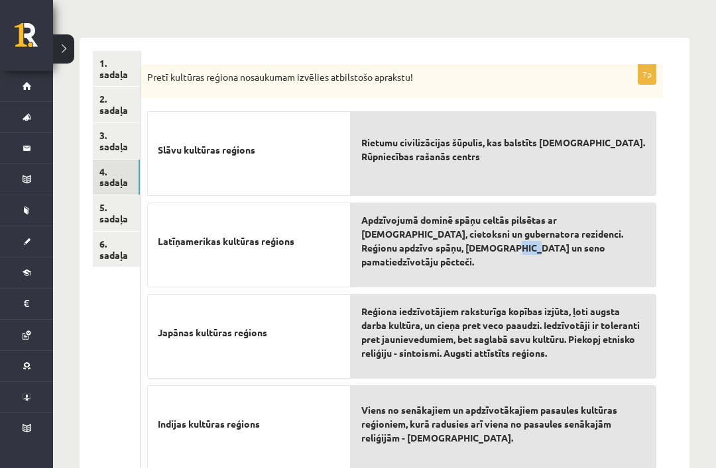
click at [687, 241] on div "7p Pretī kultūras reģiona nosaukumam izvēlies atbilstošo aprakstu! Slāvu kultūr…" at bounding box center [414, 401] width 549 height 727
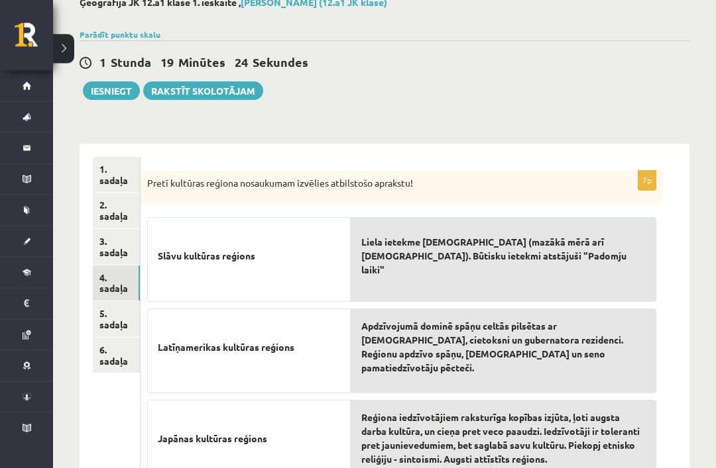
scroll to position [81, 0]
click at [121, 309] on link "5. sadaļa" at bounding box center [116, 319] width 47 height 36
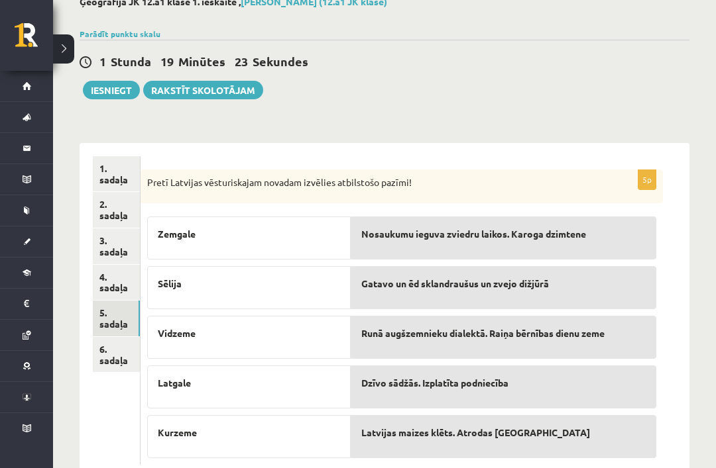
scroll to position [75, 0]
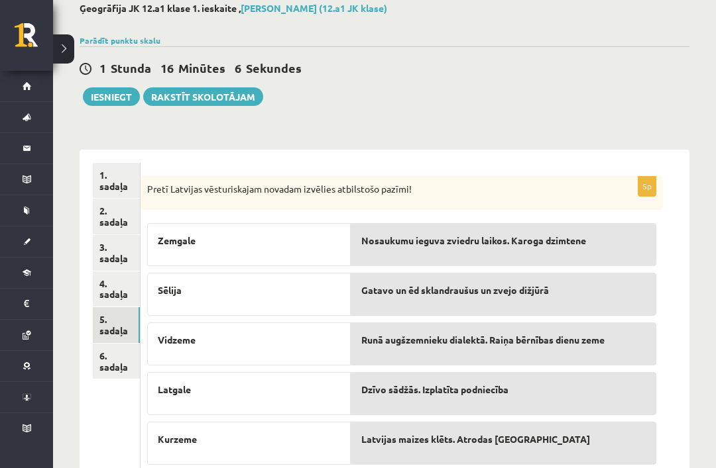
click at [115, 370] on link "6. sadaļa" at bounding box center [116, 362] width 47 height 36
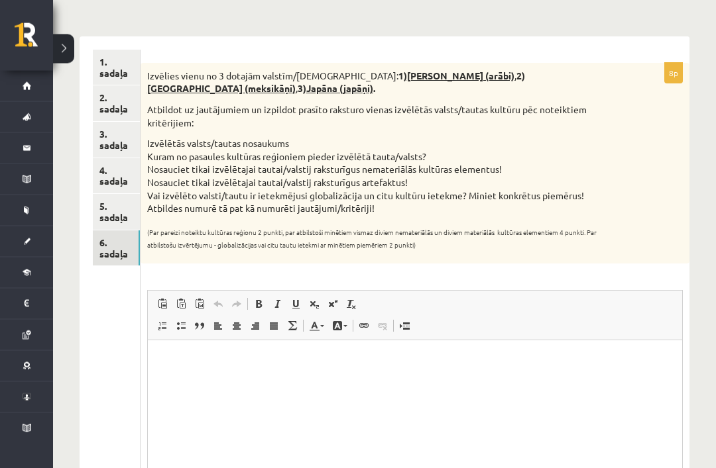
scroll to position [188, 0]
click at [350, 366] on p "Rich Text Editor, wiswyg-editor-user-answer-47024912942400" at bounding box center [414, 360] width 508 height 14
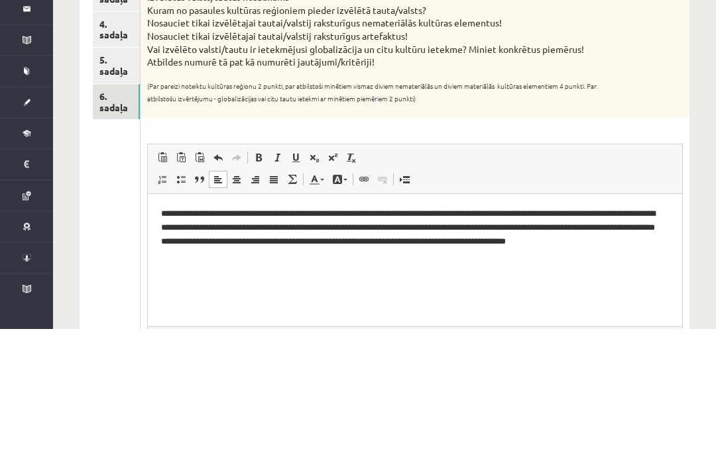
scroll to position [234, 0]
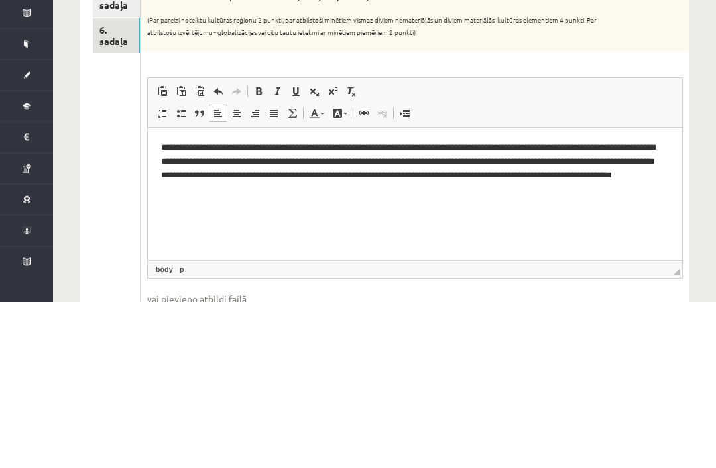
click at [249, 150] on p "**********" at bounding box center [414, 167] width 508 height 53
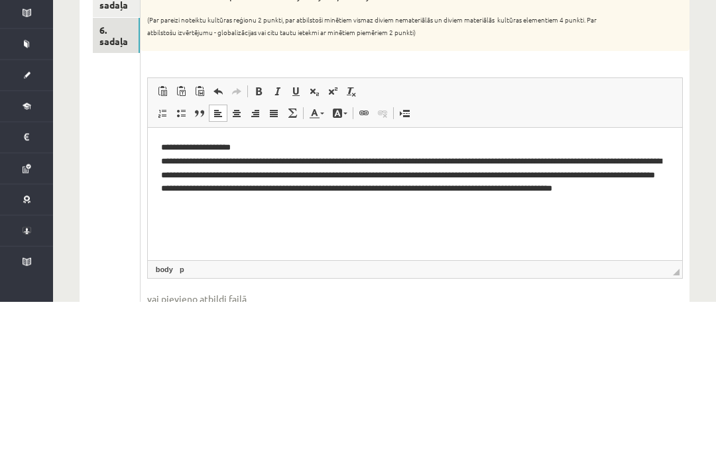
click at [281, 160] on p "**********" at bounding box center [414, 174] width 508 height 66
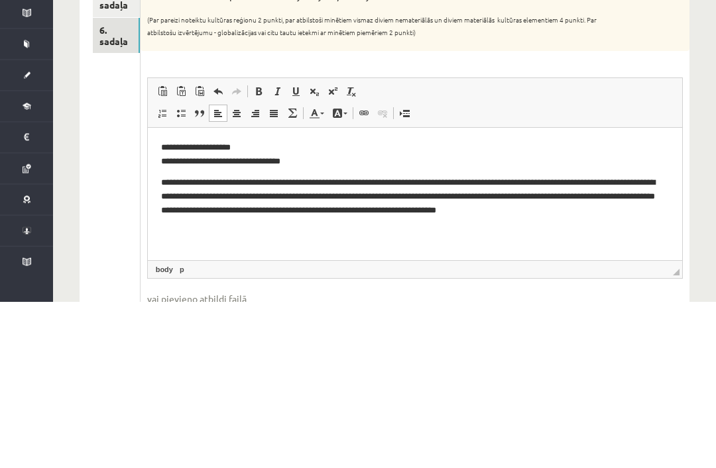
click at [405, 180] on p "**********" at bounding box center [414, 196] width 508 height 40
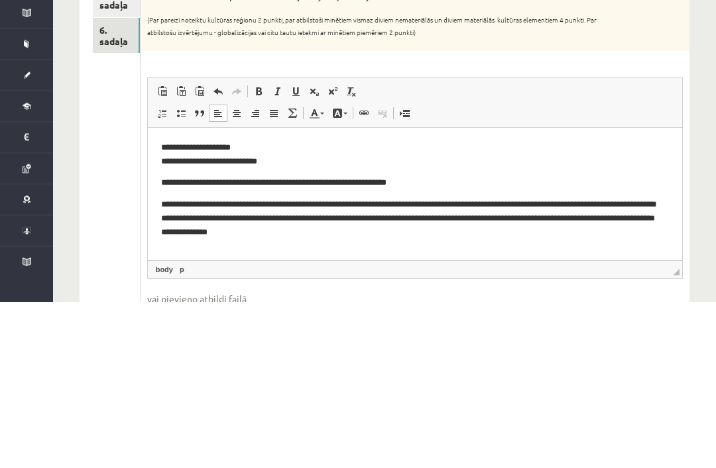
click at [410, 203] on p "**********" at bounding box center [414, 218] width 508 height 40
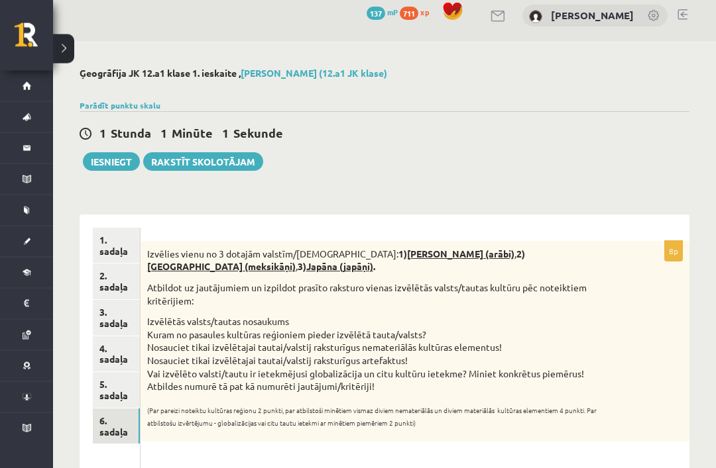
scroll to position [10, 0]
click at [120, 167] on button "Iesniegt" at bounding box center [111, 161] width 57 height 19
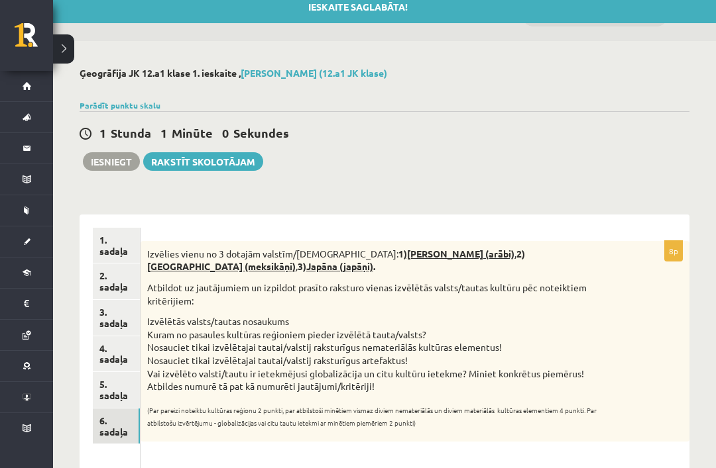
scroll to position [52, 0]
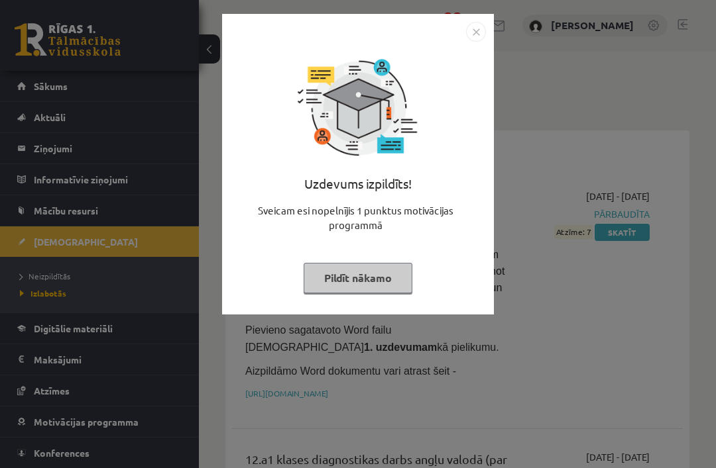
click at [389, 278] on button "Pildīt nākamo" at bounding box center [357, 278] width 109 height 30
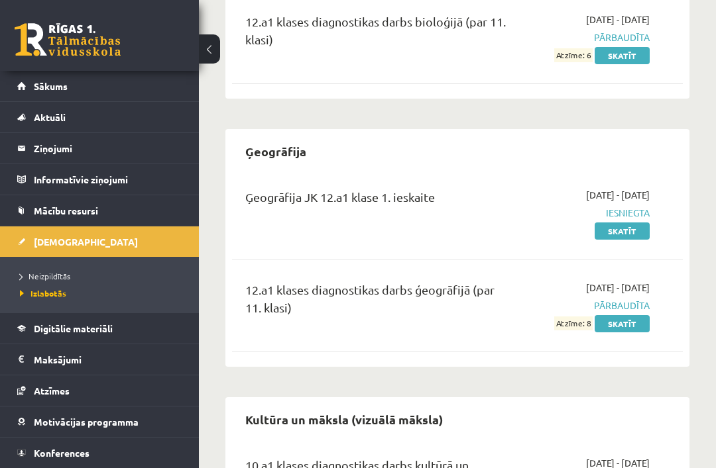
scroll to position [682, 0]
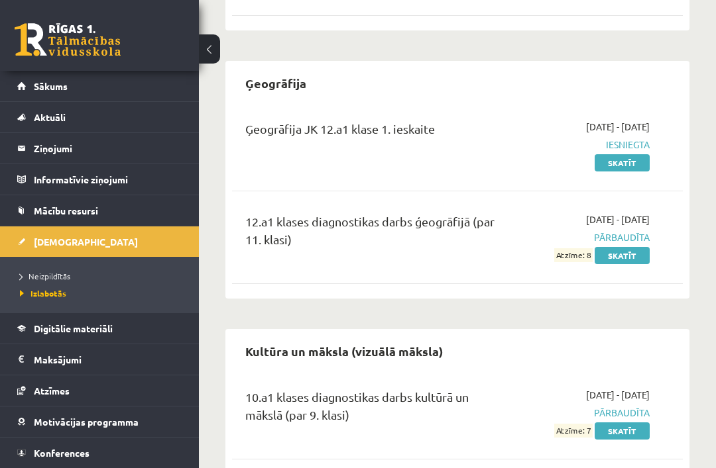
click at [72, 237] on span "[DEMOGRAPHIC_DATA]" at bounding box center [86, 242] width 104 height 12
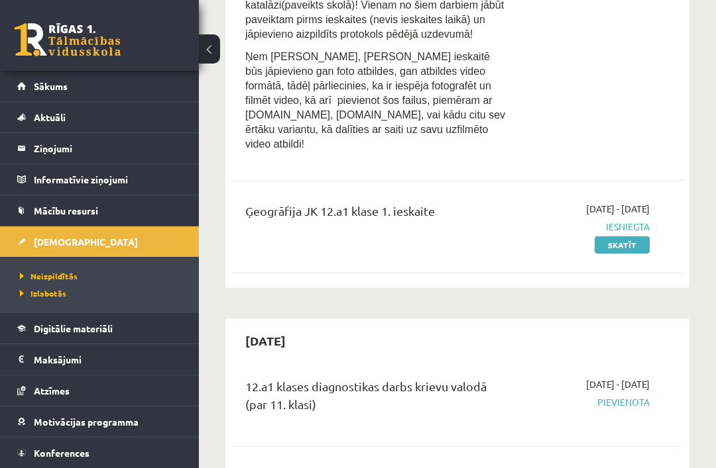
scroll to position [229, 0]
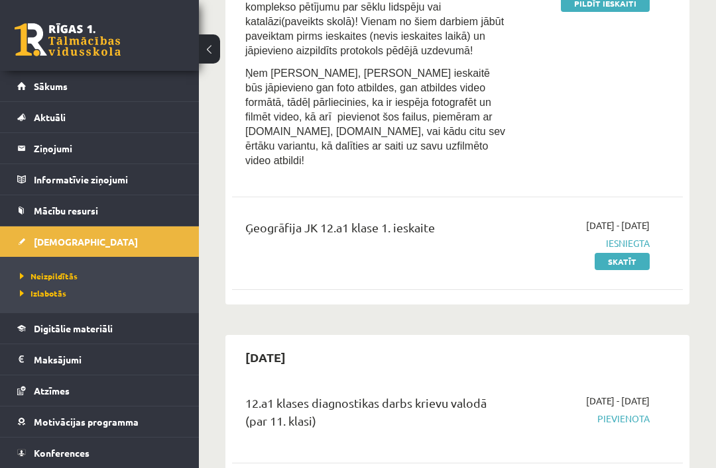
click at [631, 253] on link "Skatīt" at bounding box center [621, 261] width 55 height 17
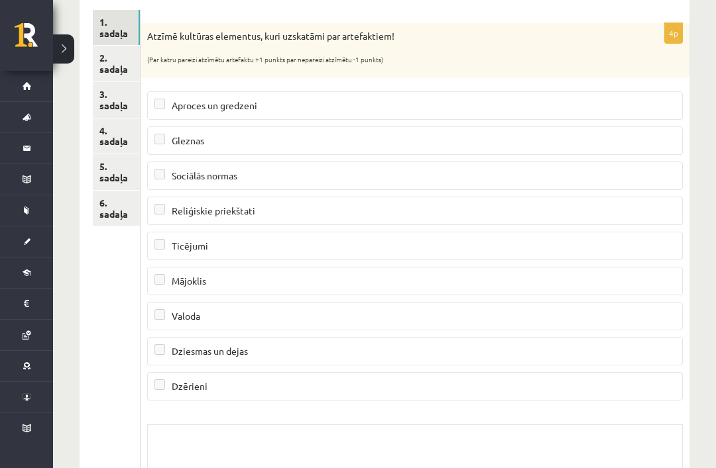
scroll to position [195, 0]
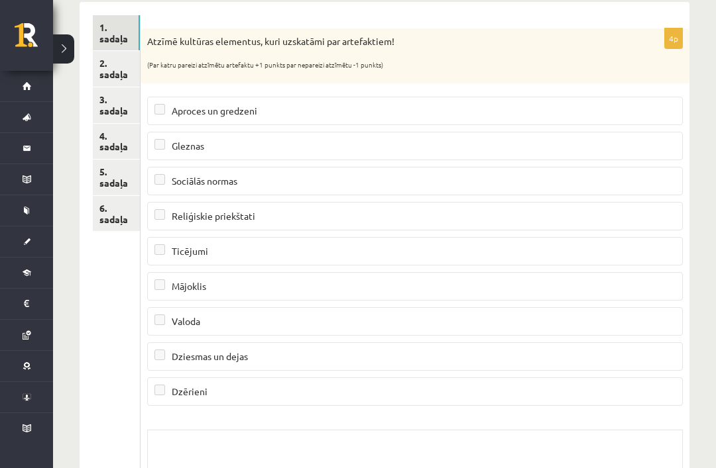
click at [105, 54] on link "2. sadaļa" at bounding box center [116, 69] width 47 height 36
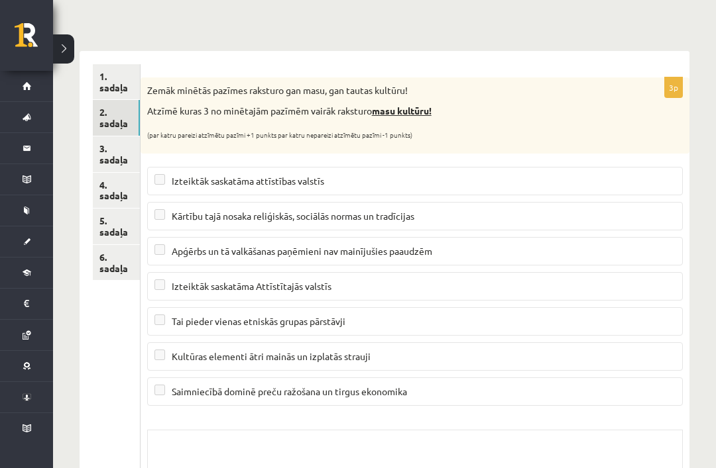
scroll to position [0, 0]
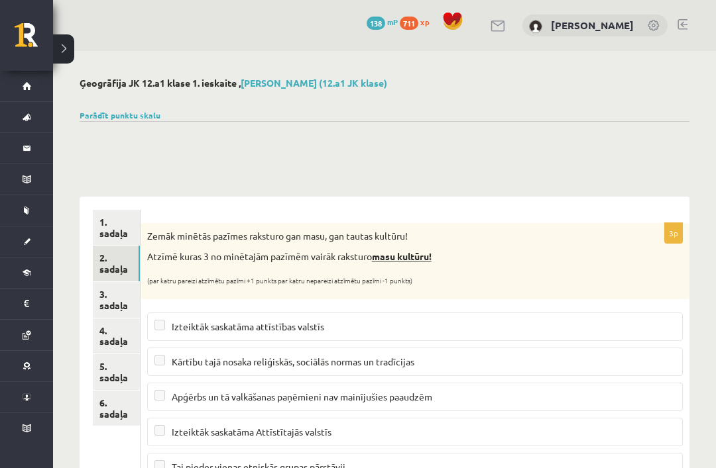
click at [113, 297] on link "3. sadaļa" at bounding box center [116, 300] width 47 height 36
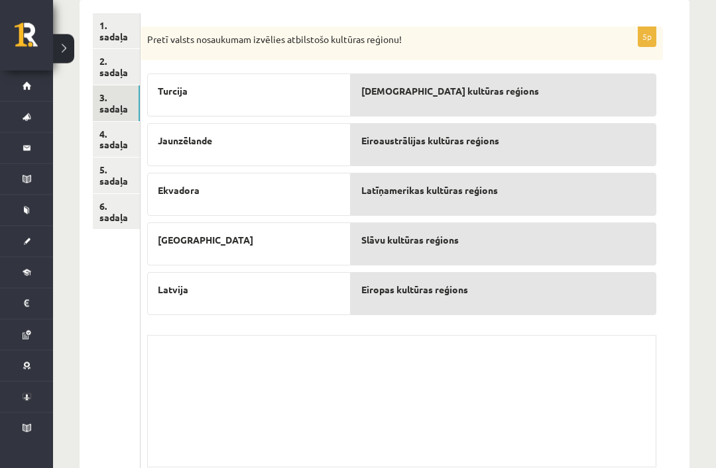
scroll to position [187, 0]
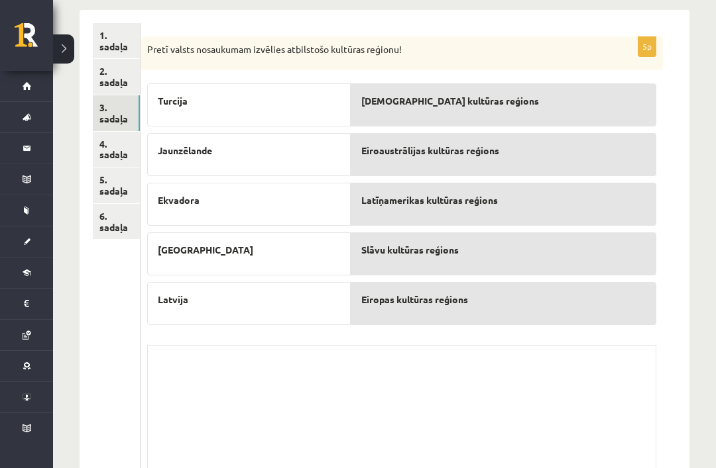
click at [110, 146] on link "4. sadaļa" at bounding box center [116, 150] width 47 height 36
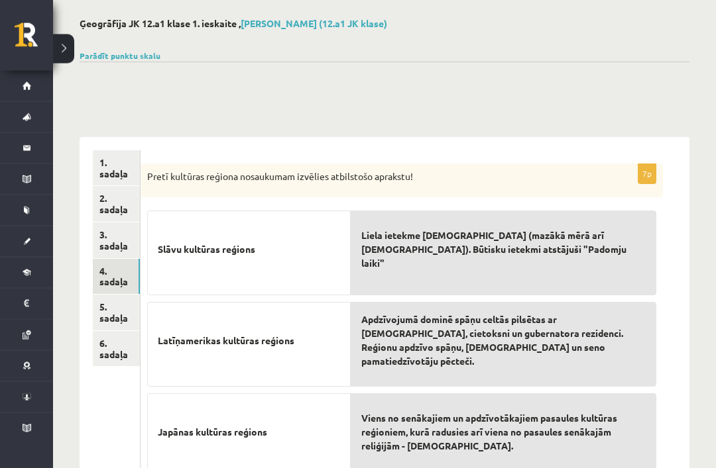
scroll to position [60, 0]
click at [106, 307] on link "5. sadaļa" at bounding box center [116, 313] width 47 height 36
click at [108, 310] on link "5. sadaļa" at bounding box center [116, 313] width 47 height 36
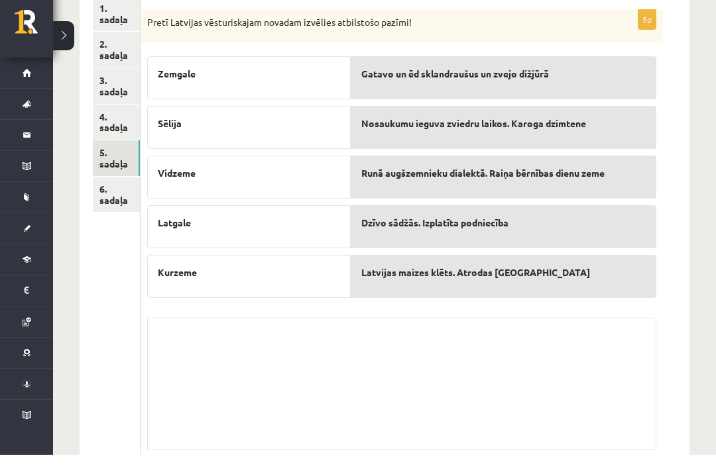
scroll to position [199, 0]
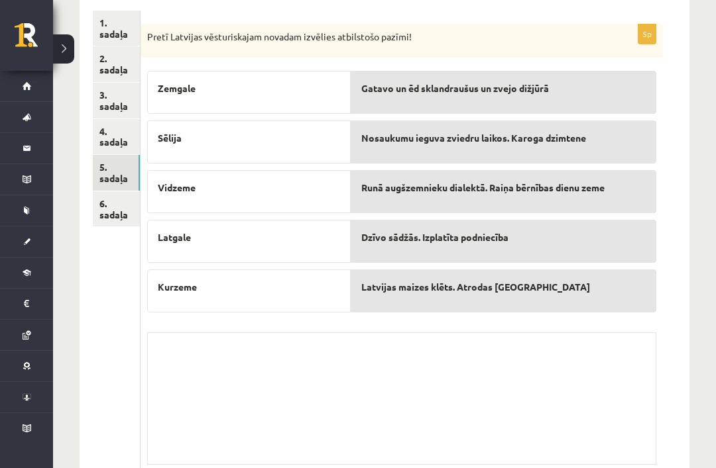
click at [101, 210] on link "6. sadaļa" at bounding box center [116, 209] width 47 height 36
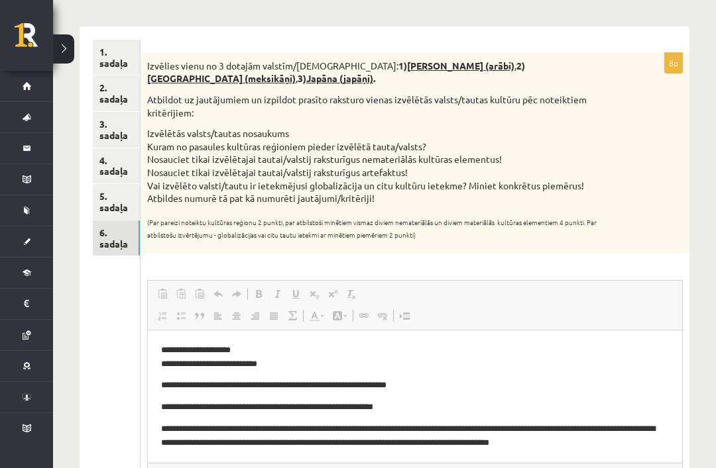
scroll to position [0, 0]
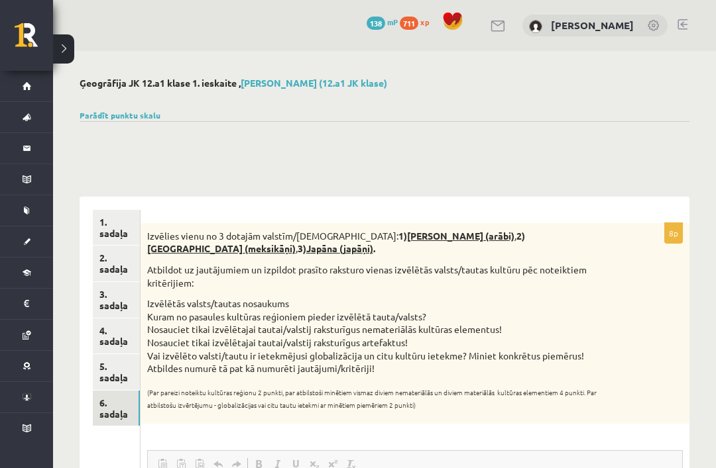
click at [68, 49] on button at bounding box center [63, 48] width 21 height 29
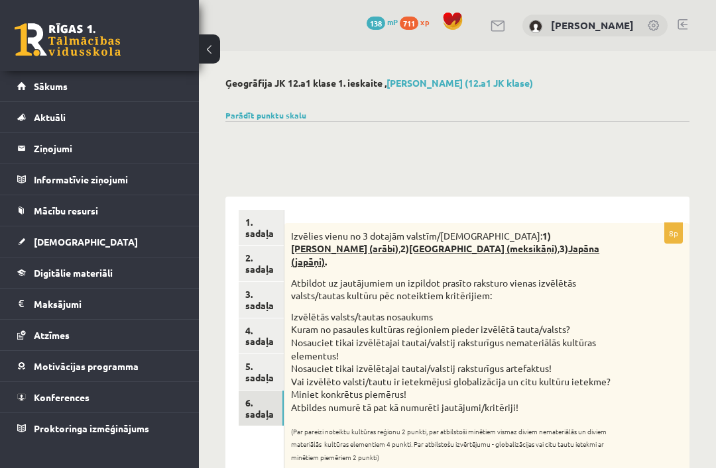
click at [124, 250] on link "[DEMOGRAPHIC_DATA]" at bounding box center [99, 242] width 165 height 30
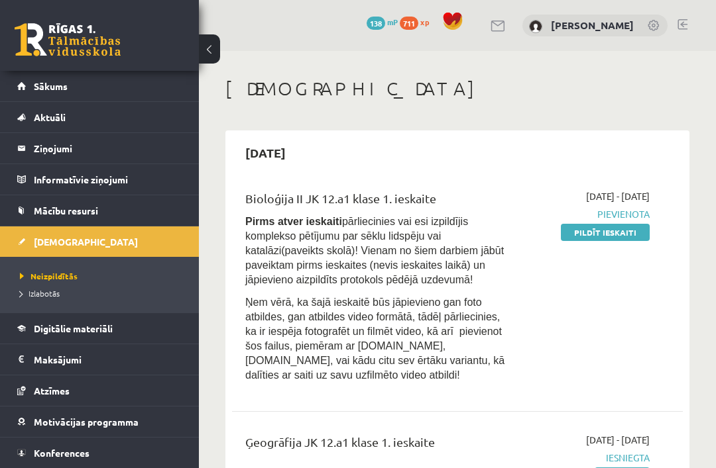
click at [46, 298] on link "Izlabotās" at bounding box center [103, 294] width 166 height 12
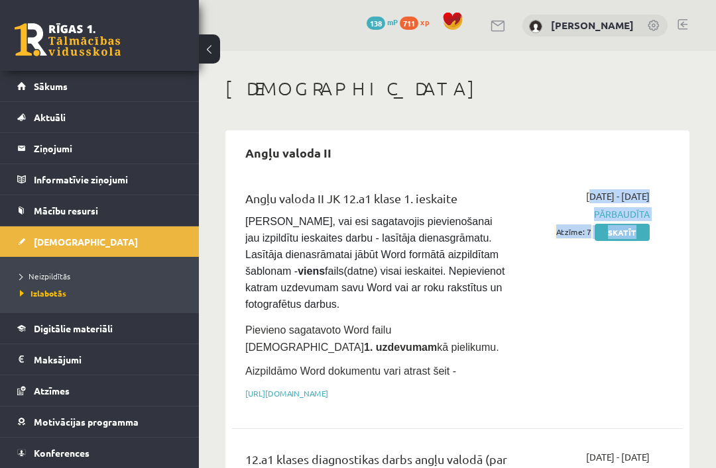
click at [686, 372] on div "Angļu valoda II Angļu valoda II JK 12.a1 klase 1. ieskaite Pārliecinies, vai es…" at bounding box center [457, 334] width 464 height 406
click at [633, 319] on div "2025-09-03 - 2025-09-30 Pārbaudīta Atzīme: 7 Skatīt" at bounding box center [588, 298] width 141 height 218
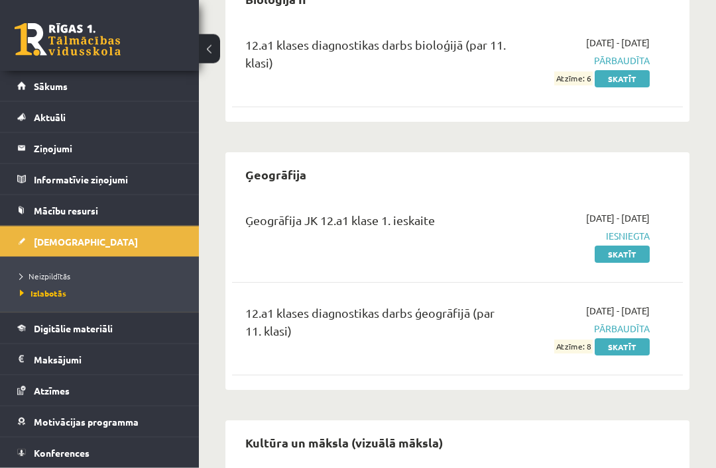
scroll to position [590, 0]
click at [118, 134] on legend "Ziņojumi 0" at bounding box center [108, 148] width 148 height 30
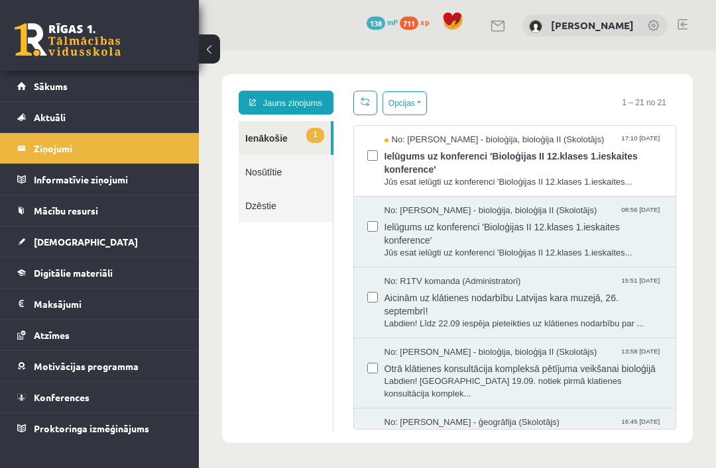
click at [530, 168] on span "Ielūgums uz konferenci 'Bioloģijas II 12.klases 1.ieskaites konference'" at bounding box center [523, 161] width 278 height 30
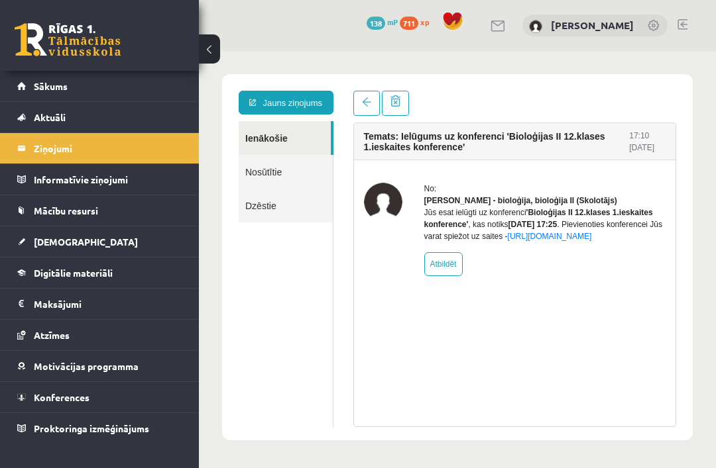
click at [508, 241] on link "https://eskola.r1tv.lv/conferences/4818/join" at bounding box center [550, 236] width 84 height 9
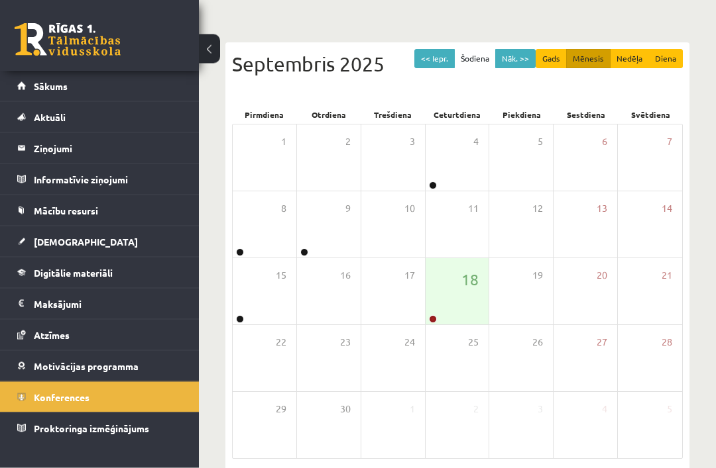
scroll to position [157, 0]
click at [466, 329] on div at bounding box center [459, 333] width 17 height 12
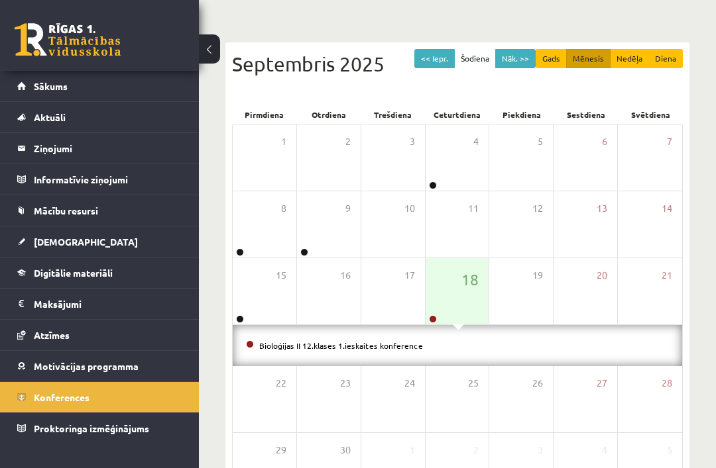
click at [352, 345] on link "Bioloģijas II 12.klases 1.ieskaites konference" at bounding box center [341, 346] width 164 height 11
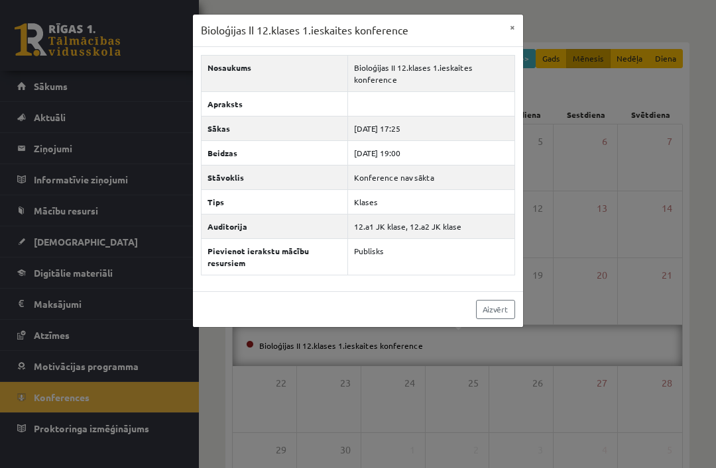
click at [498, 300] on link "Aizvērt" at bounding box center [495, 309] width 39 height 19
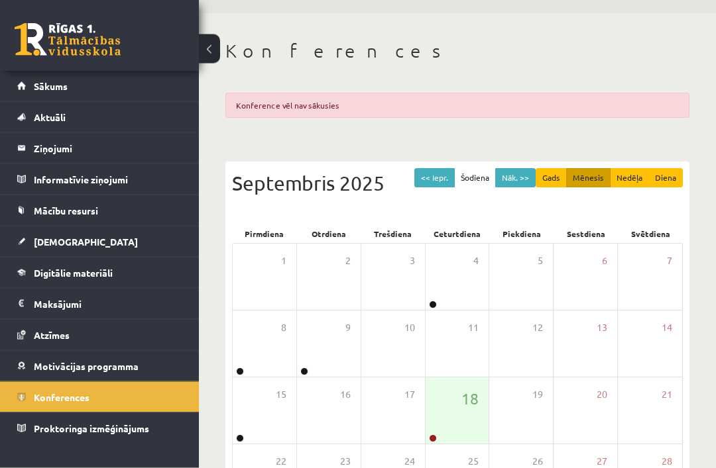
scroll to position [0, 0]
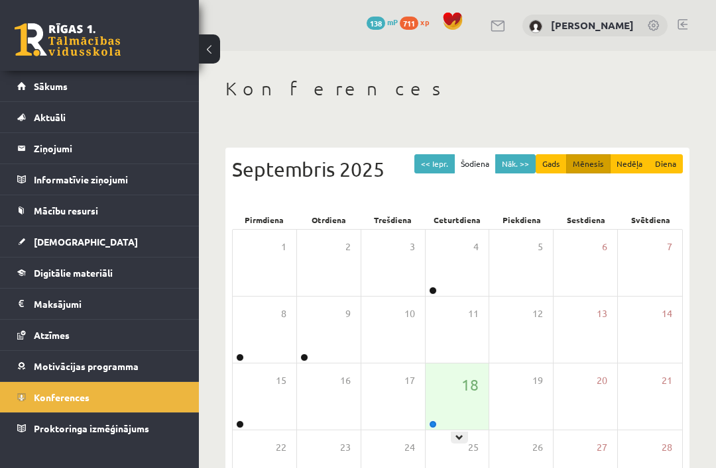
click at [463, 437] on icon at bounding box center [459, 438] width 8 height 8
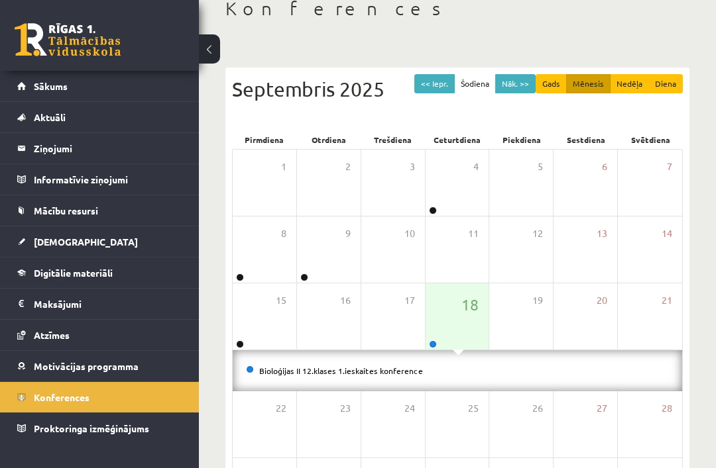
scroll to position [88, 0]
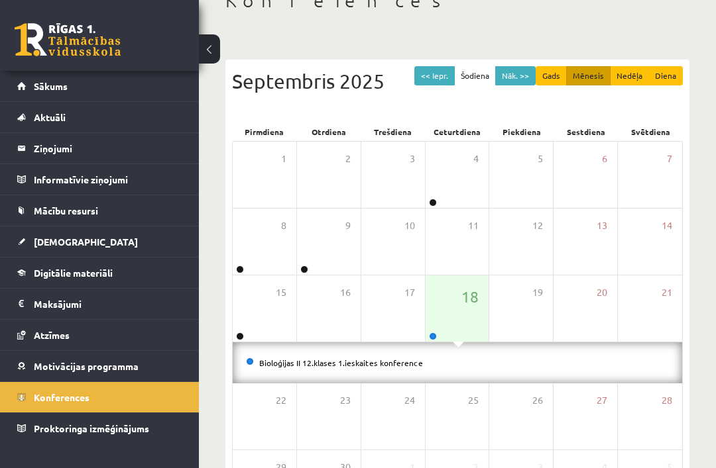
click at [408, 364] on link "Bioloģijas II 12.klases 1.ieskaites konference" at bounding box center [341, 363] width 164 height 11
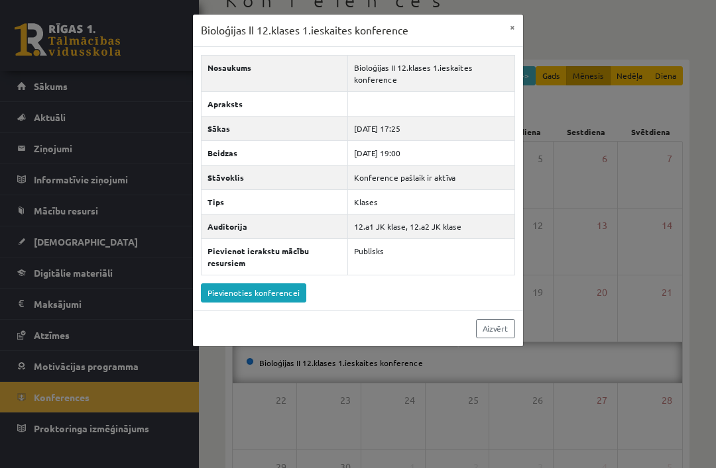
click at [269, 292] on link "Pievienoties konferencei" at bounding box center [253, 293] width 105 height 19
